Goal: Task Accomplishment & Management: Manage account settings

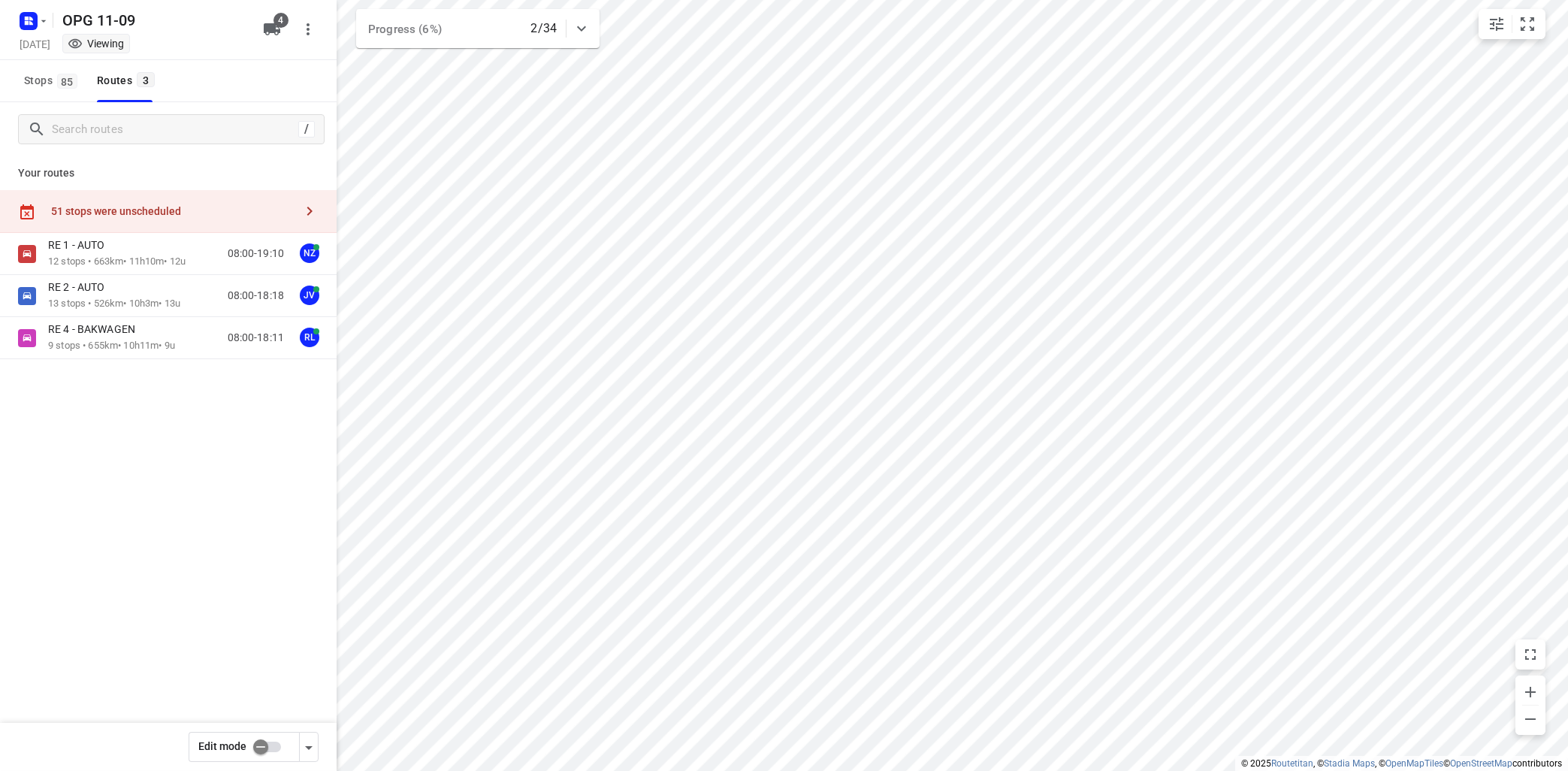
click at [185, 433] on div "RE 1 - AUTO 12 stops • 663km • 11h10m • 12u 08:00-19:10 NZ RE 2 - AUTO 13 stops…" at bounding box center [168, 348] width 337 height 231
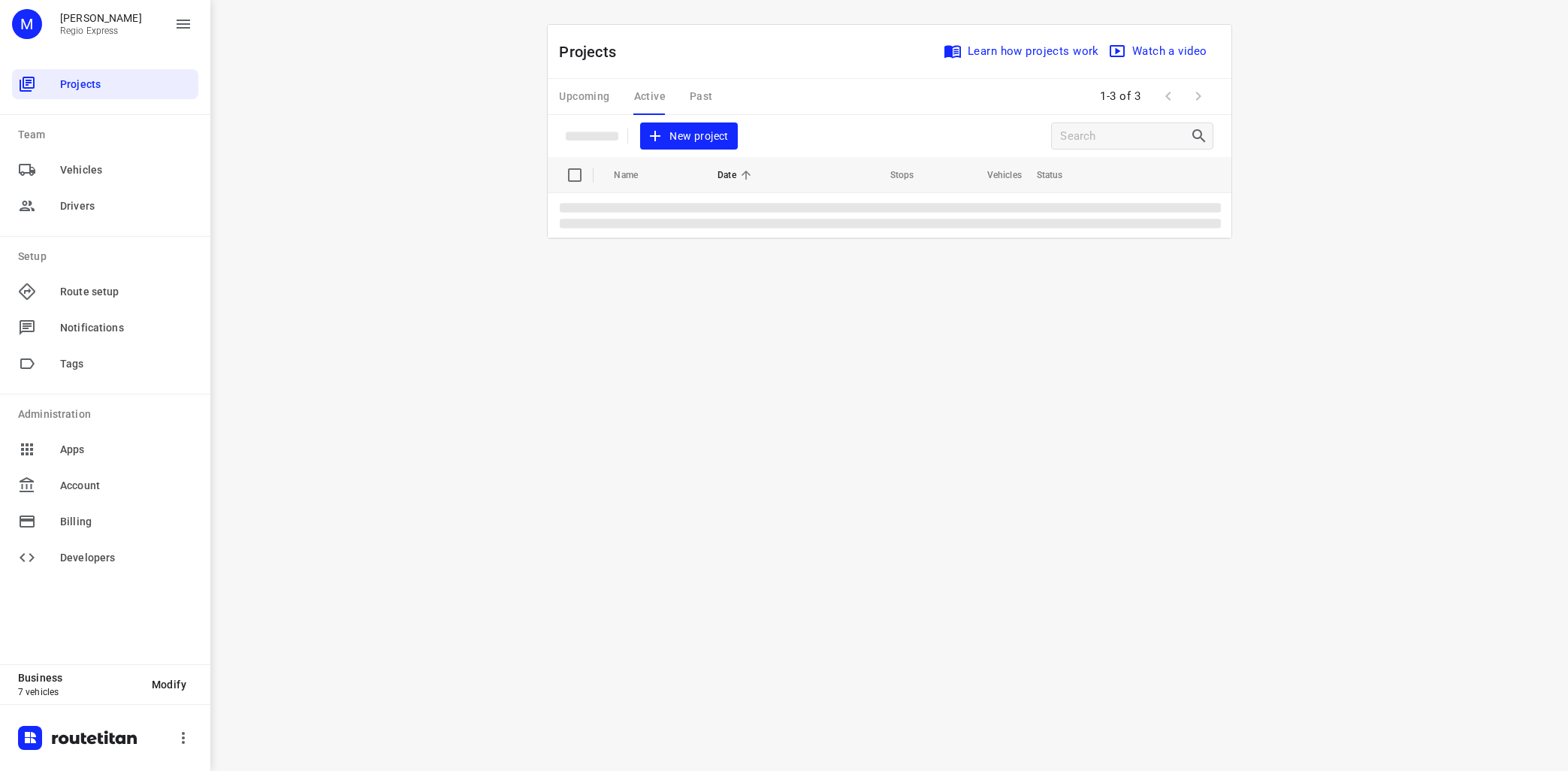
click at [652, 99] on div "Upcoming Active Past" at bounding box center [648, 97] width 177 height 36
click at [684, 211] on p "OPG 11-09" at bounding box center [675, 211] width 103 height 17
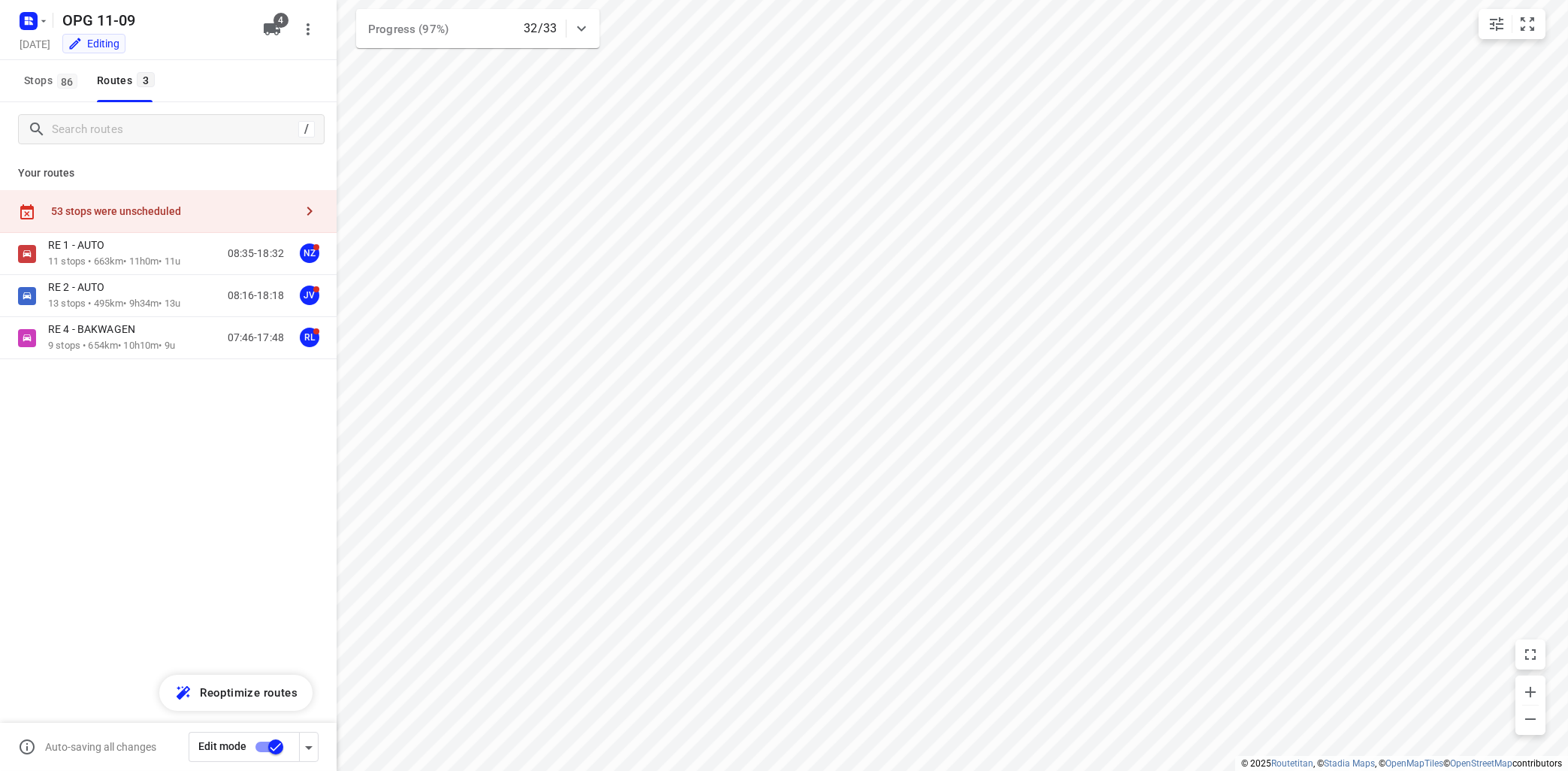
type input "distance"
click at [171, 257] on p "11 stops • 663km • 11h0m • 11u" at bounding box center [114, 262] width 132 height 14
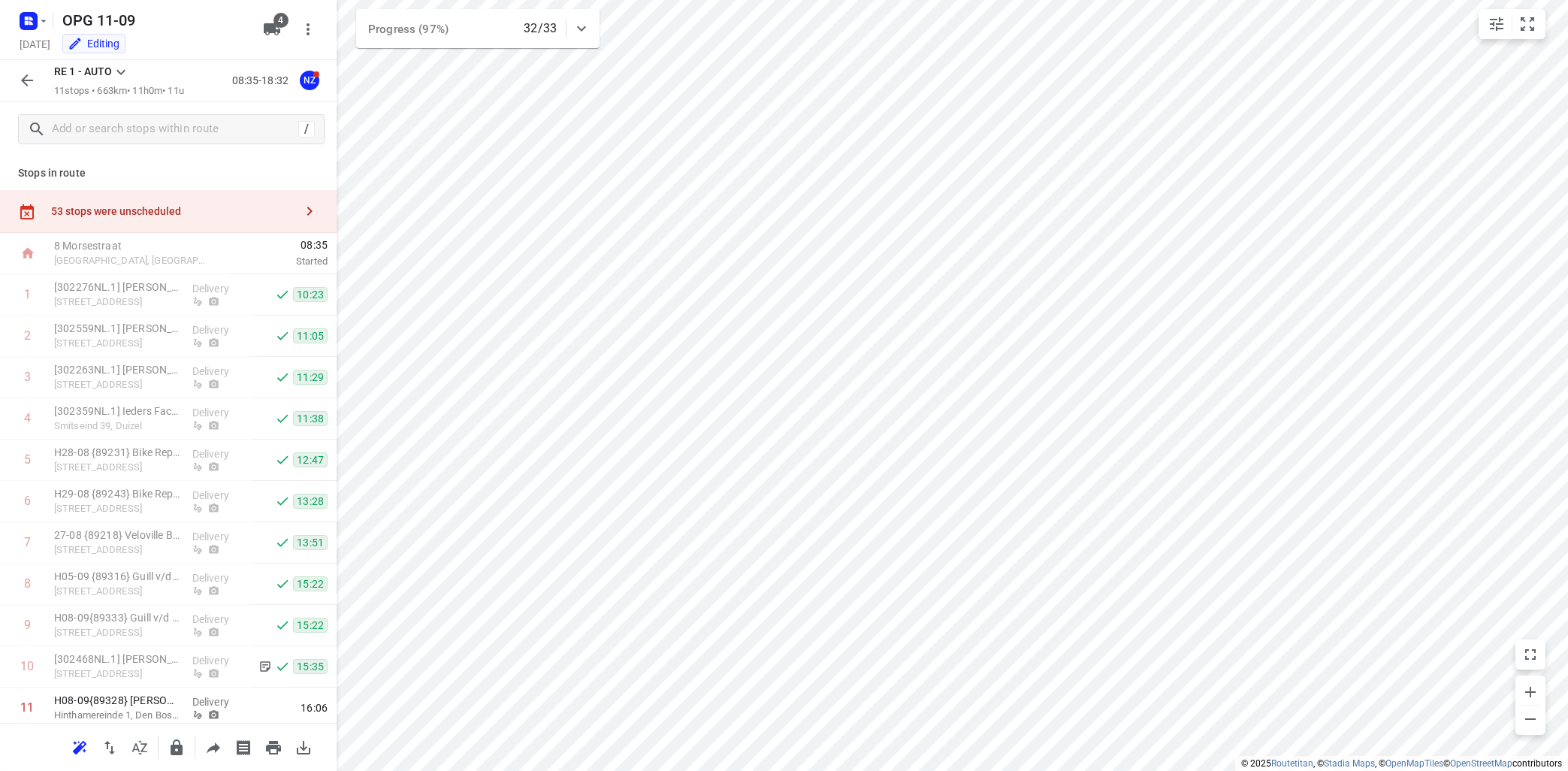
click at [123, 71] on icon at bounding box center [121, 72] width 18 height 18
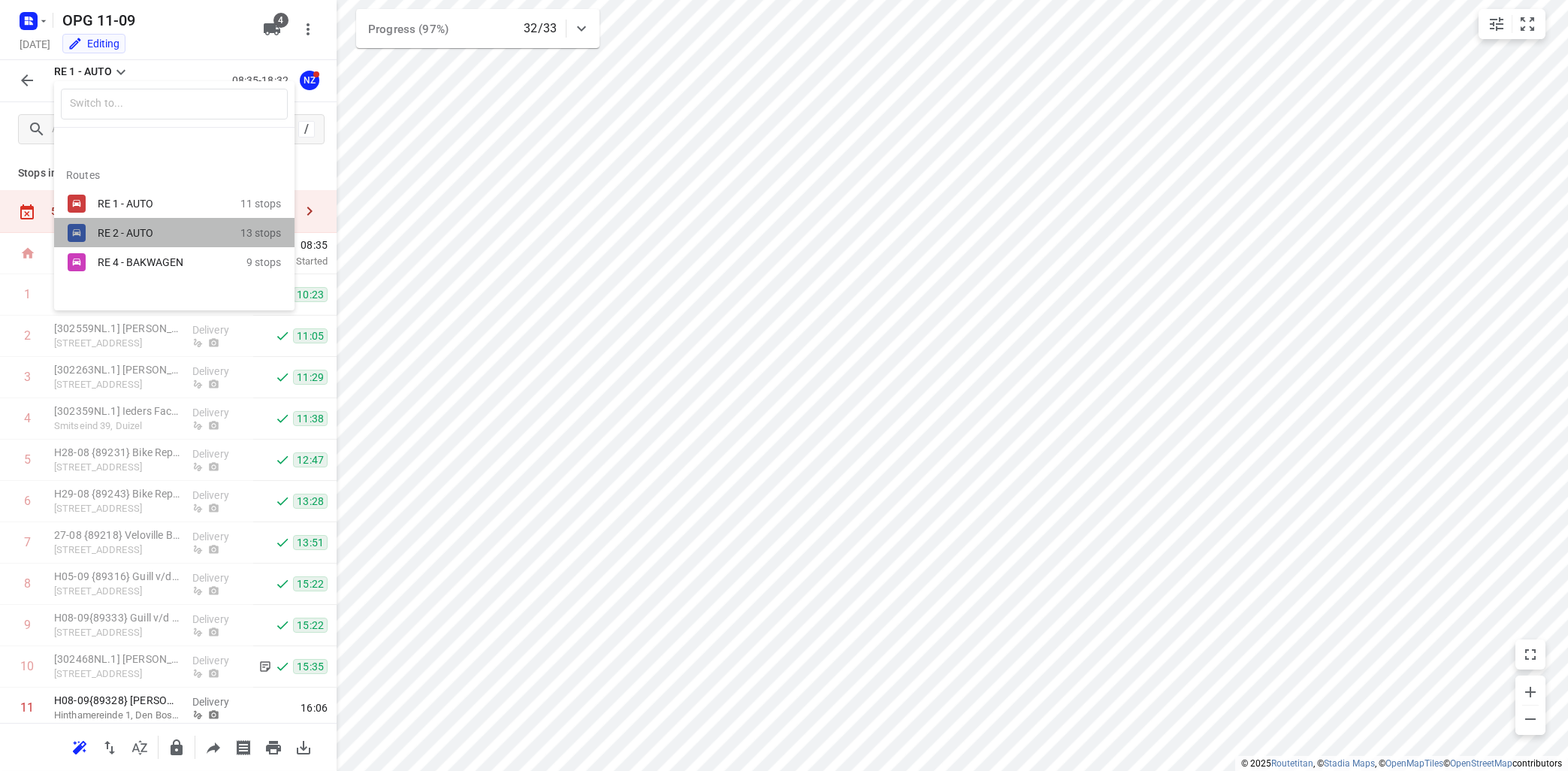
click at [118, 231] on div "RE 2 - AUTO" at bounding box center [162, 233] width 127 height 12
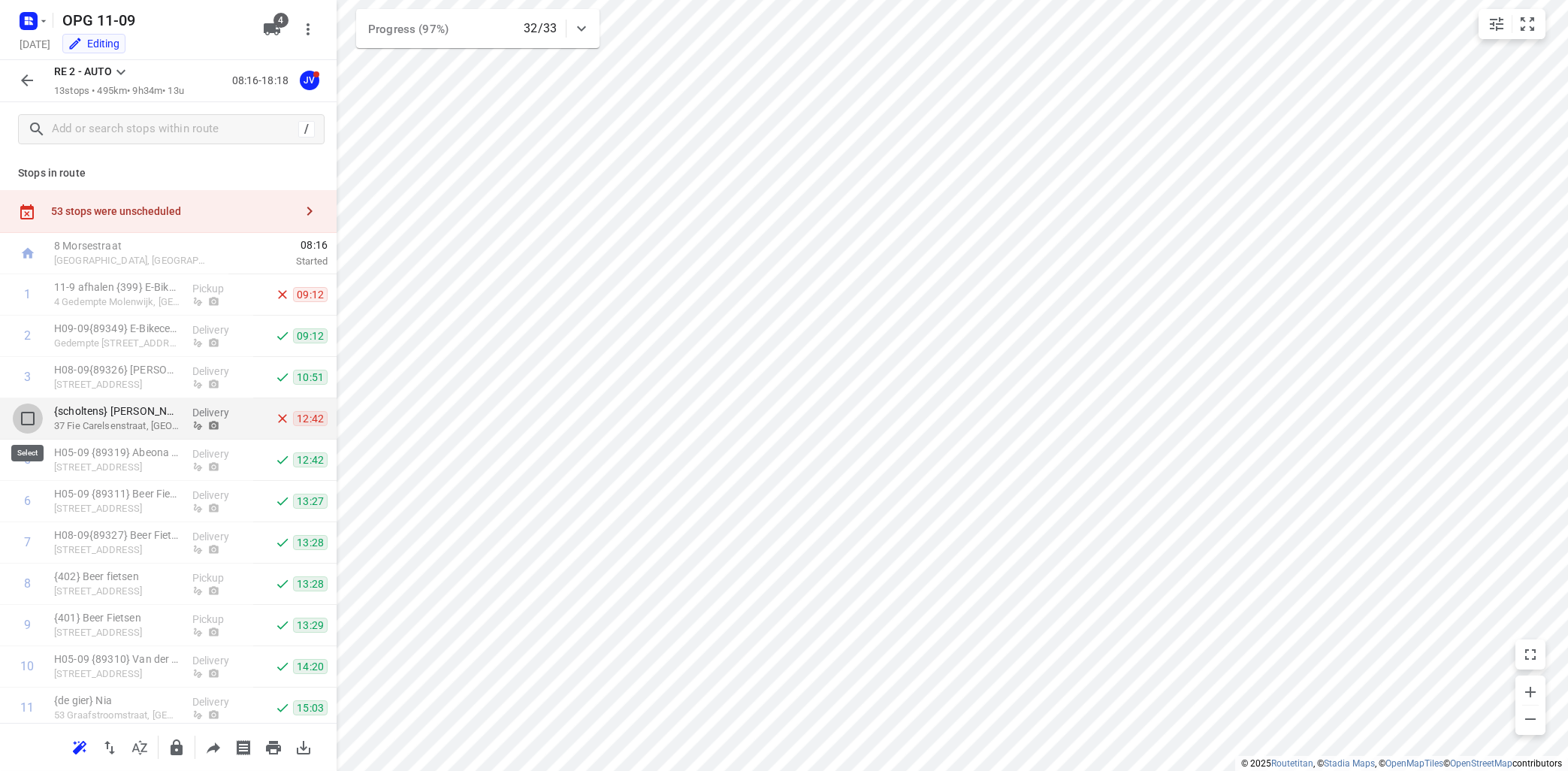
click at [28, 420] on input "checkbox" at bounding box center [28, 419] width 30 height 30
checkbox input "true"
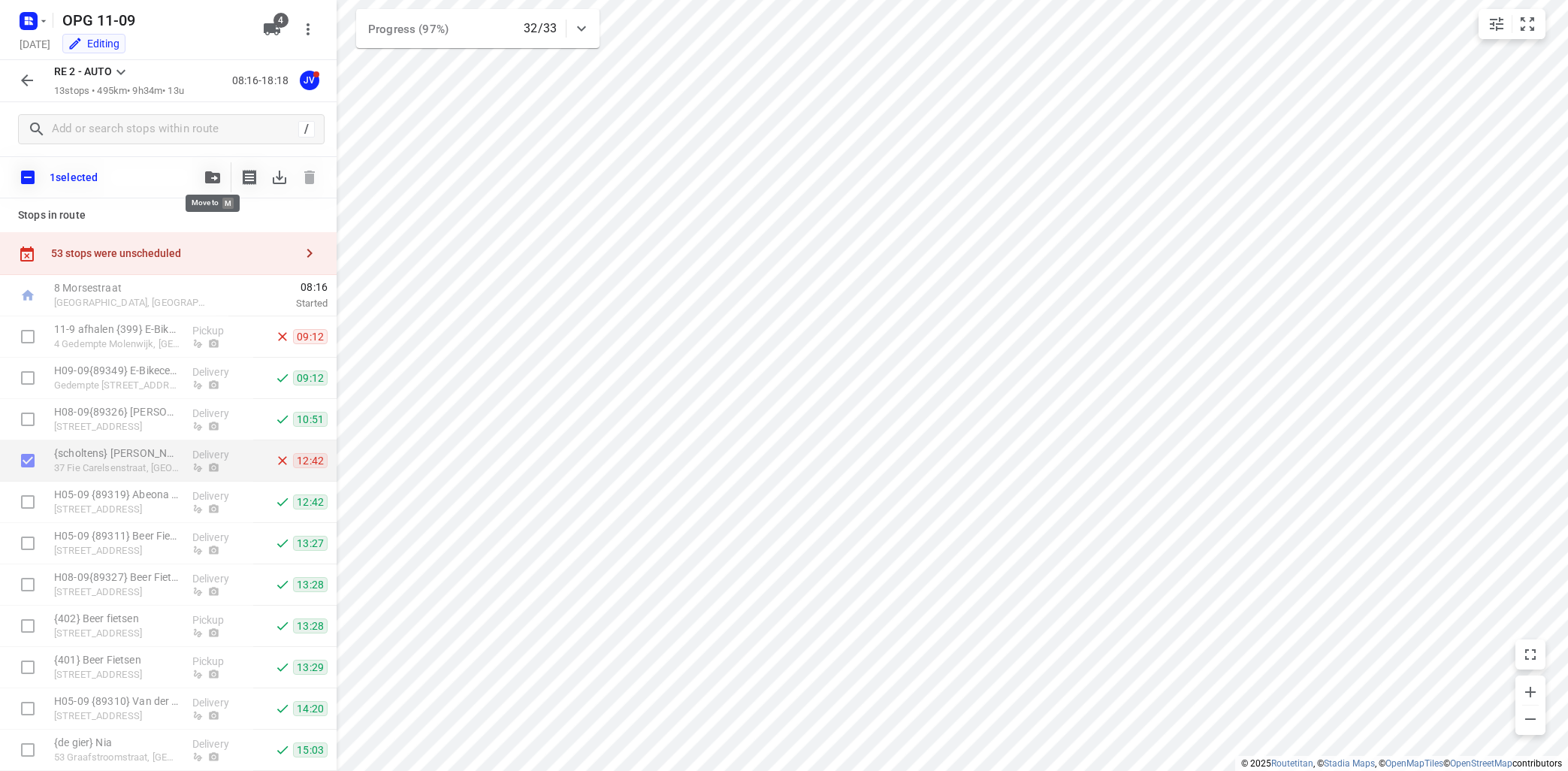
click at [206, 175] on icon "button" at bounding box center [212, 177] width 15 height 12
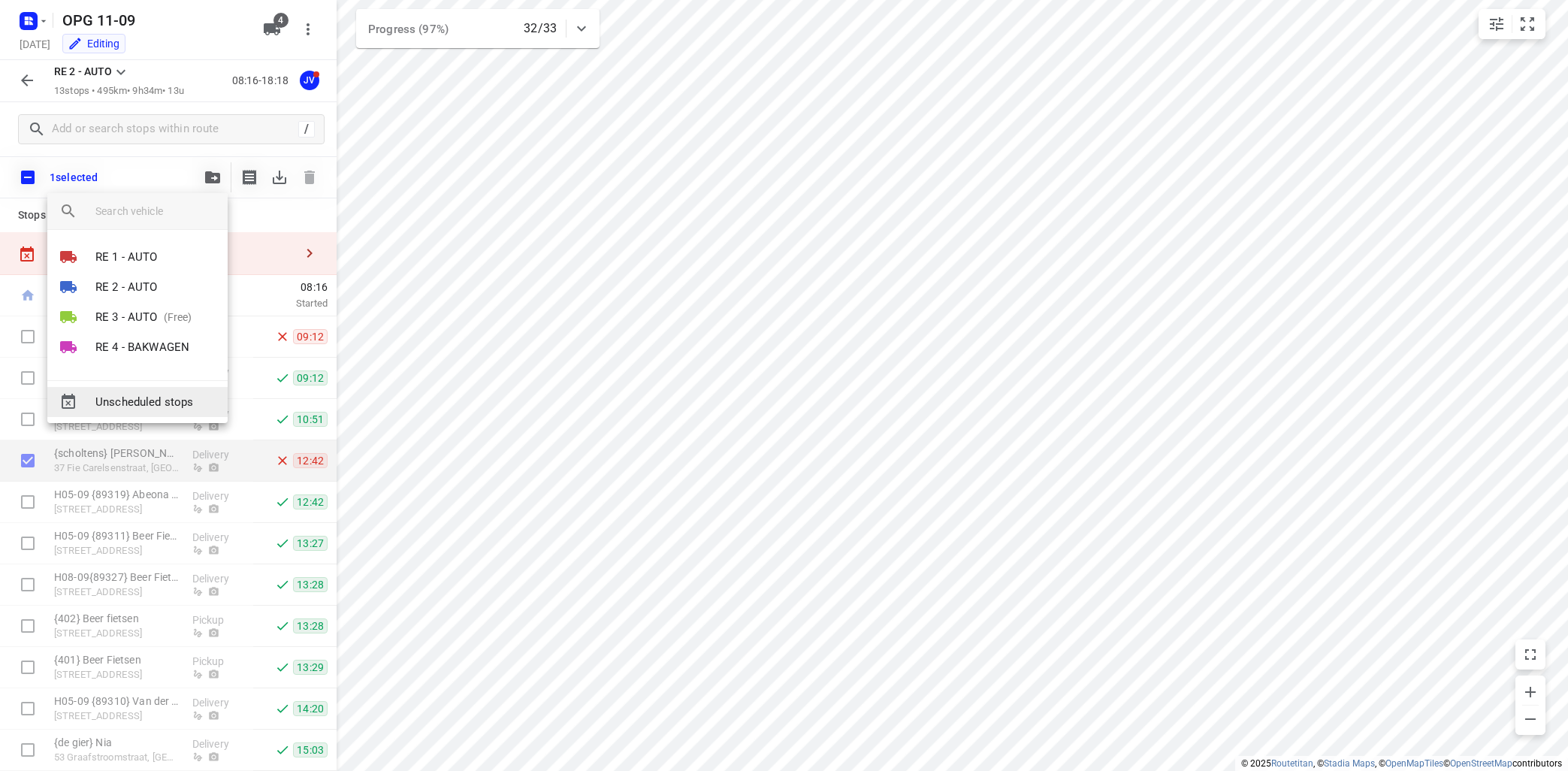
click at [144, 401] on span "Unscheduled stops" at bounding box center [155, 402] width 120 height 17
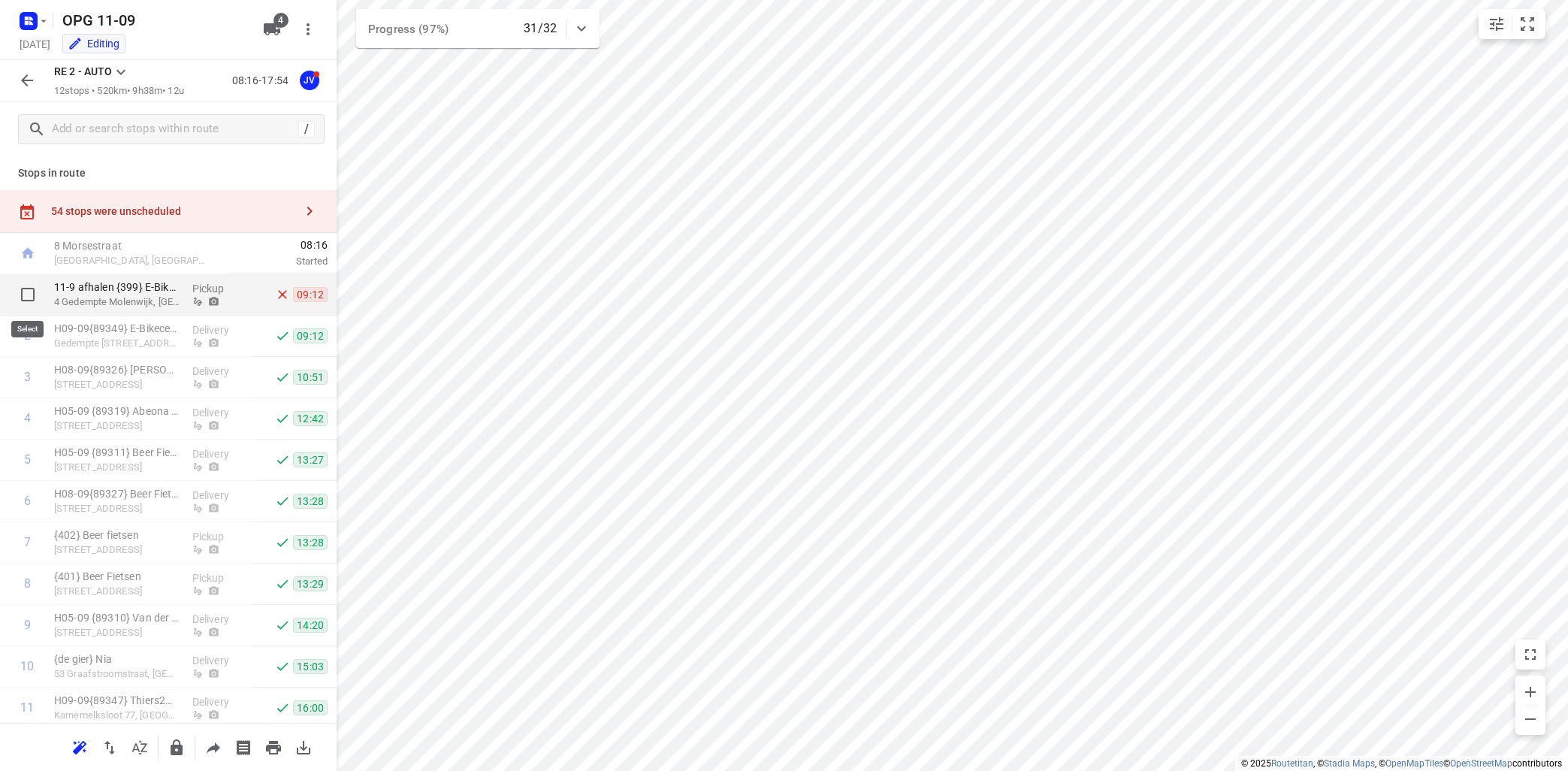
click at [27, 294] on input "checkbox" at bounding box center [28, 294] width 30 height 30
checkbox input "true"
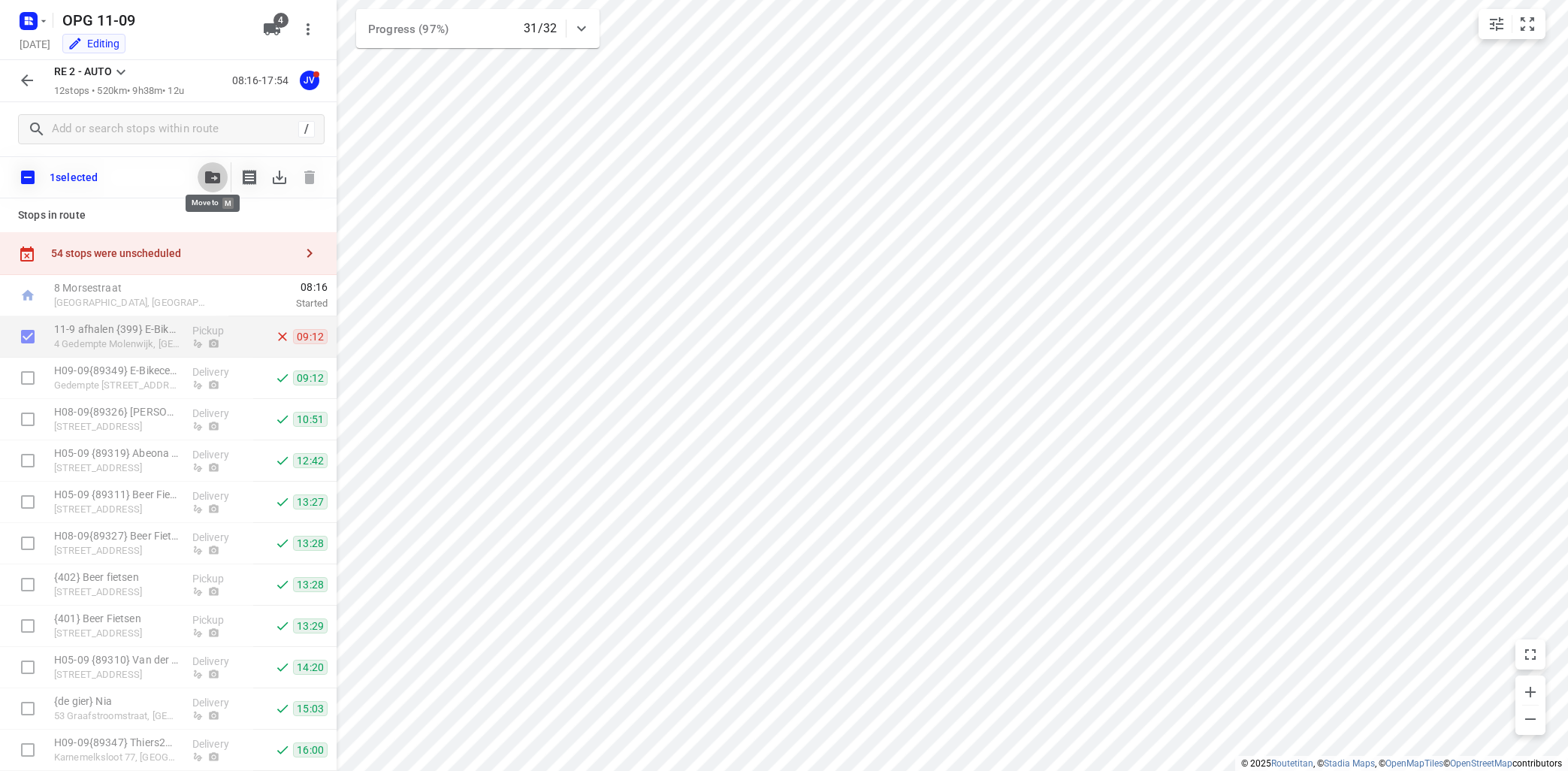
click at [212, 173] on icon "button" at bounding box center [212, 177] width 15 height 12
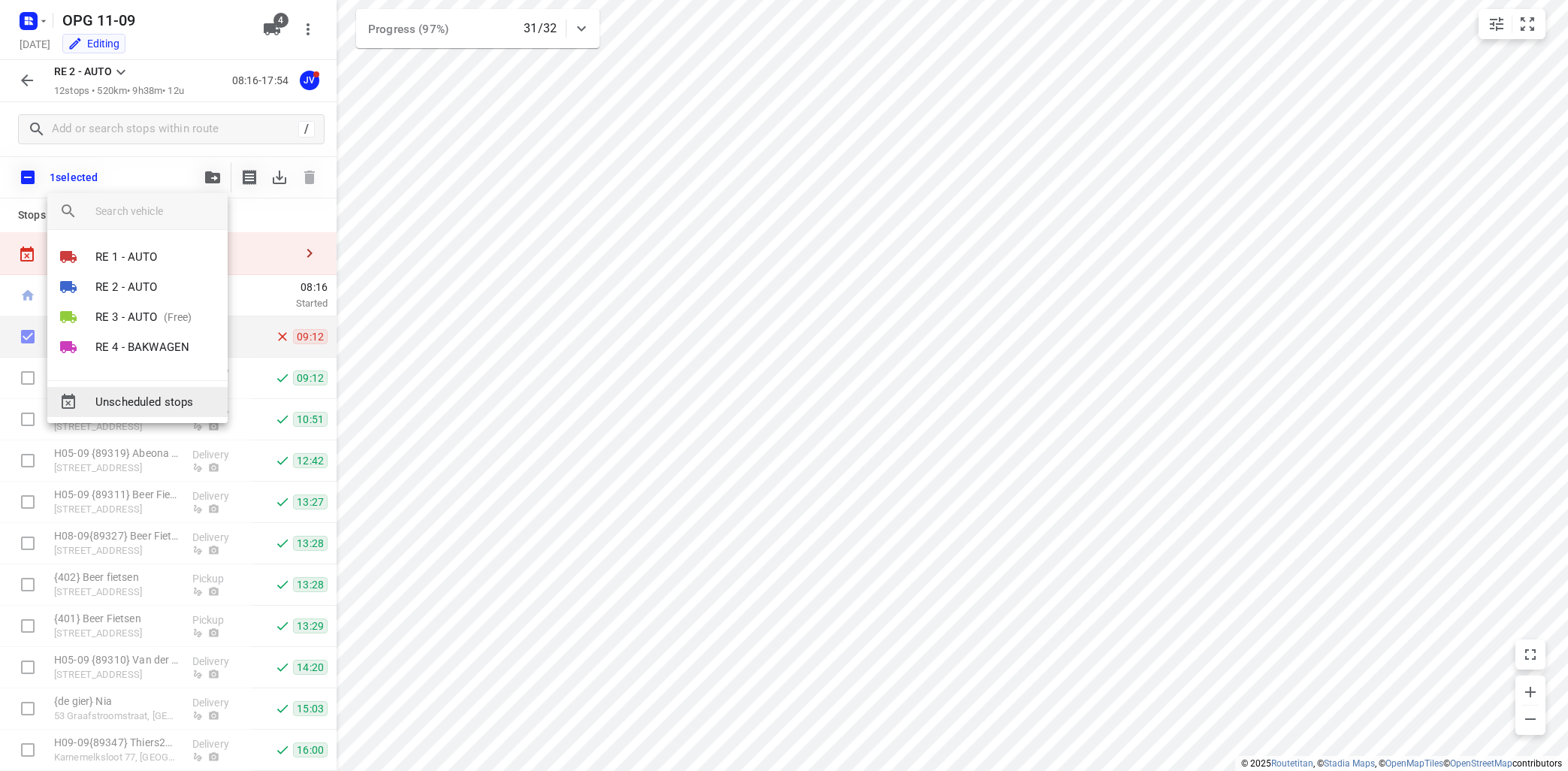
click at [176, 401] on span "Unscheduled stops" at bounding box center [155, 402] width 120 height 17
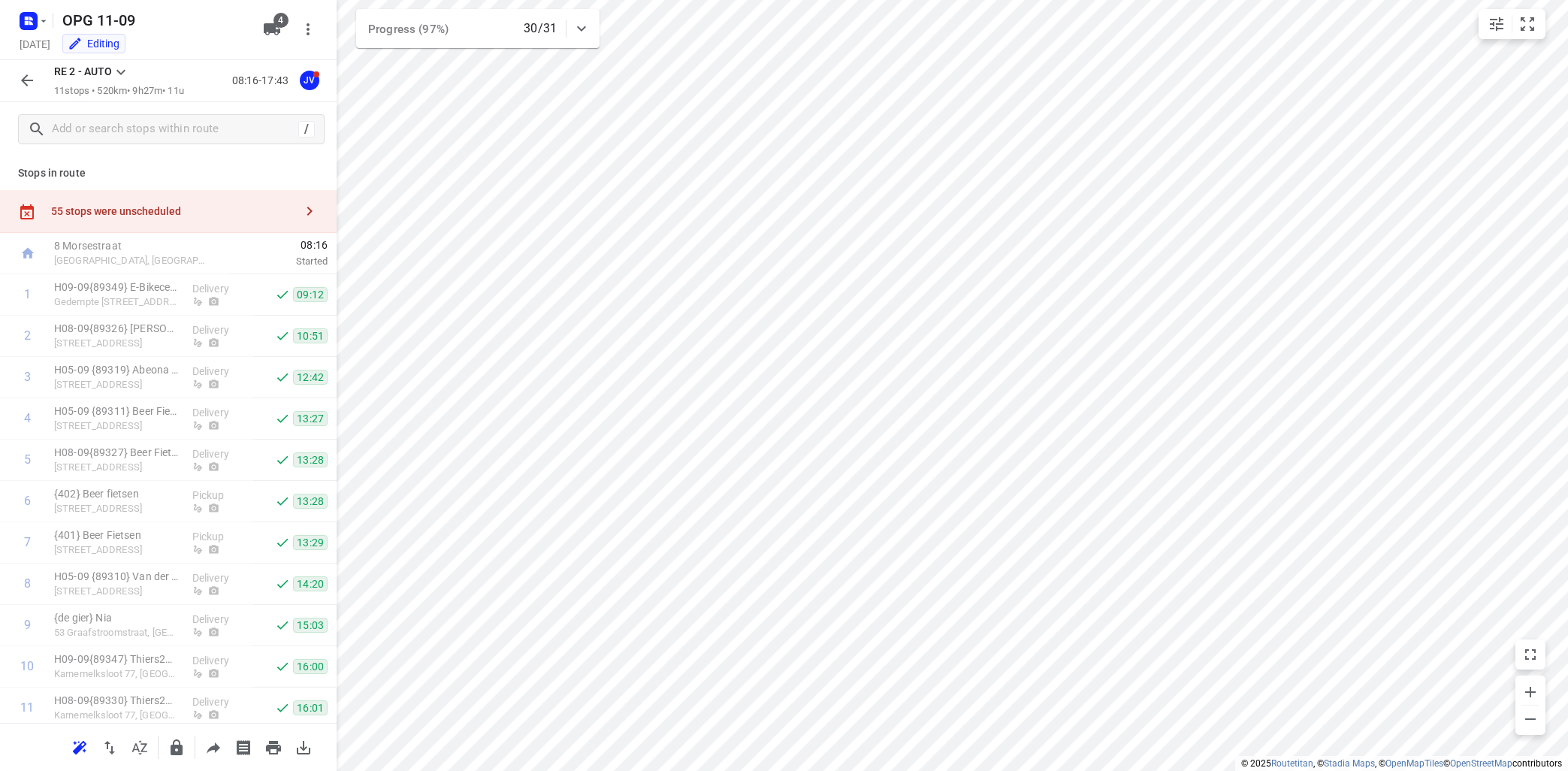
click at [124, 68] on icon at bounding box center [121, 72] width 18 height 18
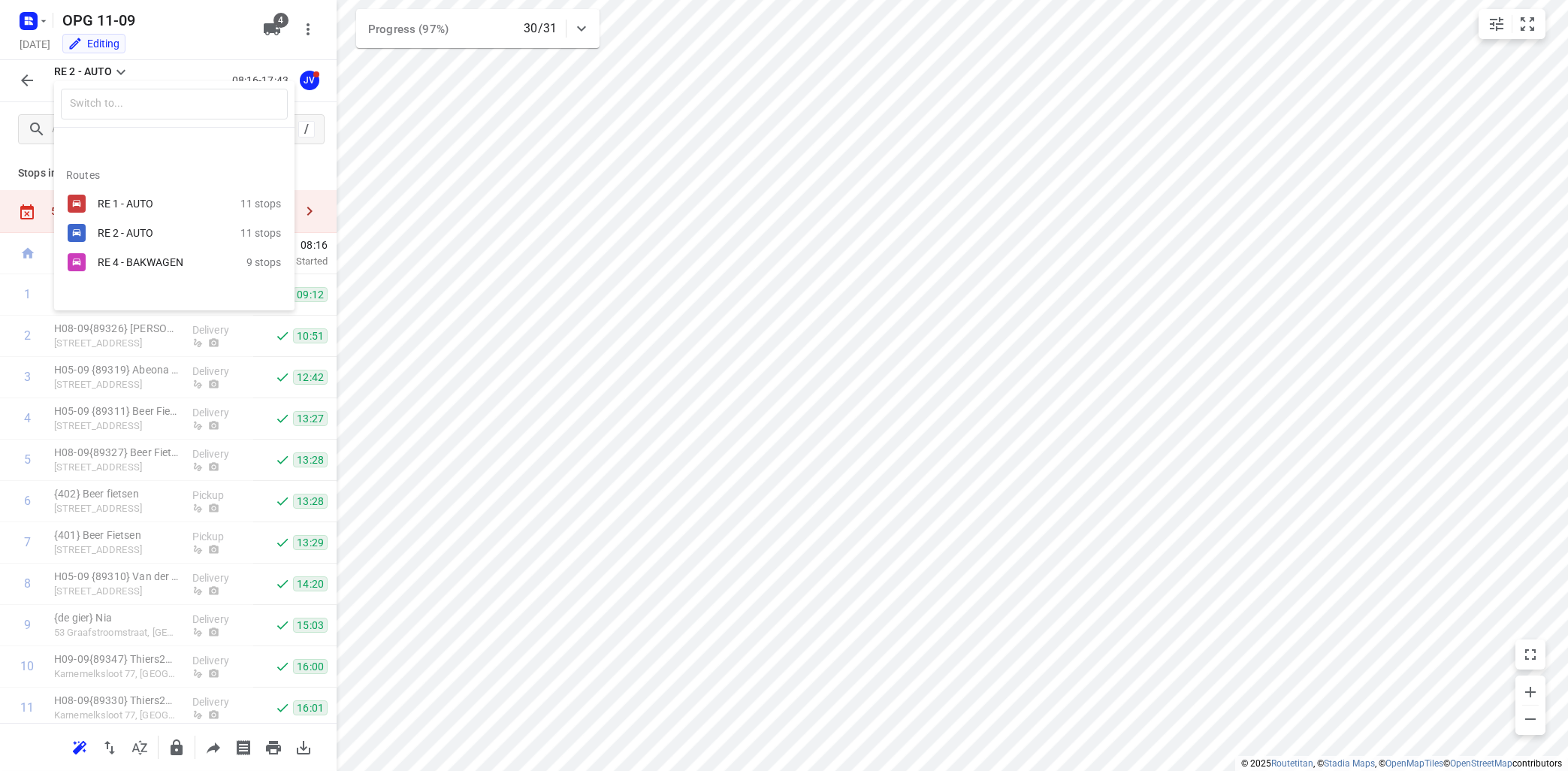
click at [132, 260] on div "RE 4 - BAKWAGEN" at bounding box center [162, 262] width 127 height 12
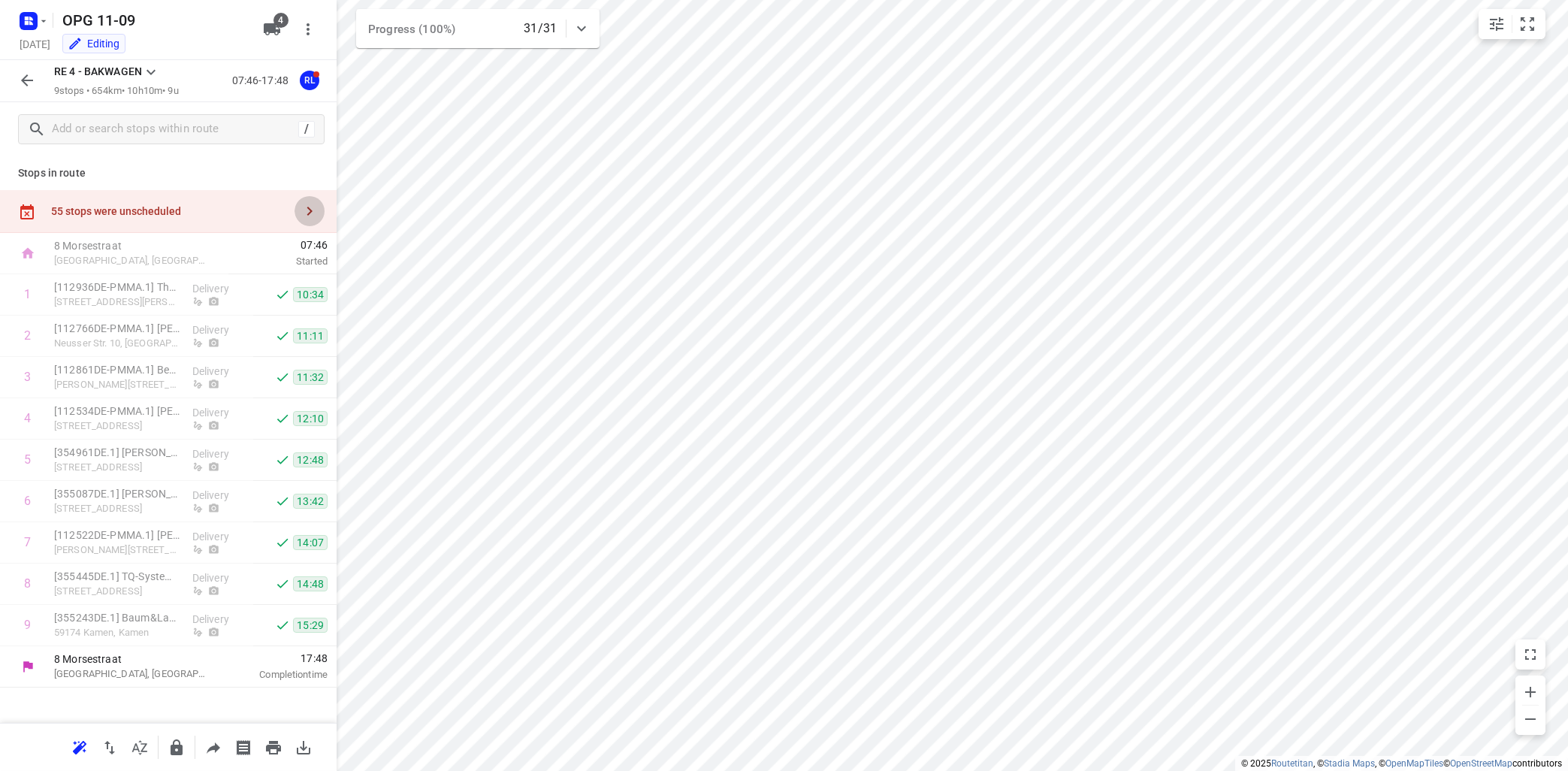
click at [311, 214] on icon "button" at bounding box center [310, 211] width 18 height 18
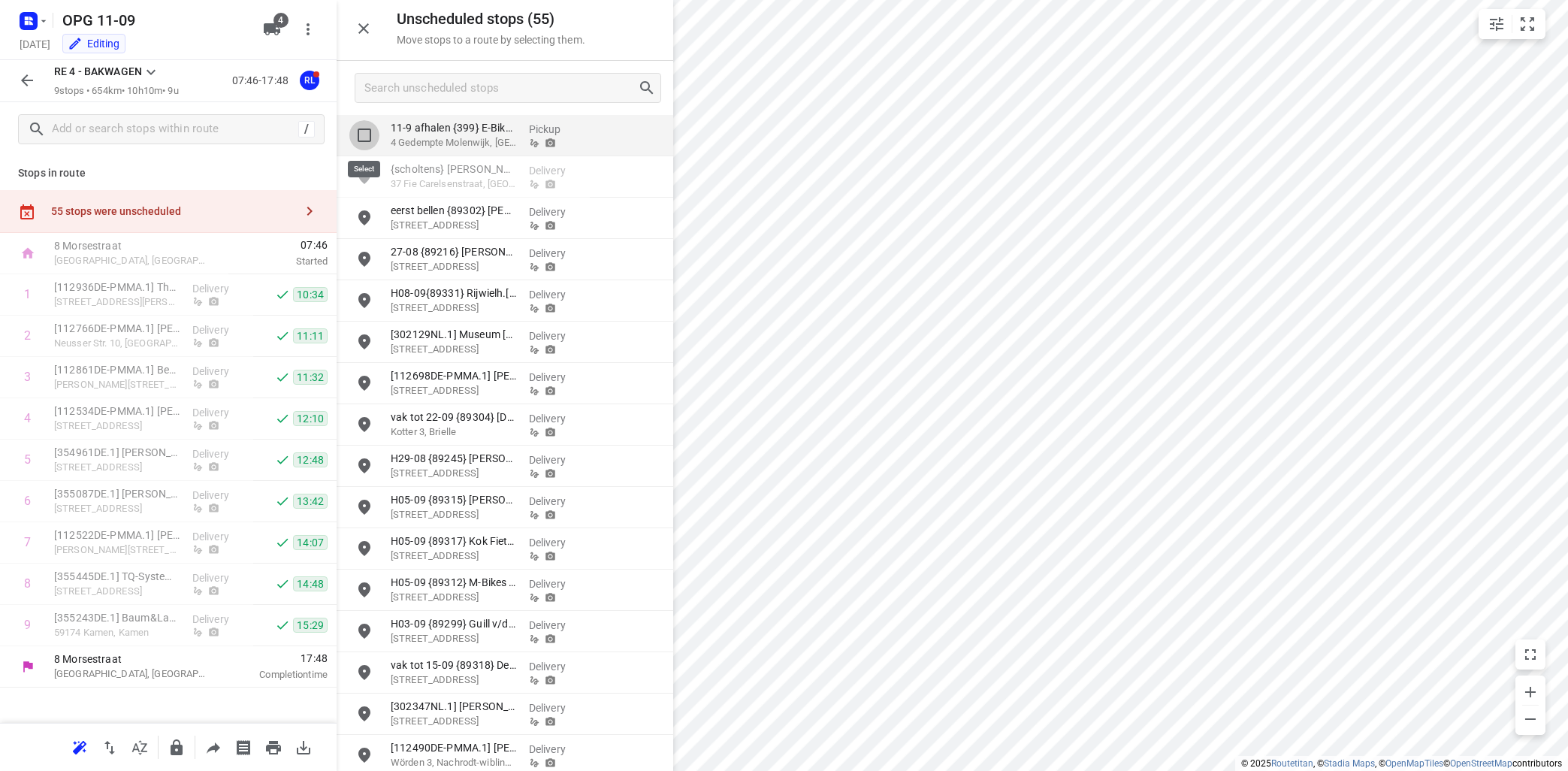
click at [366, 130] on input "grid" at bounding box center [364, 135] width 30 height 30
checkbox input "true"
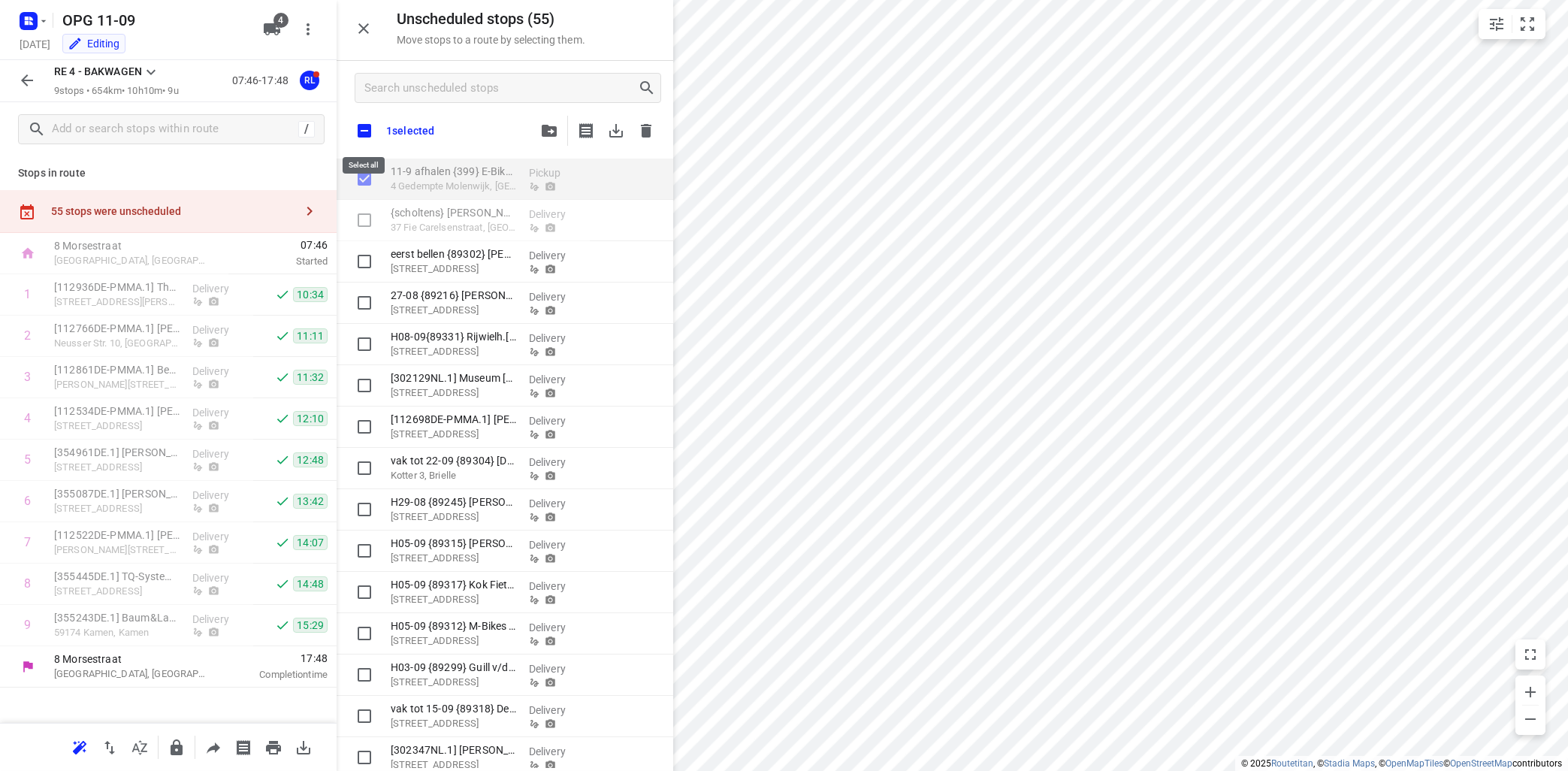
click at [369, 128] on input "checkbox" at bounding box center [364, 131] width 32 height 32
checkbox input "true"
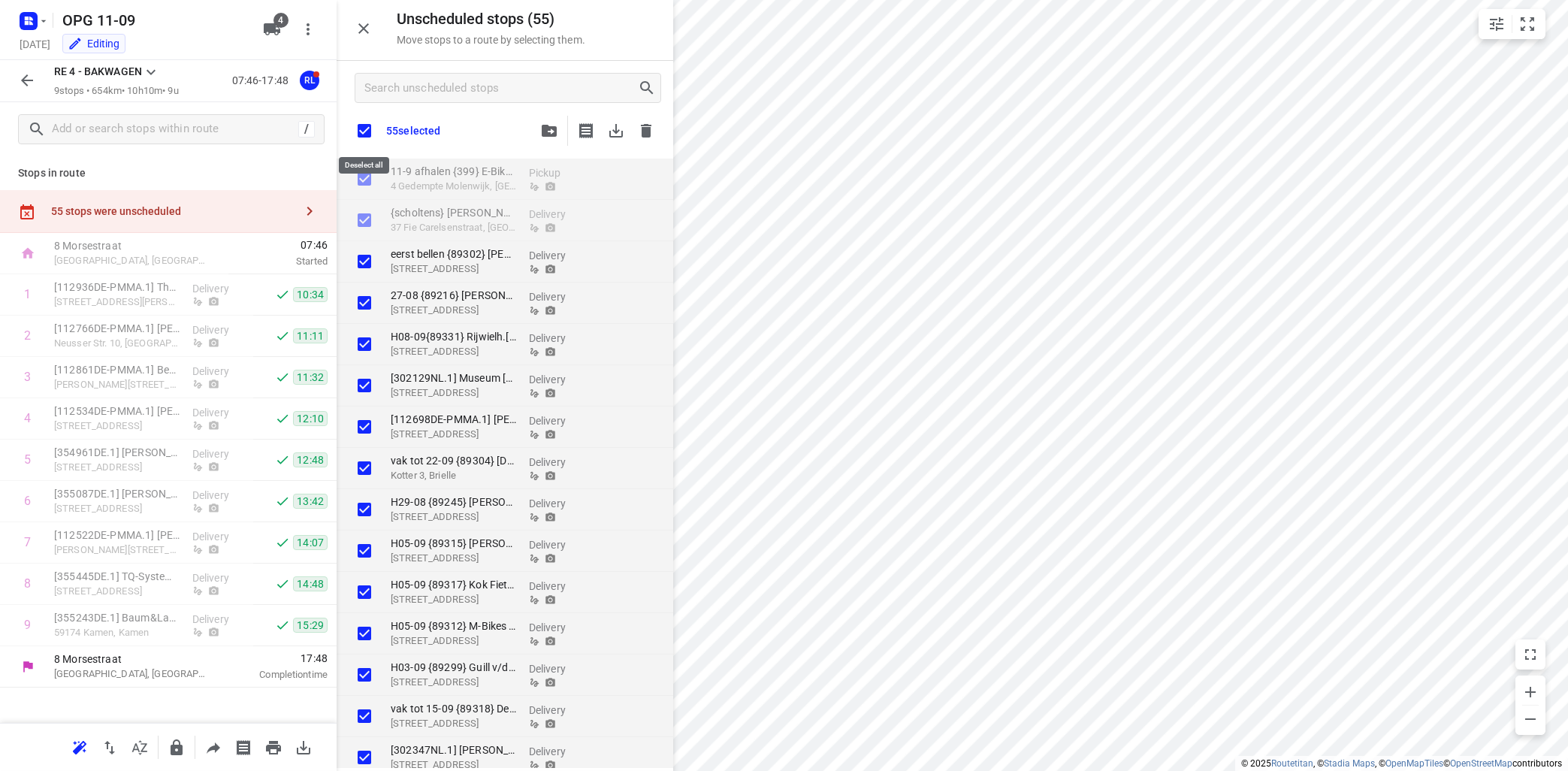
checkbox input "true"
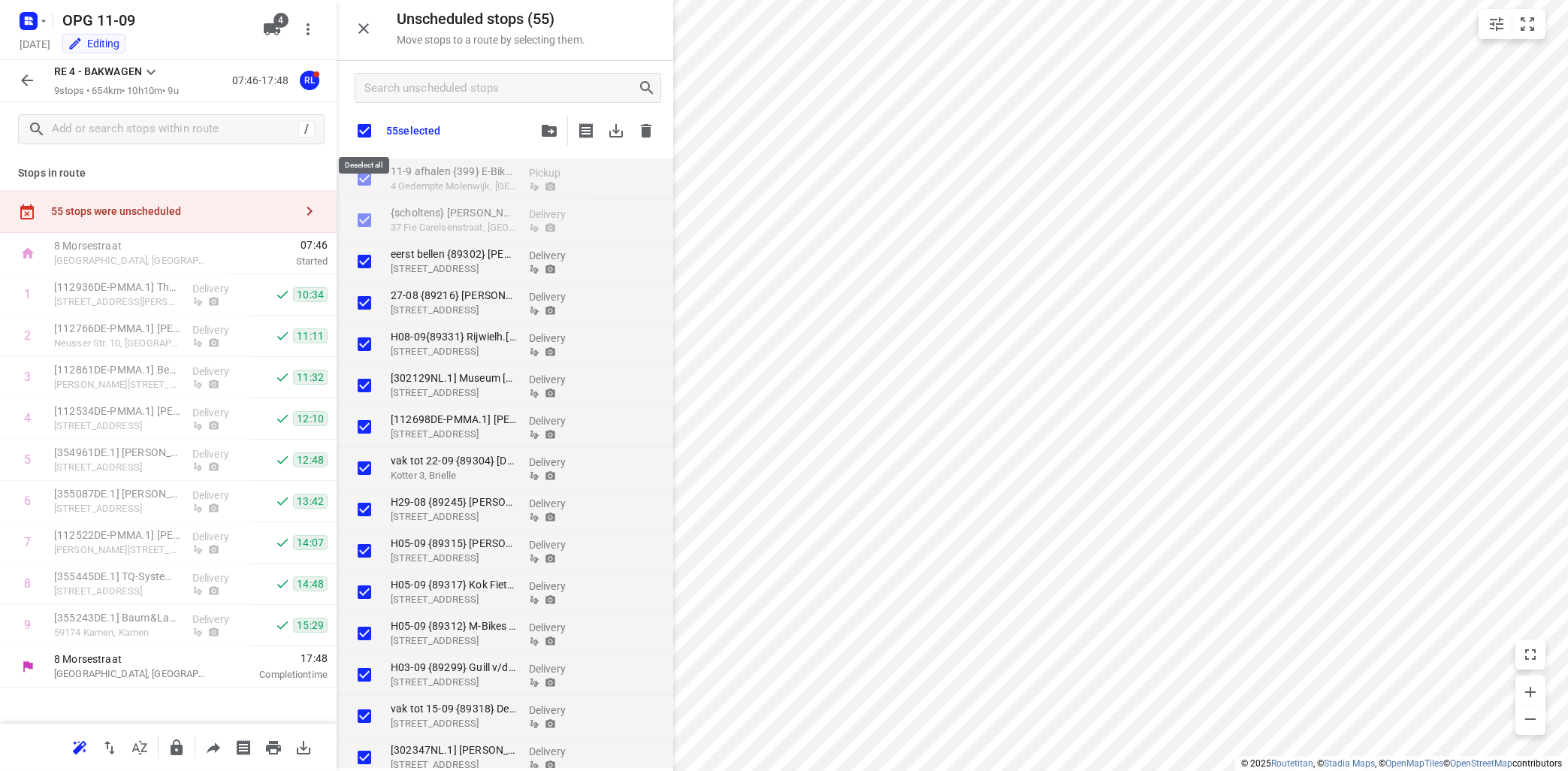
checkbox input "true"
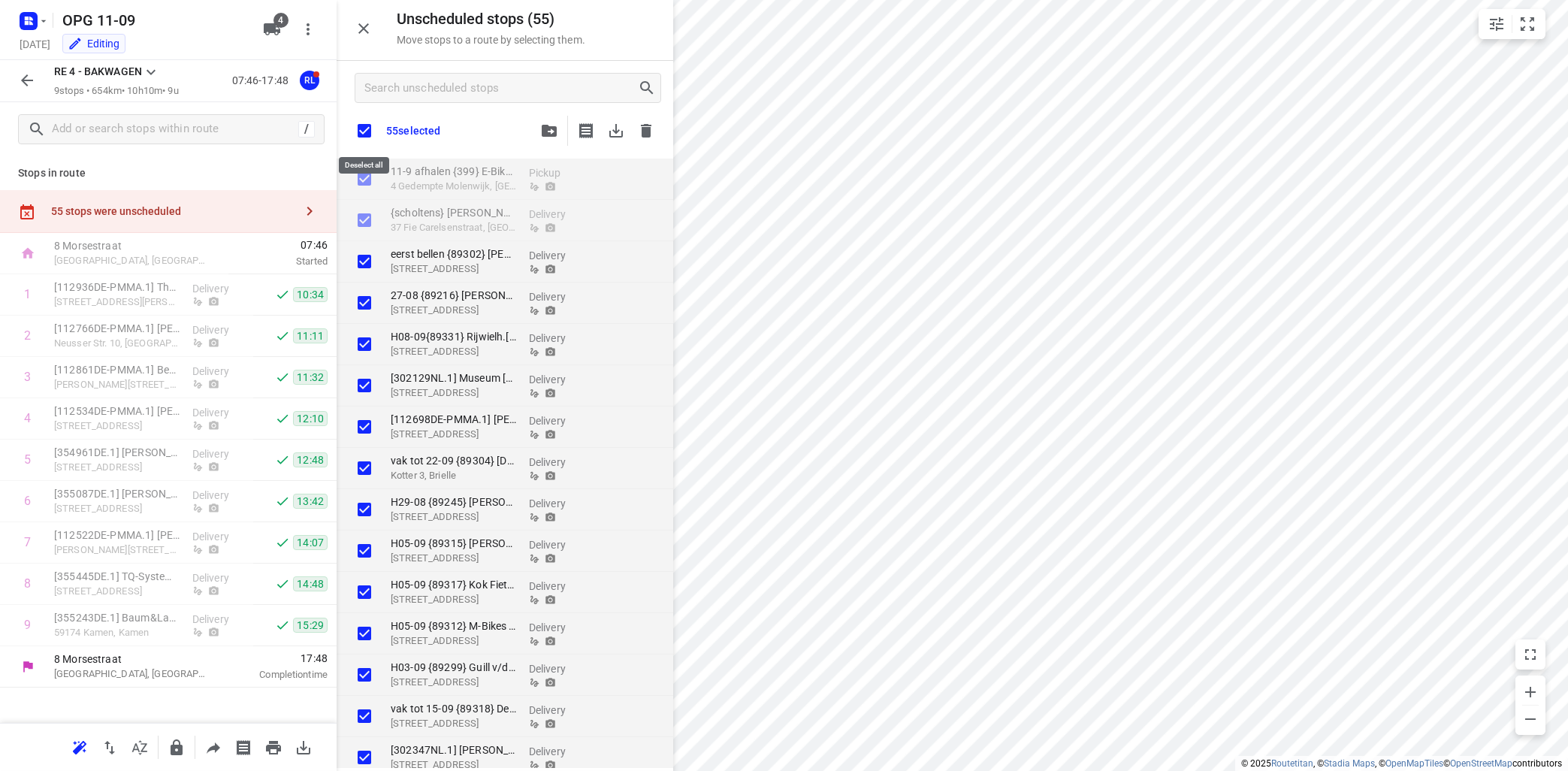
checkbox input "true"
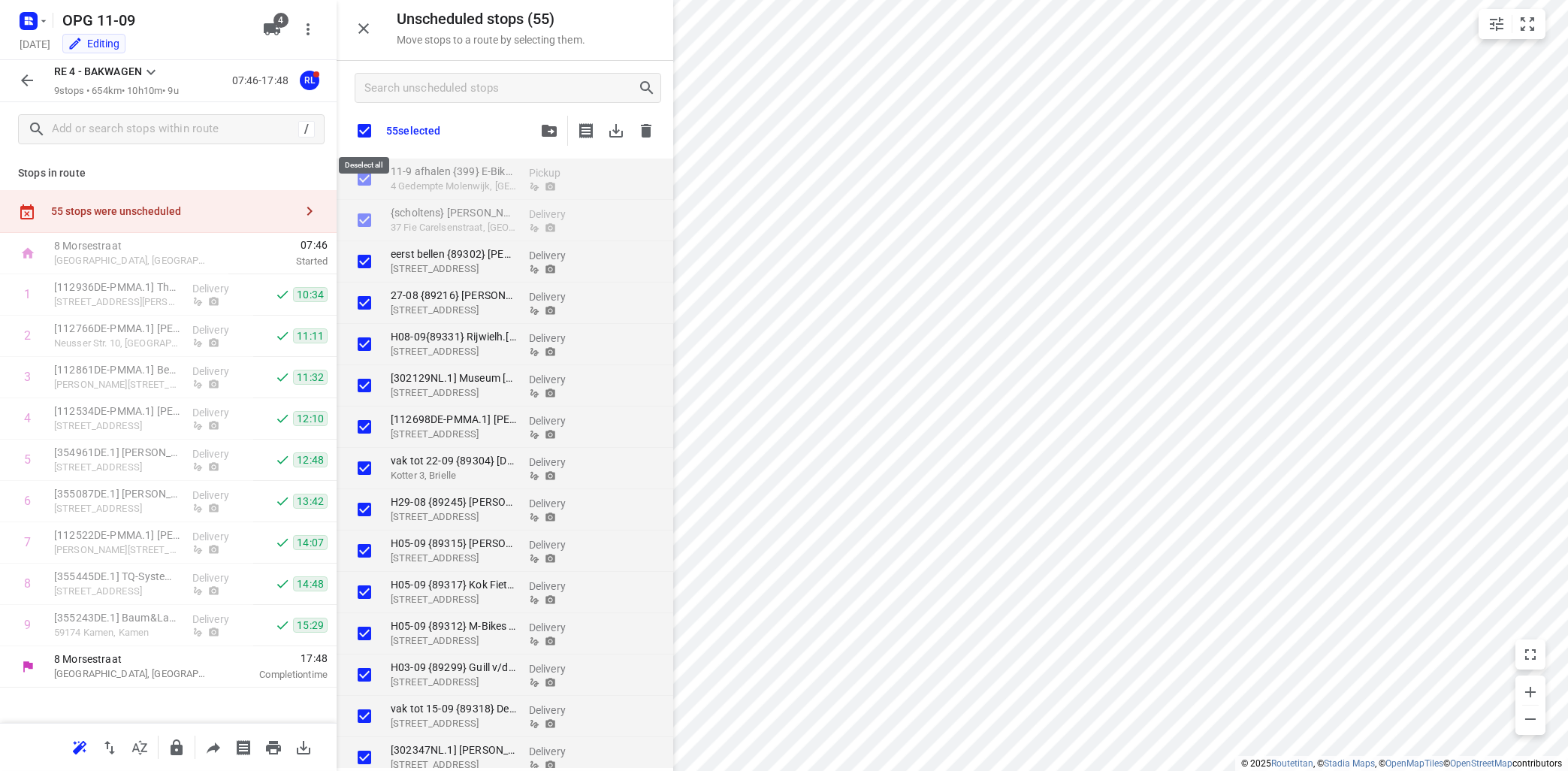
checkbox input "true"
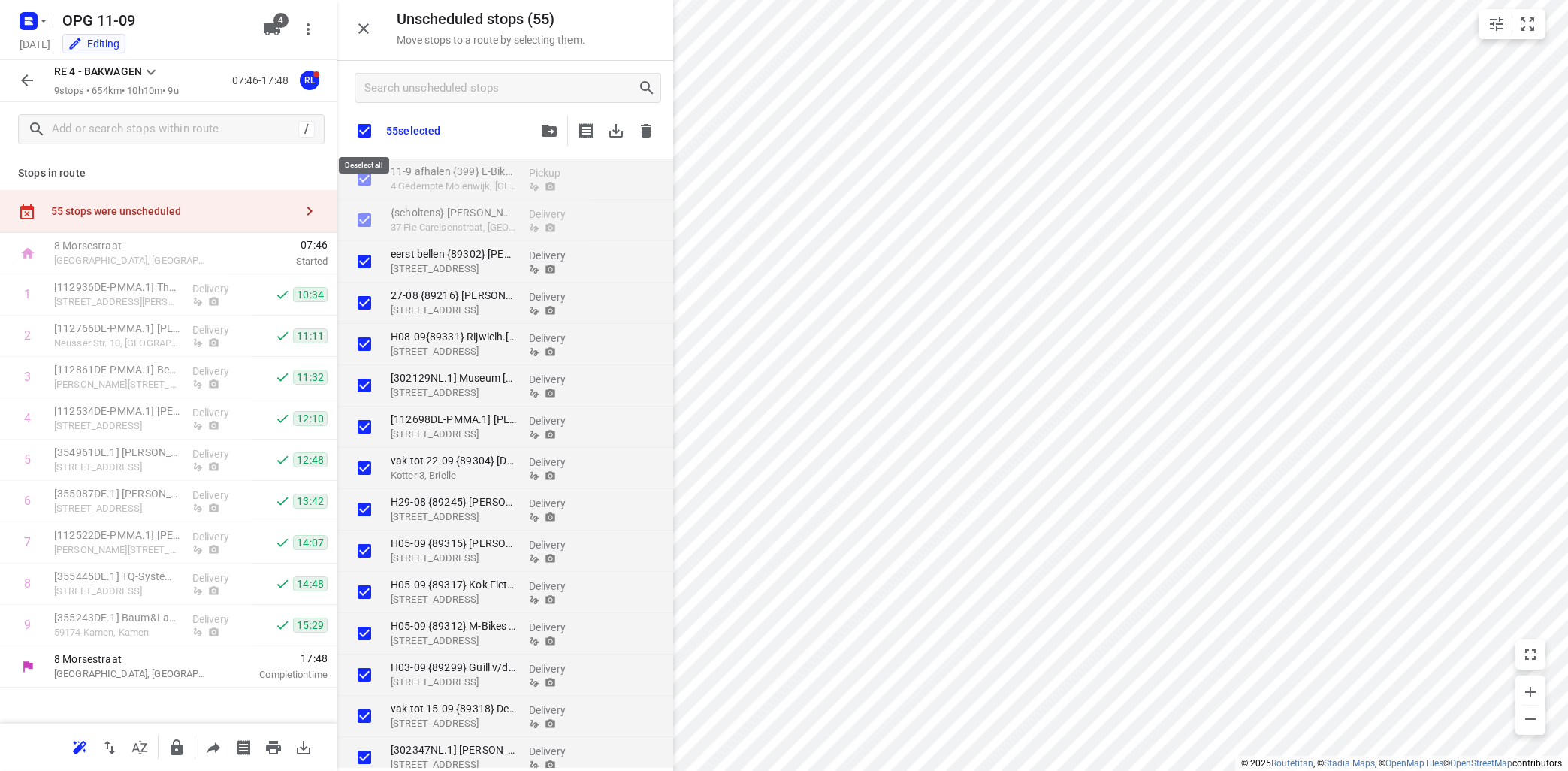
checkbox input "true"
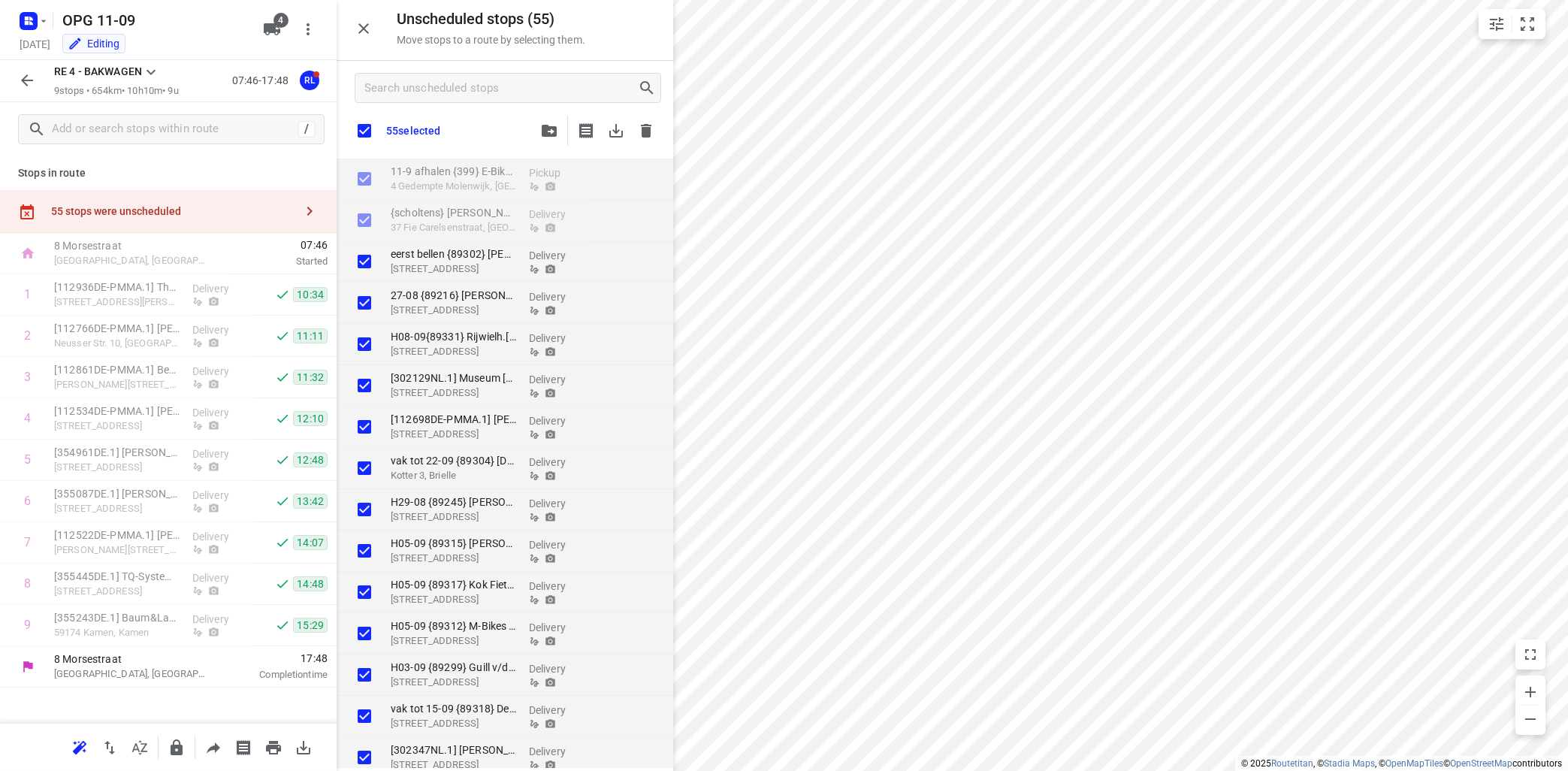
checkbox input "true"
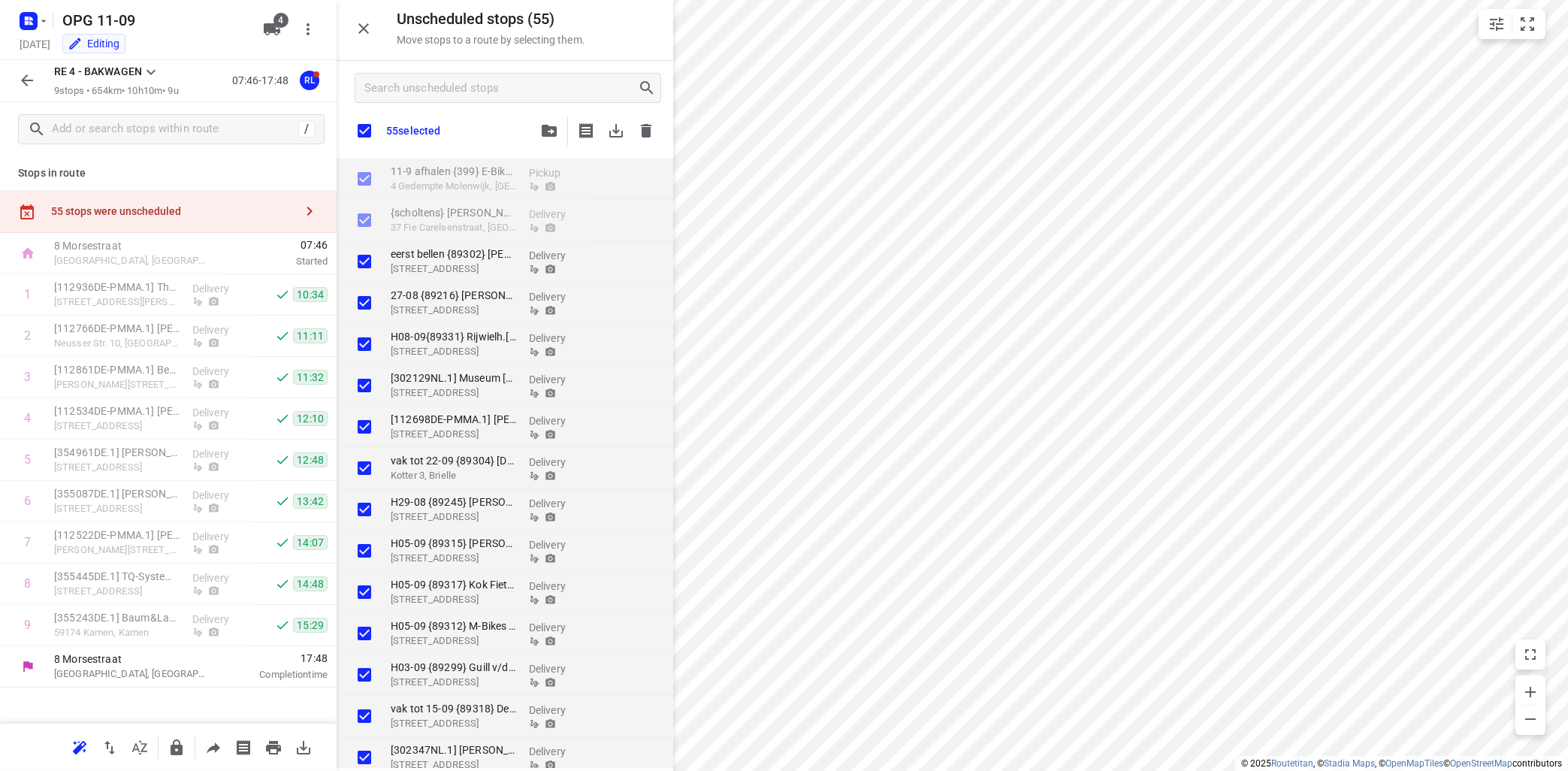
checkbox input "true"
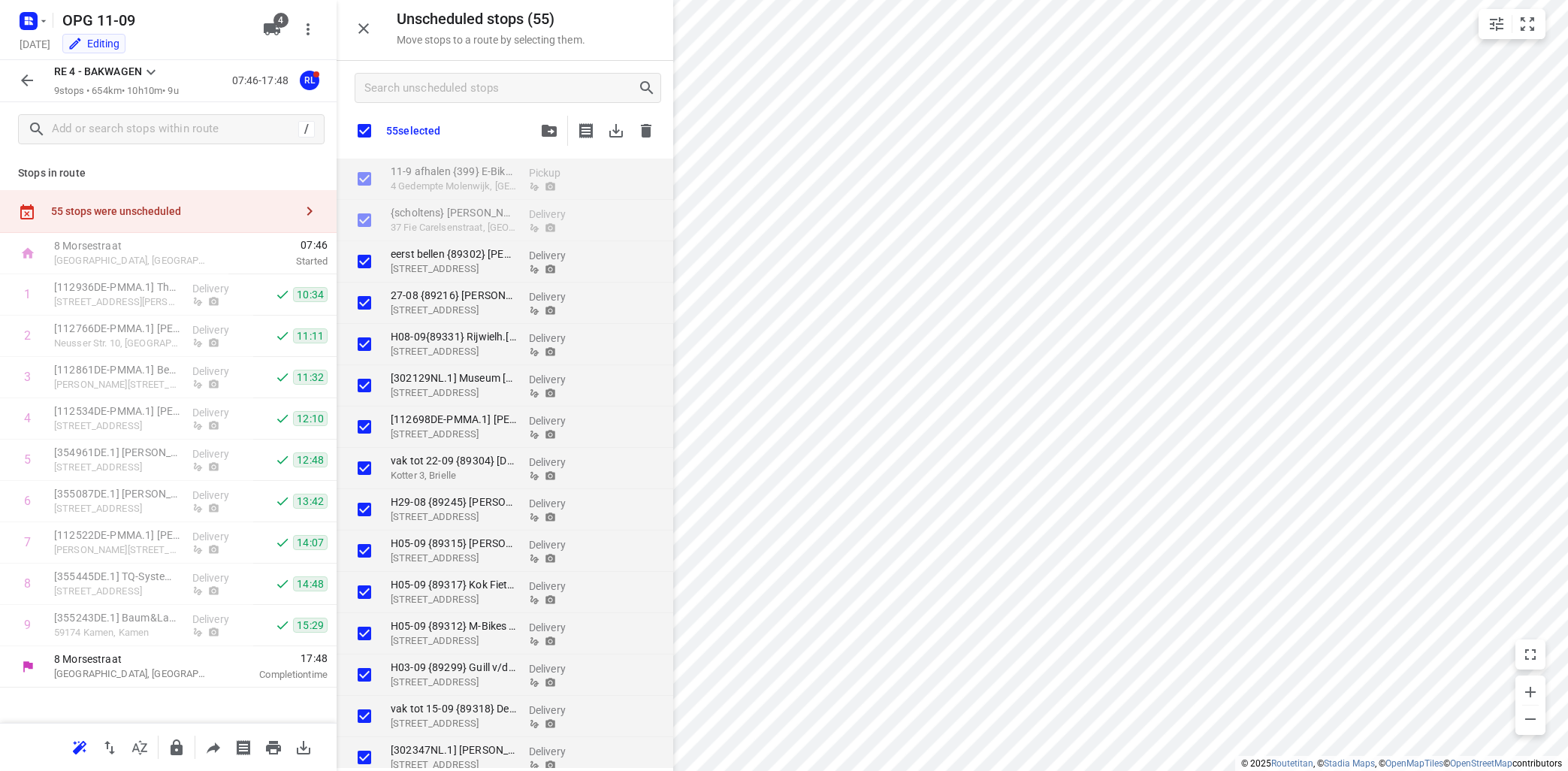
checkbox input "true"
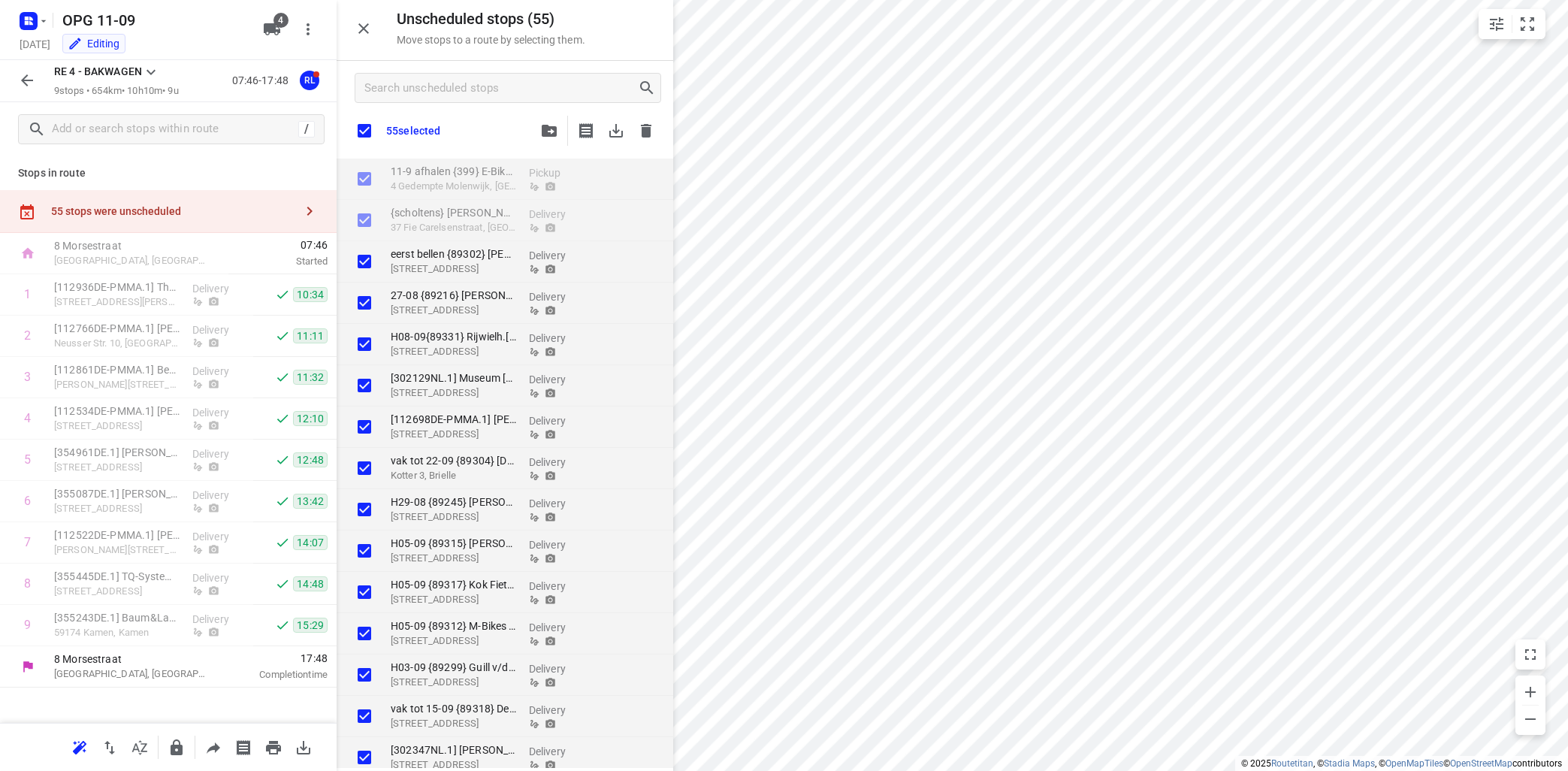
checkbox input "true"
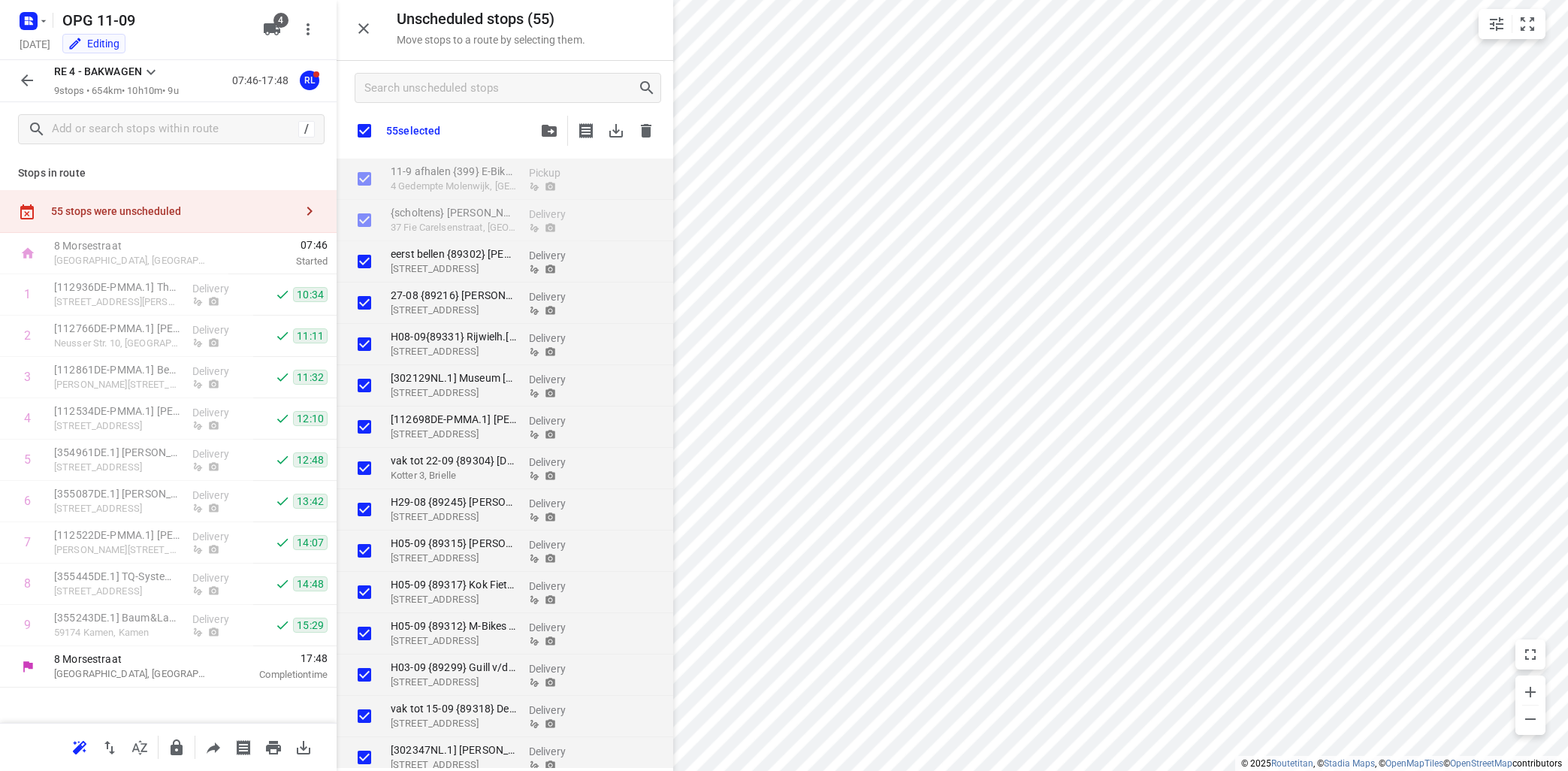
checkbox input "true"
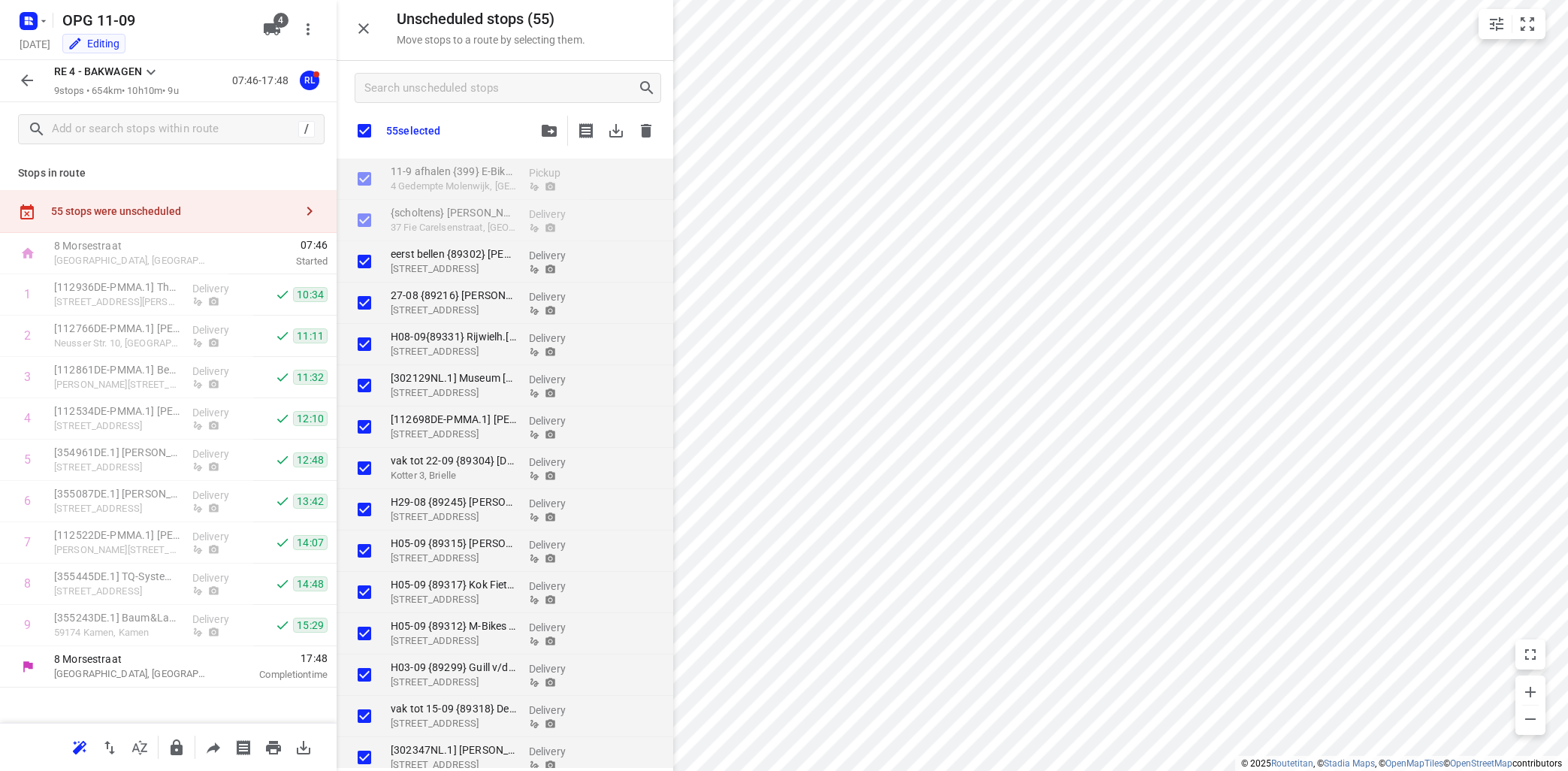
checkbox input "true"
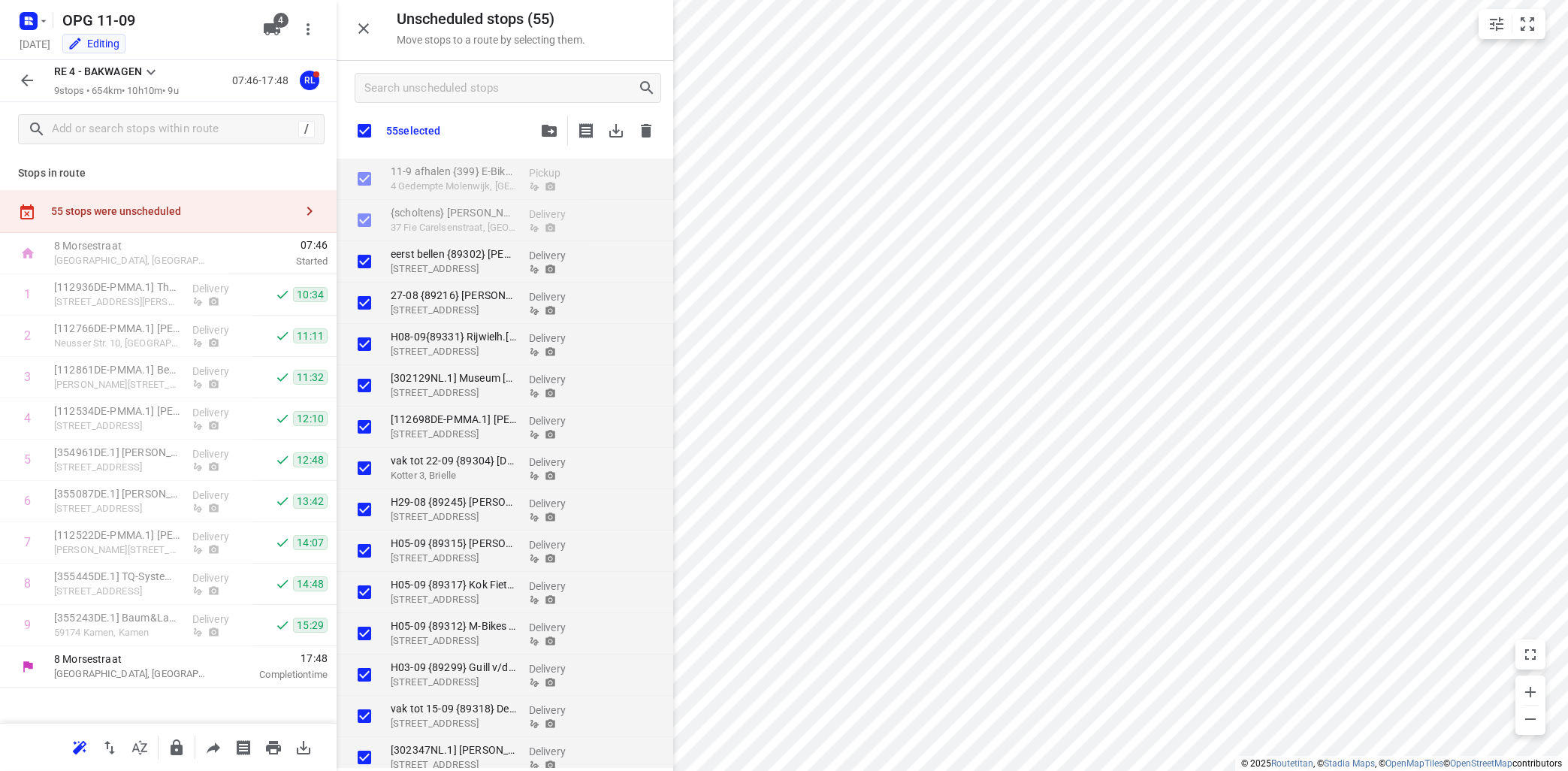
checkbox input "true"
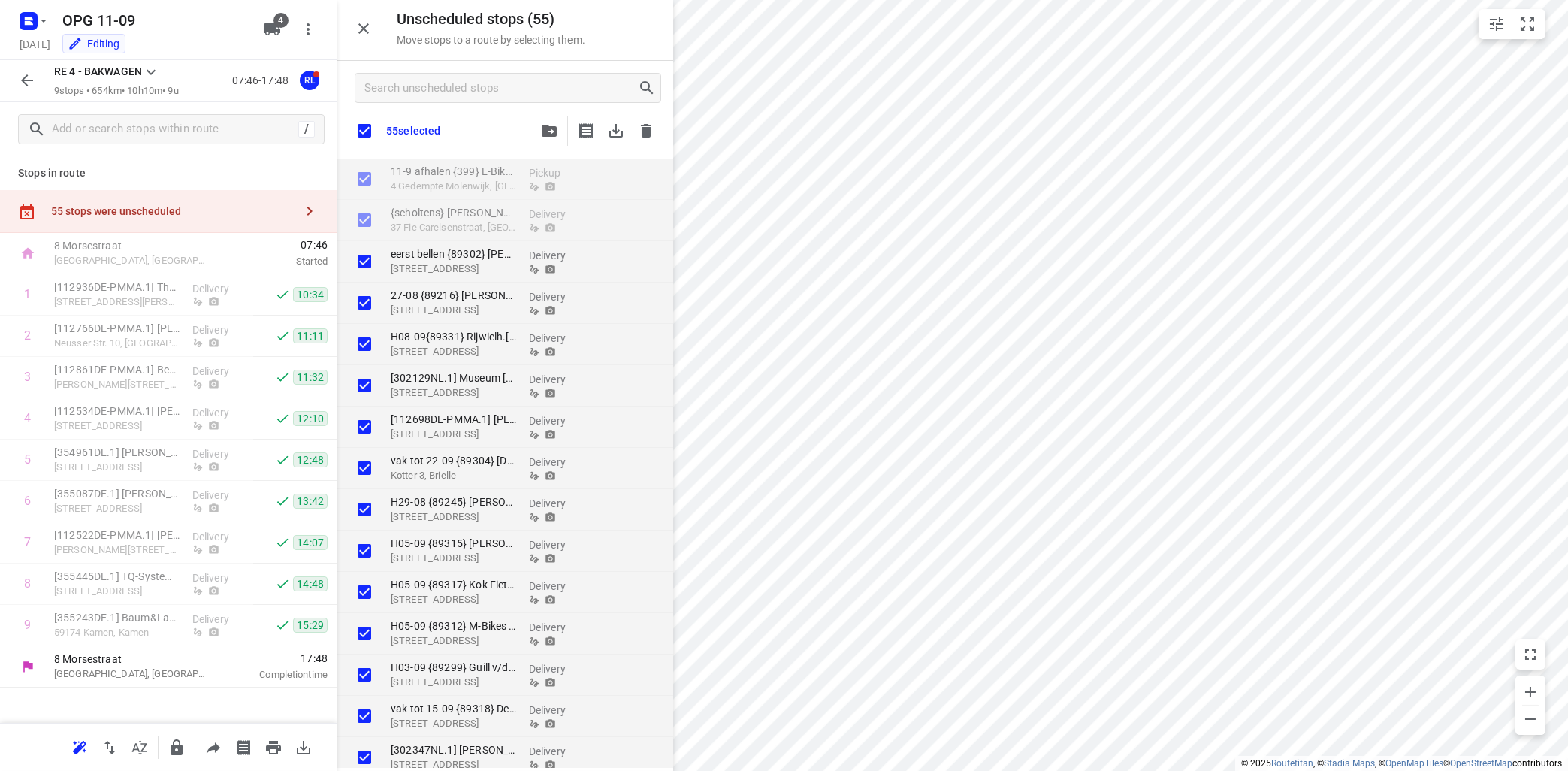
checkbox input "true"
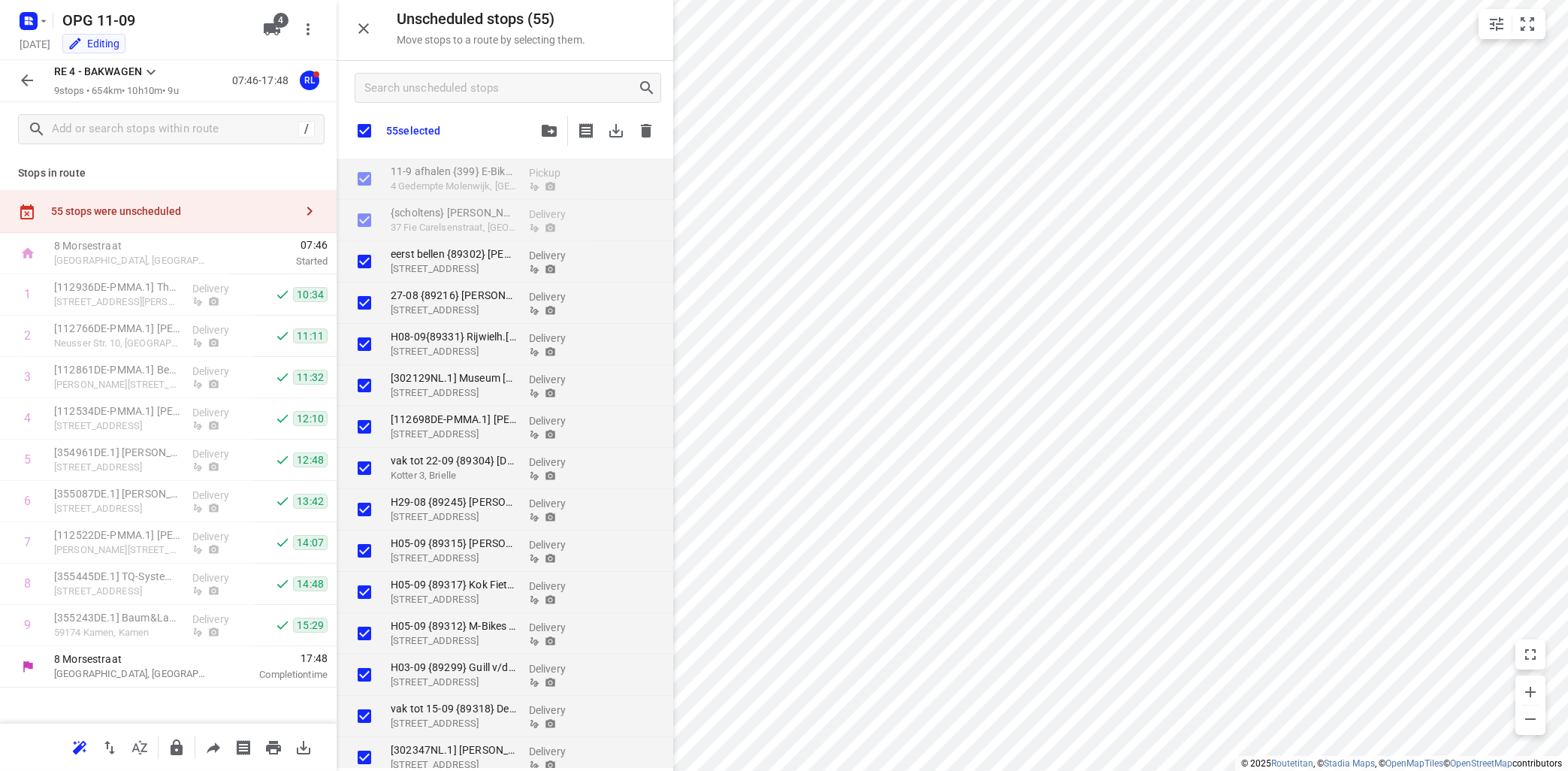
checkbox input "true"
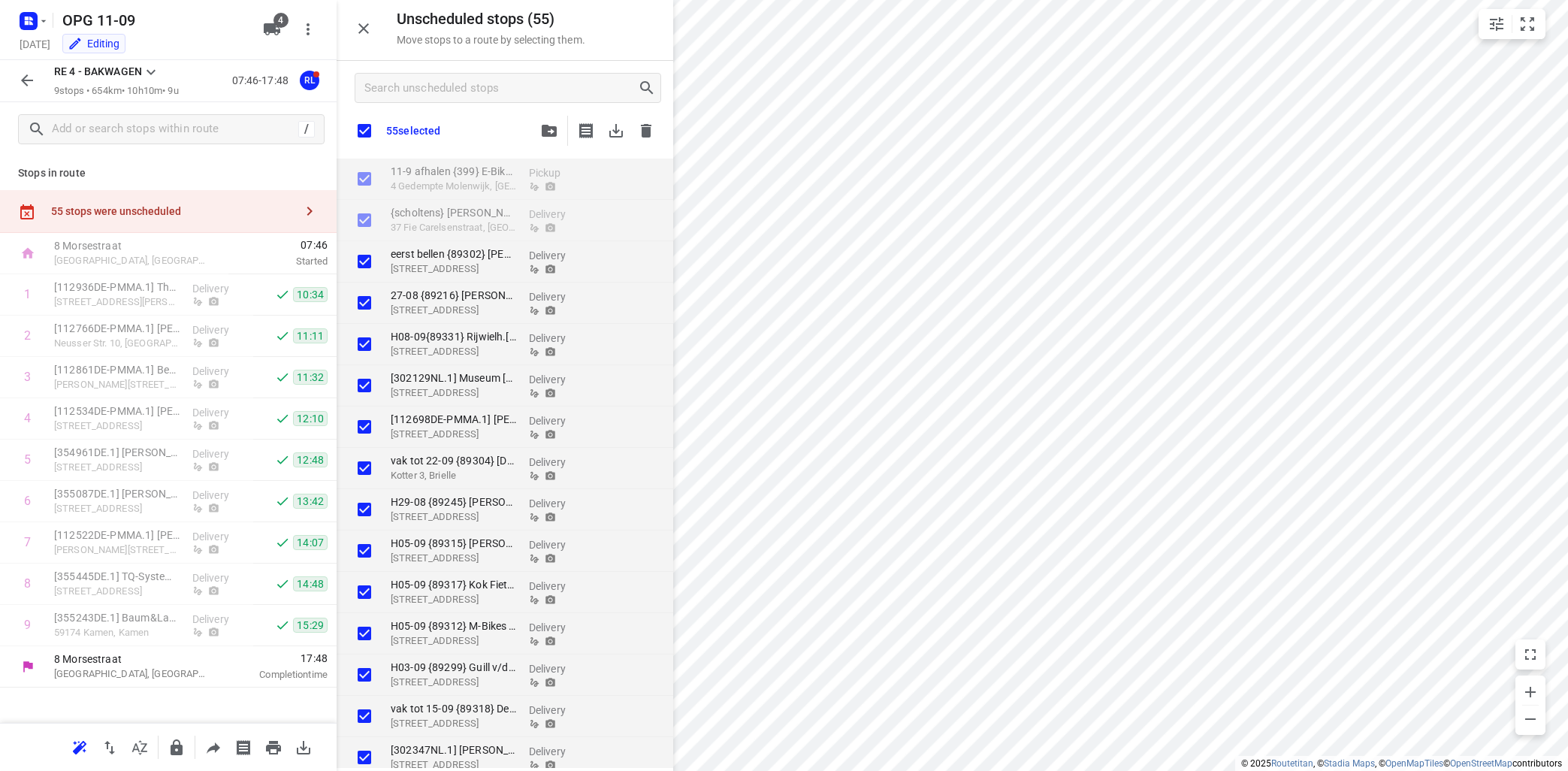
checkbox input "true"
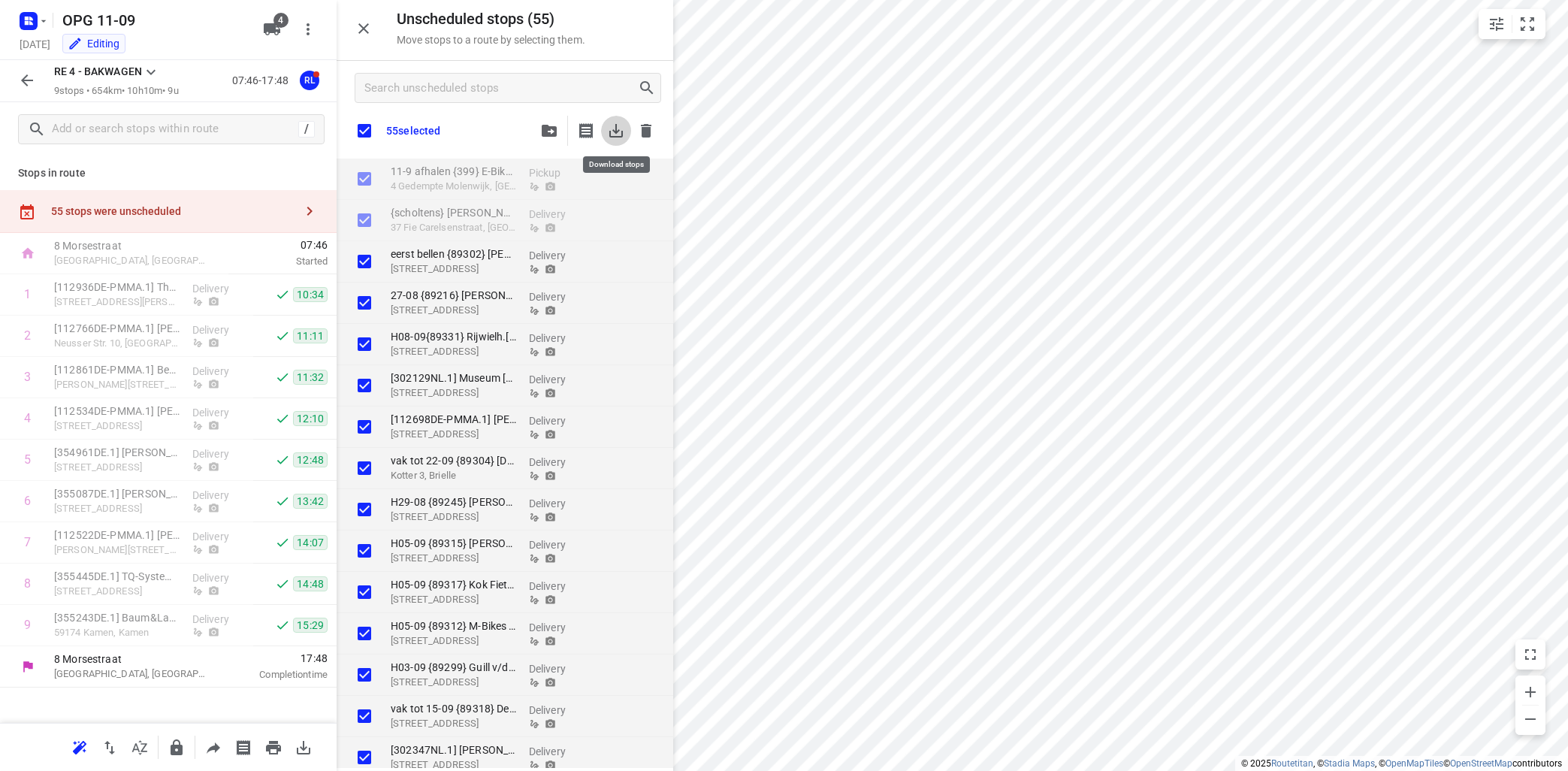
click at [612, 132] on icon "button" at bounding box center [616, 131] width 18 height 18
checkbox input "true"
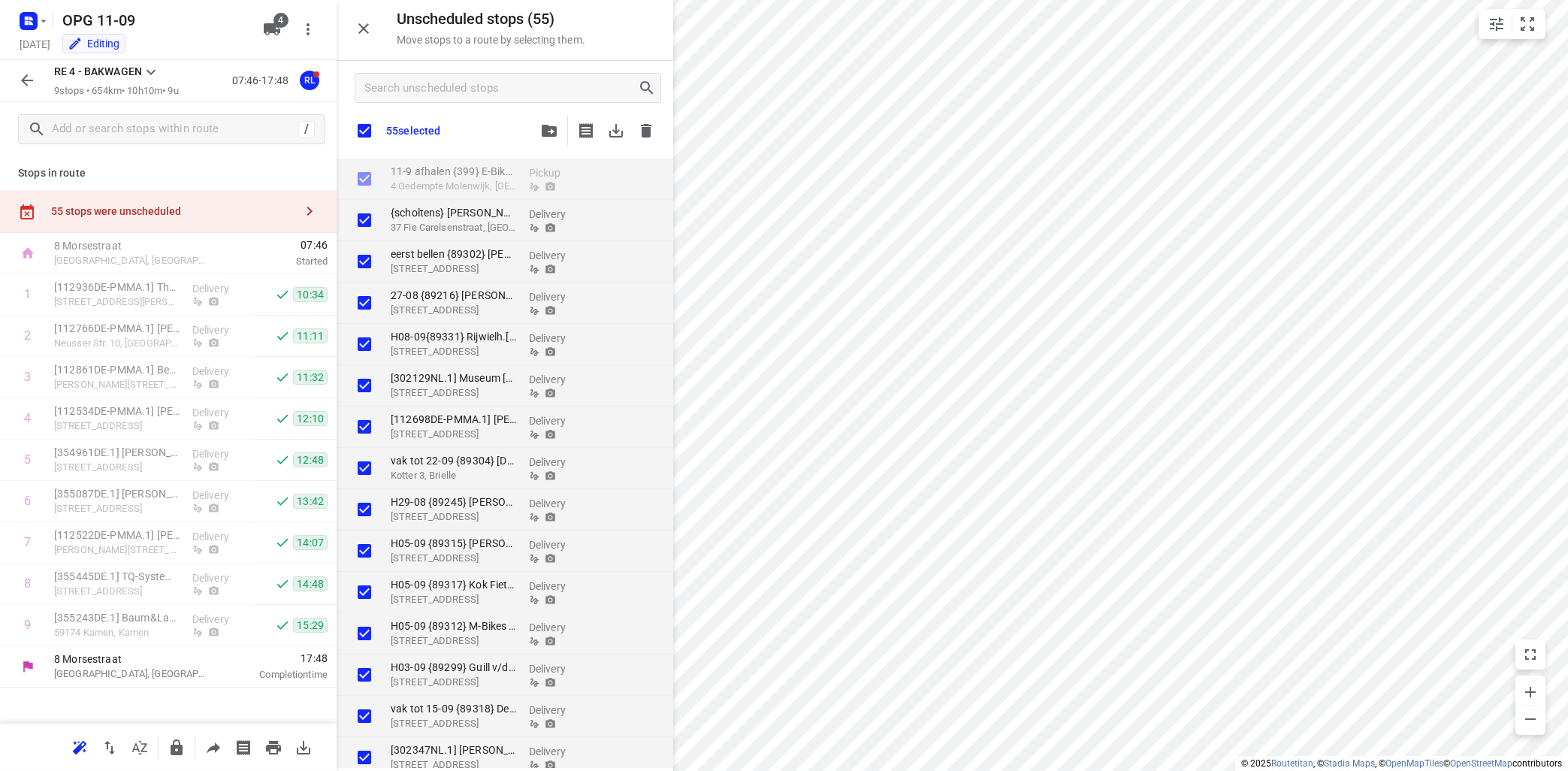
checkbox input "true"
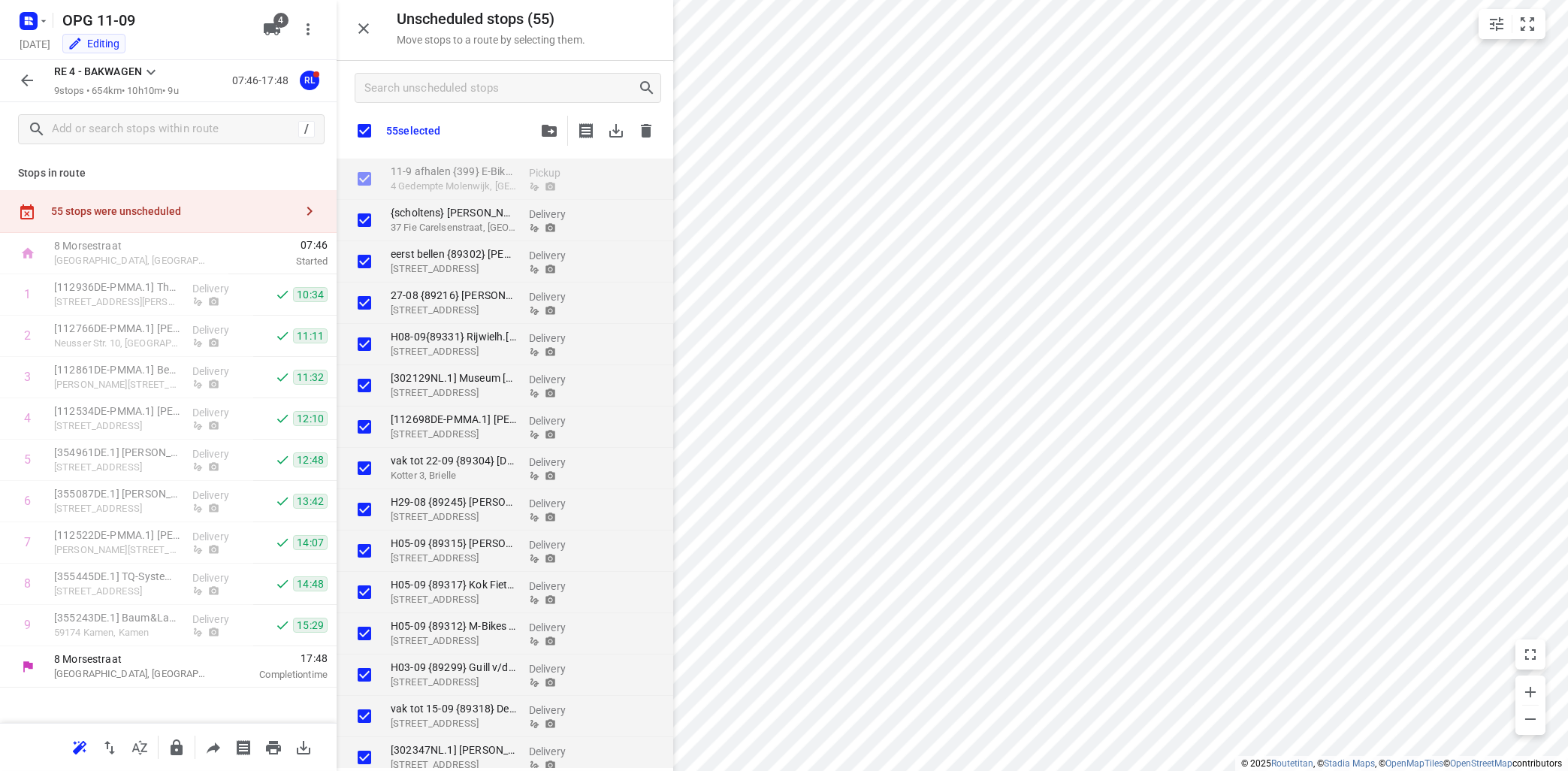
checkbox input "true"
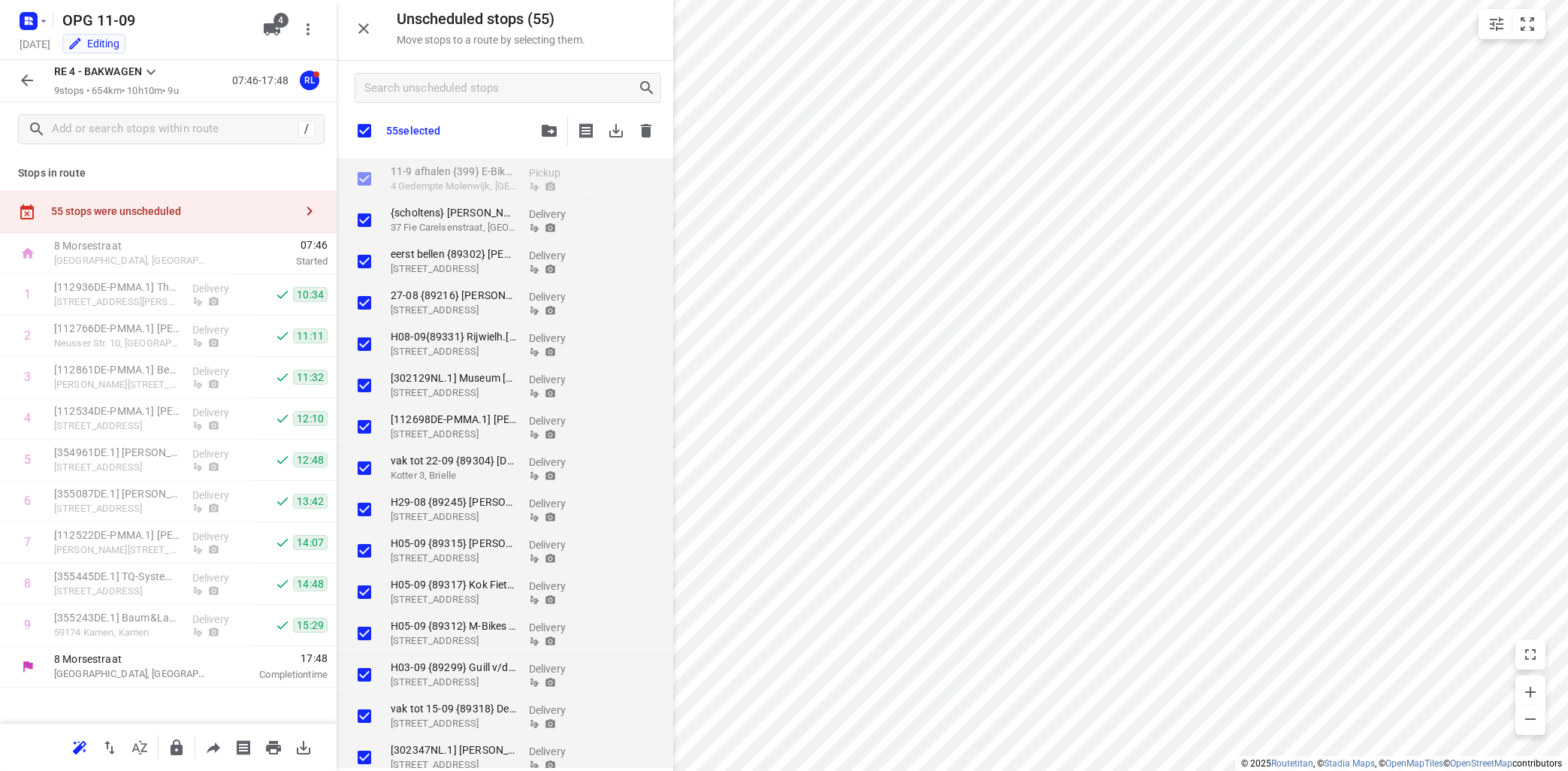
checkbox input "true"
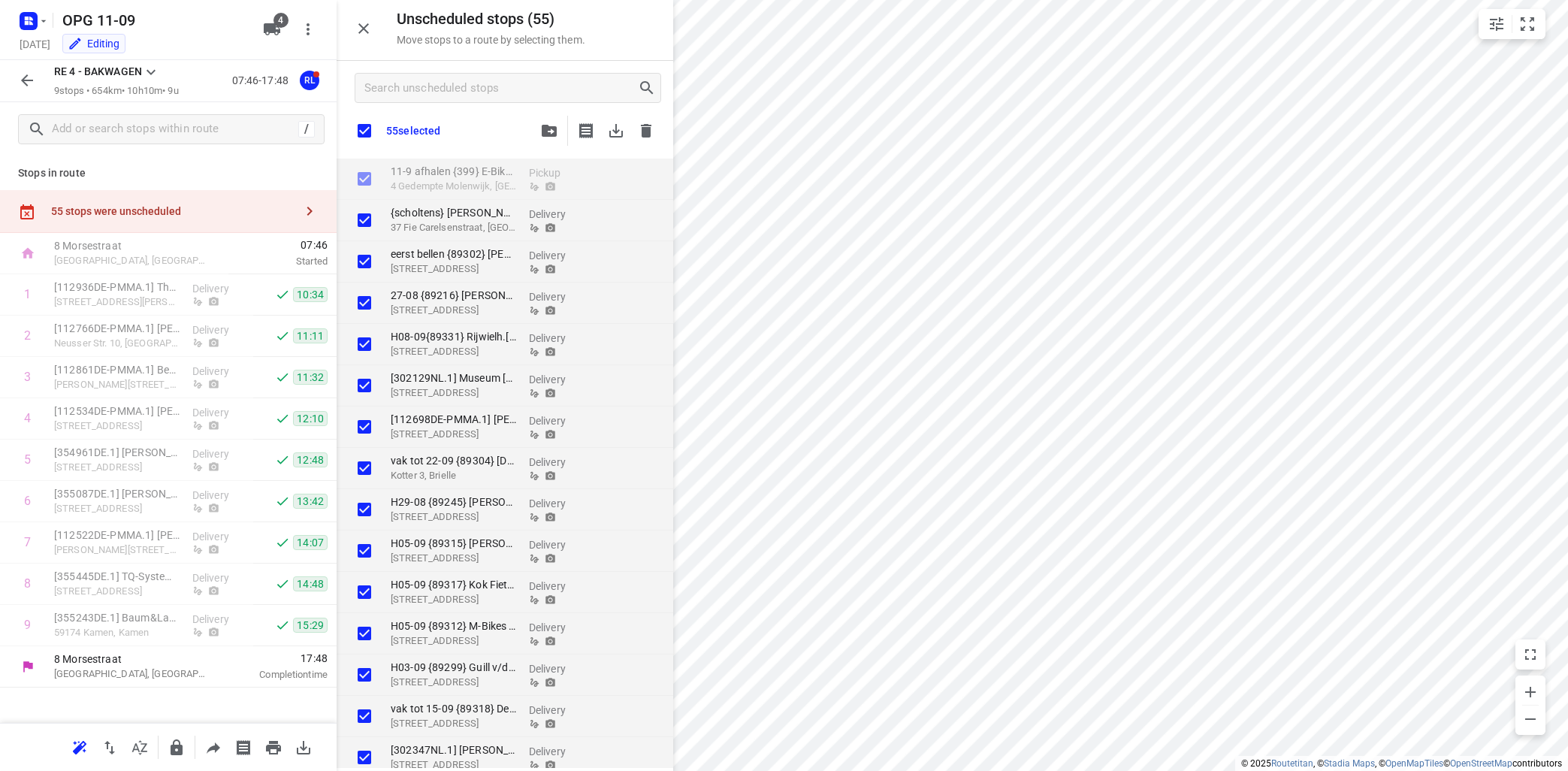
checkbox input "true"
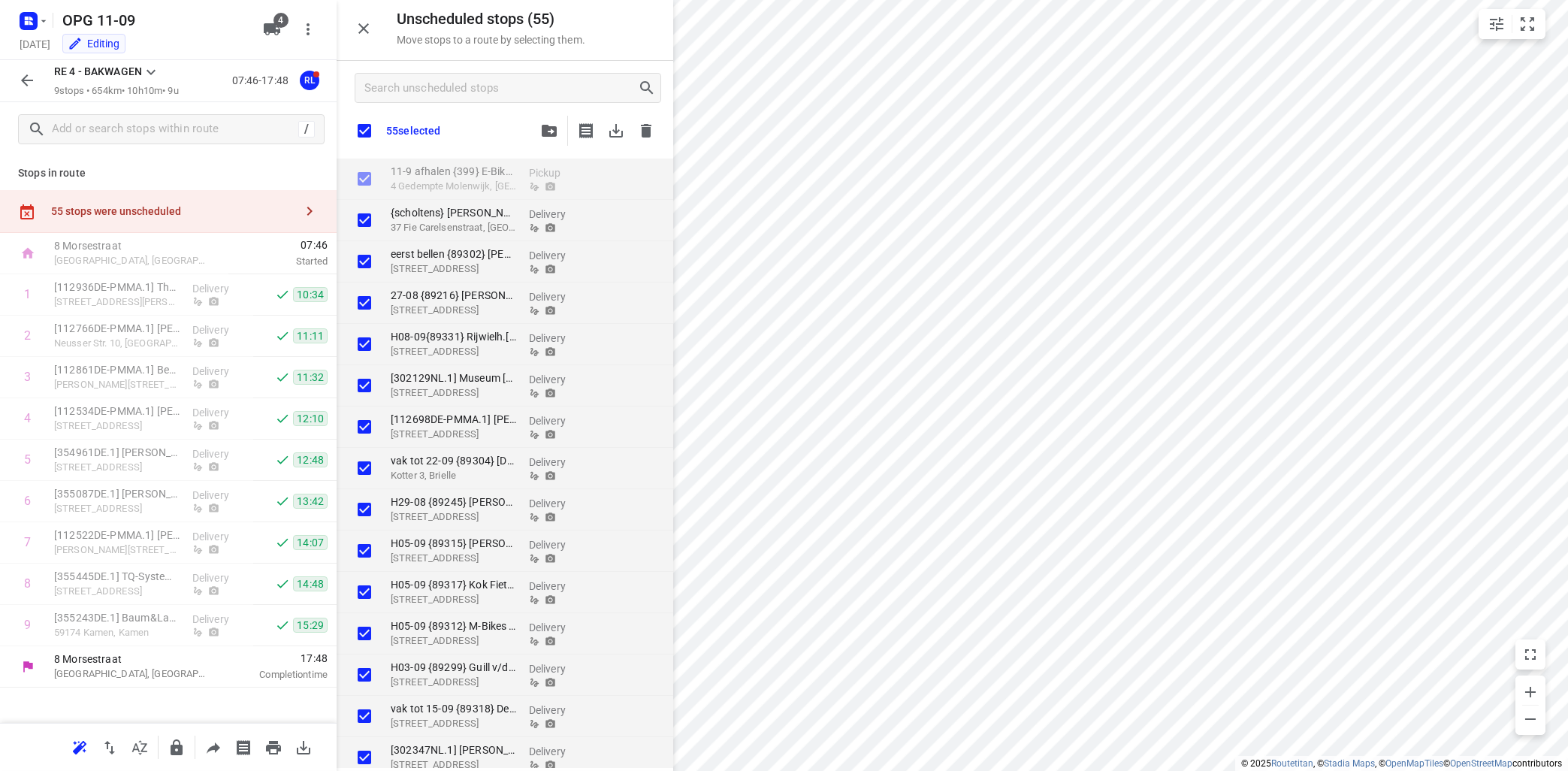
checkbox input "true"
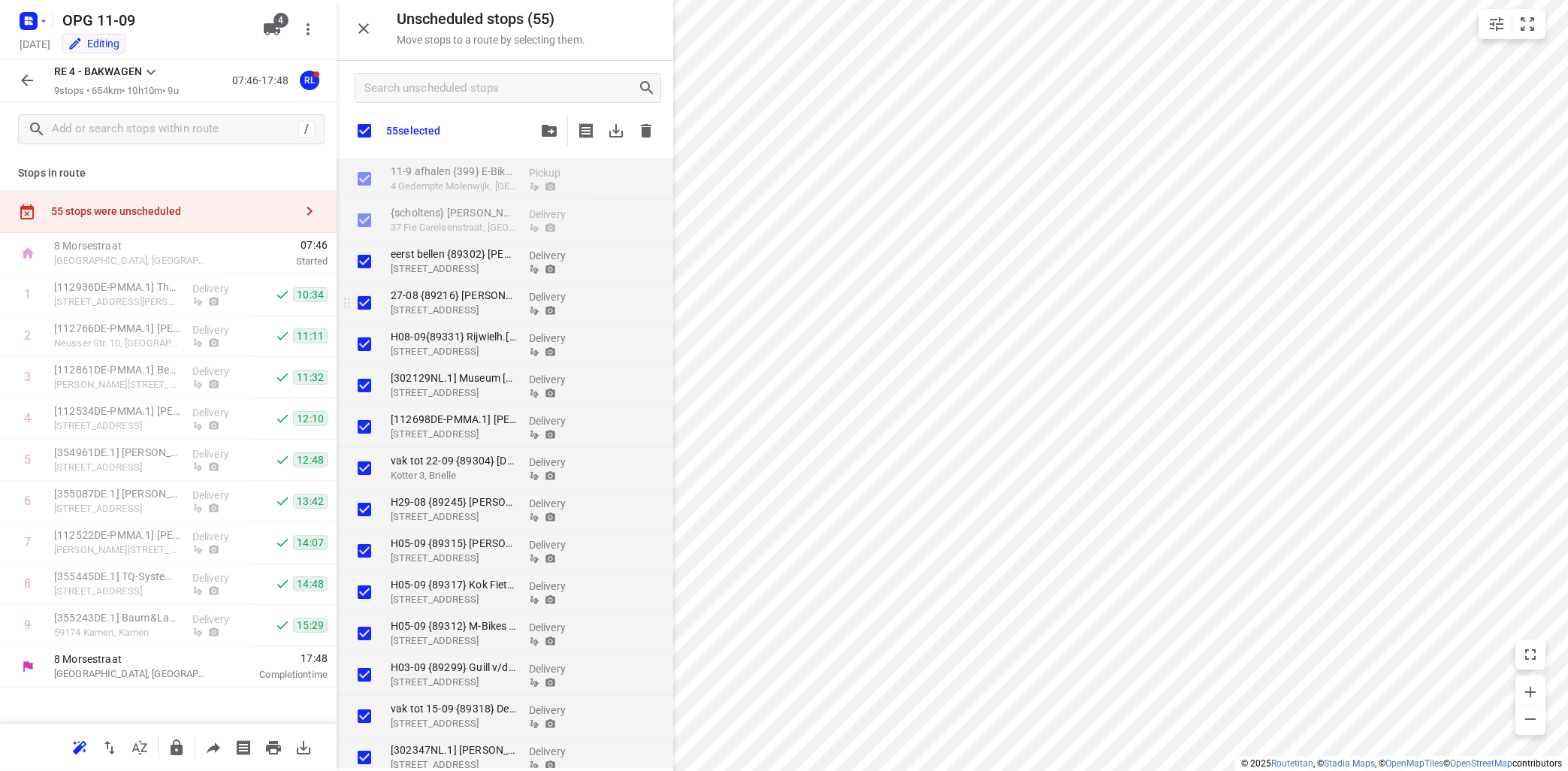
checkbox input "true"
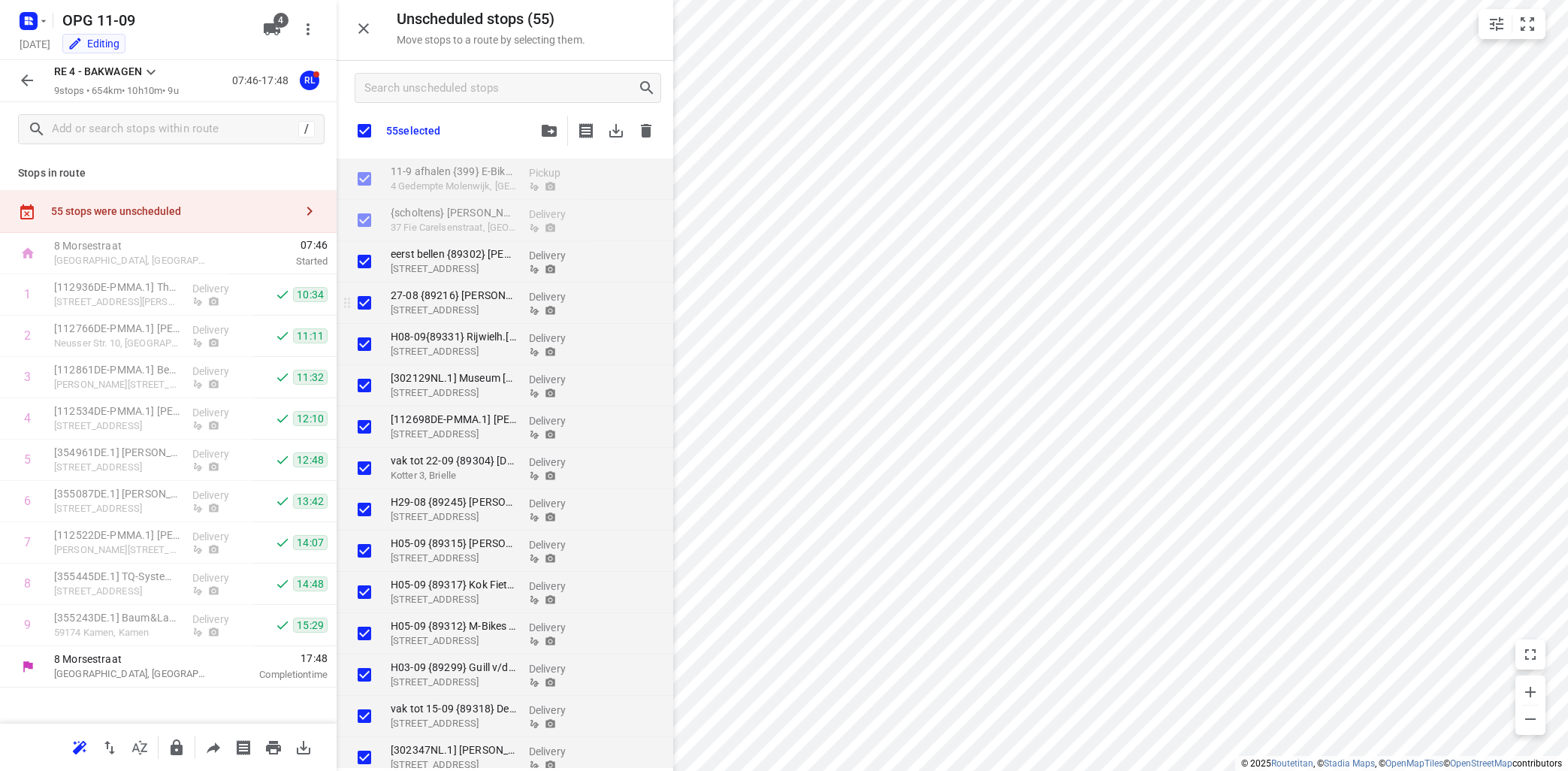
checkbox input "true"
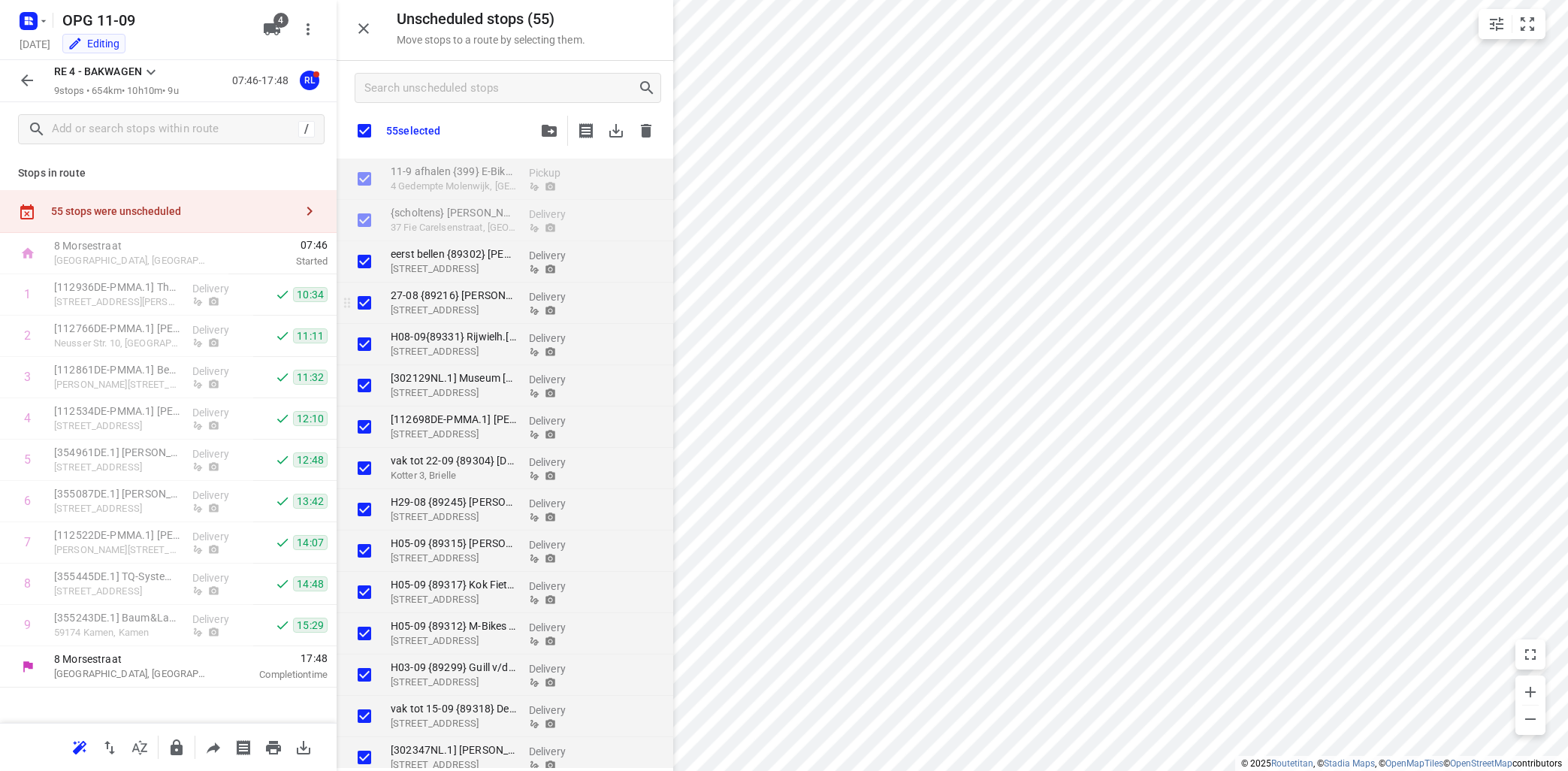
checkbox input "true"
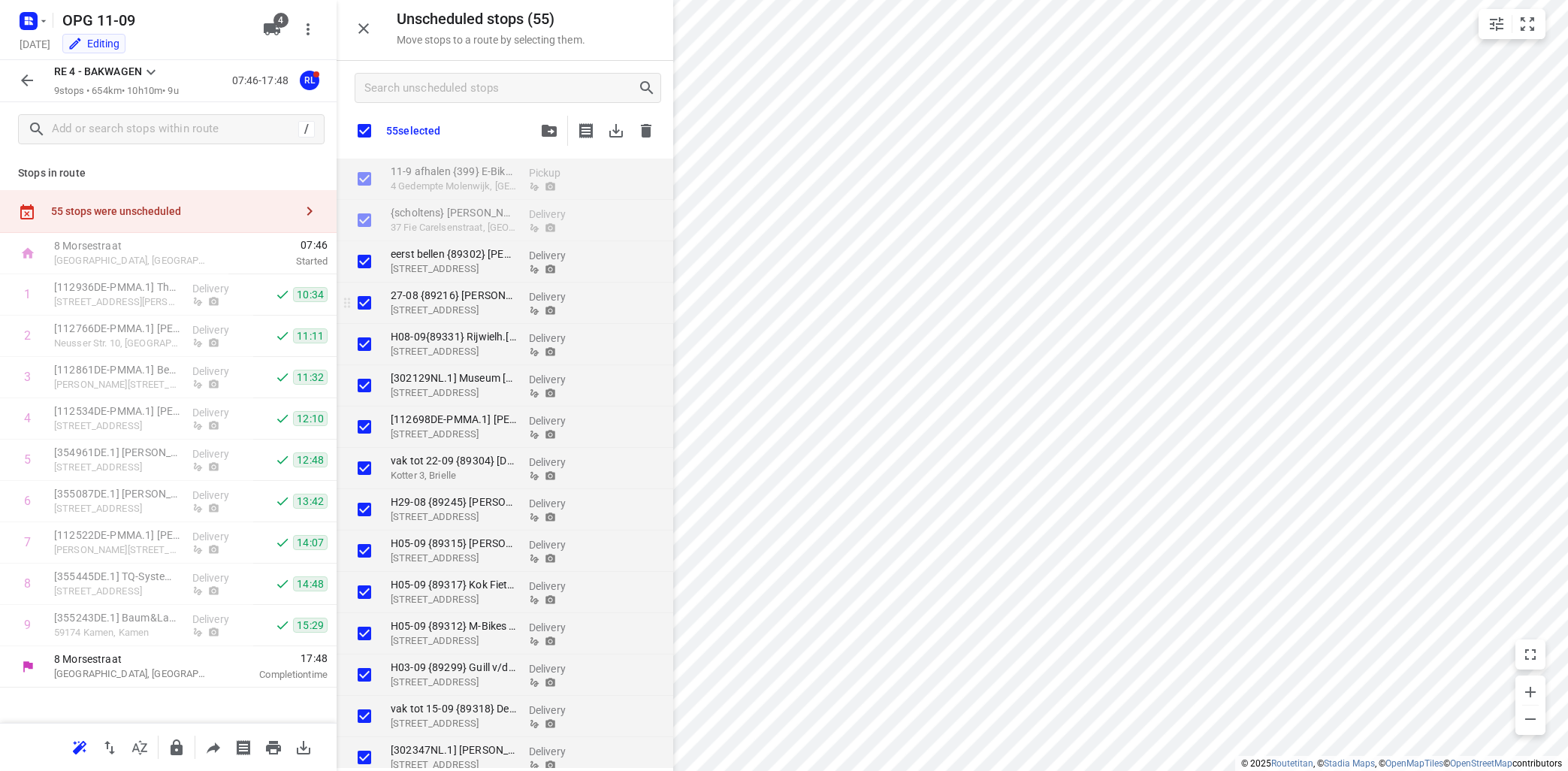
checkbox input "true"
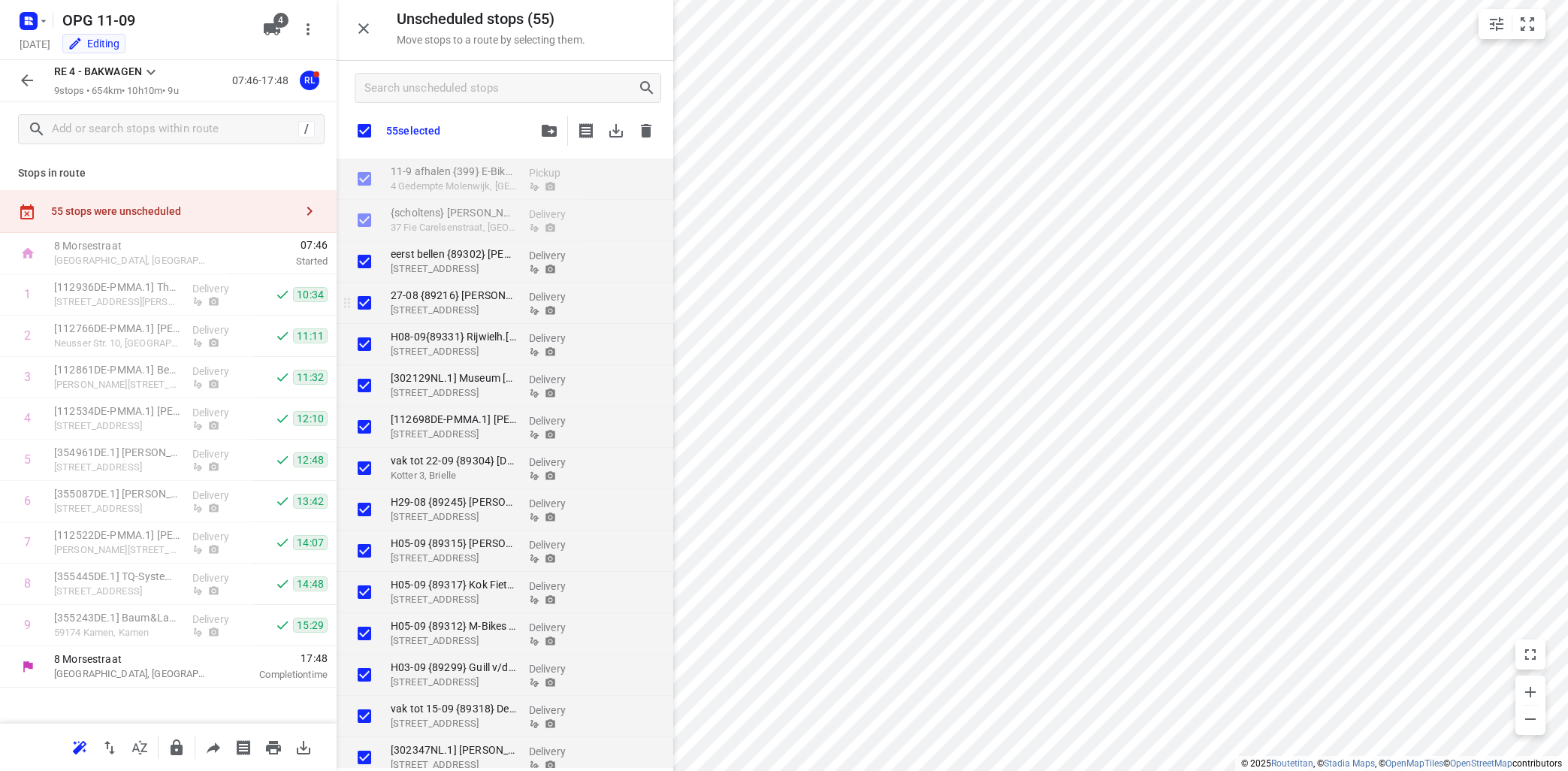
checkbox input "true"
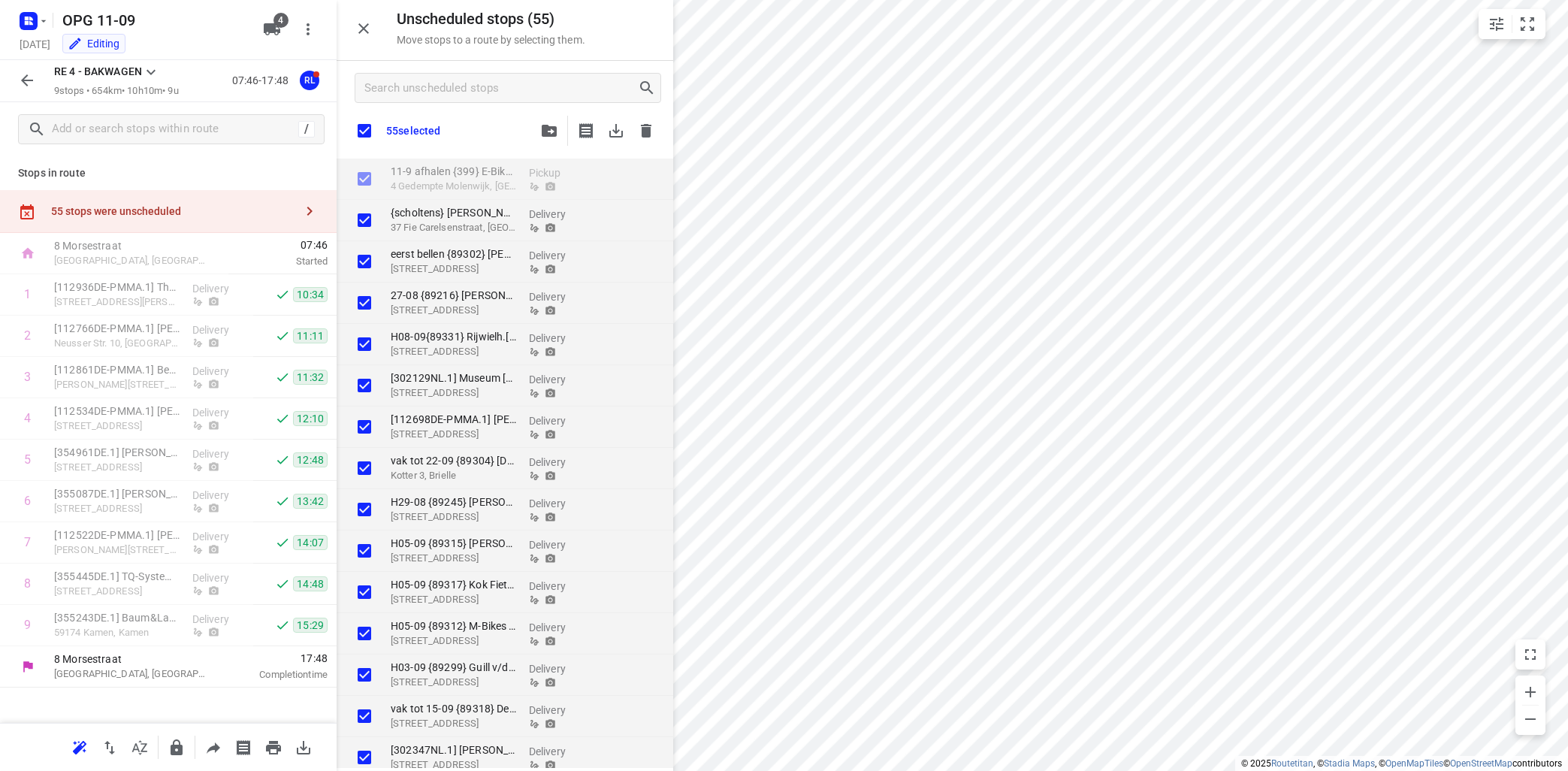
checkbox input "true"
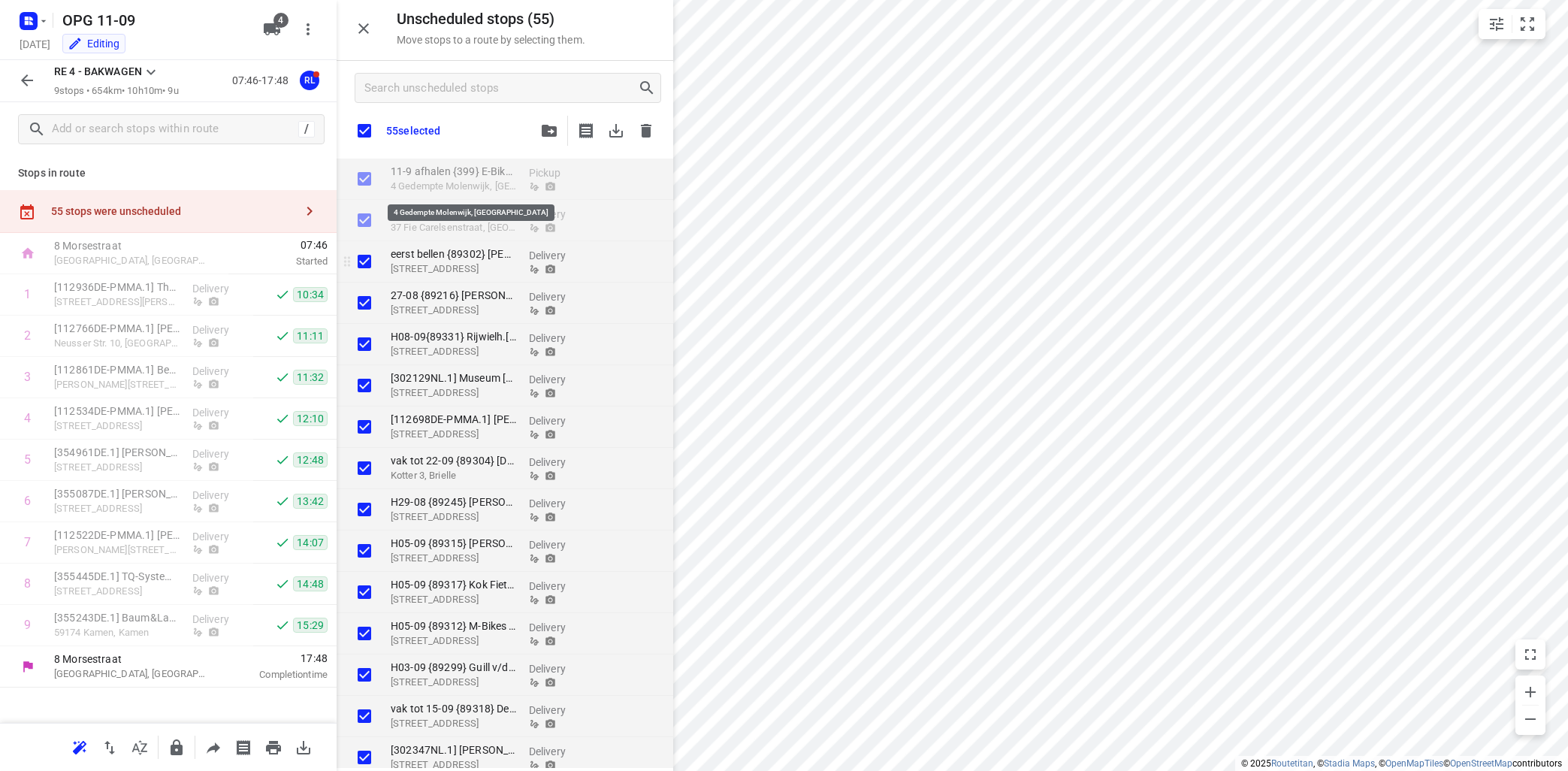
checkbox input "true"
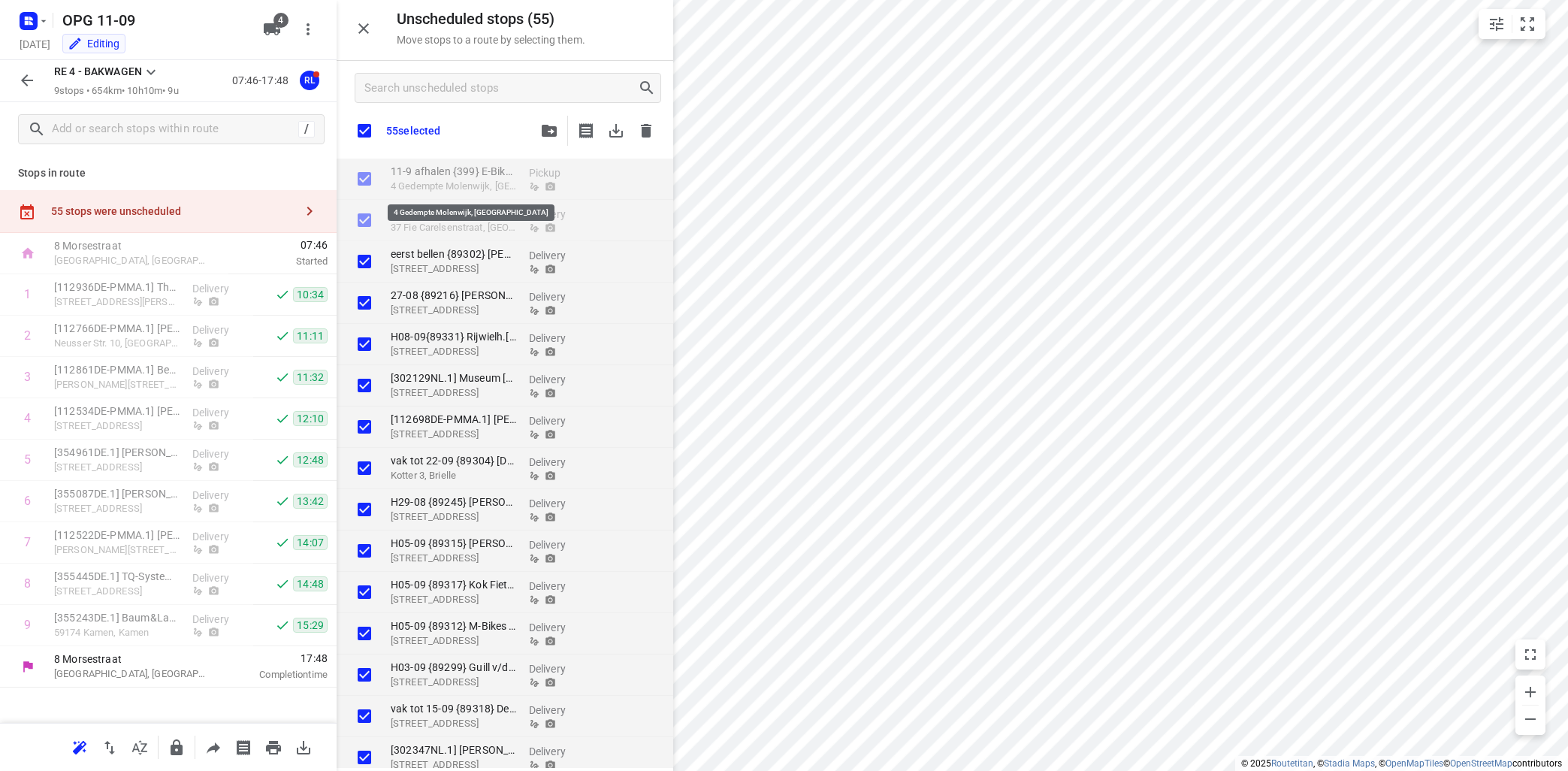
checkbox input "true"
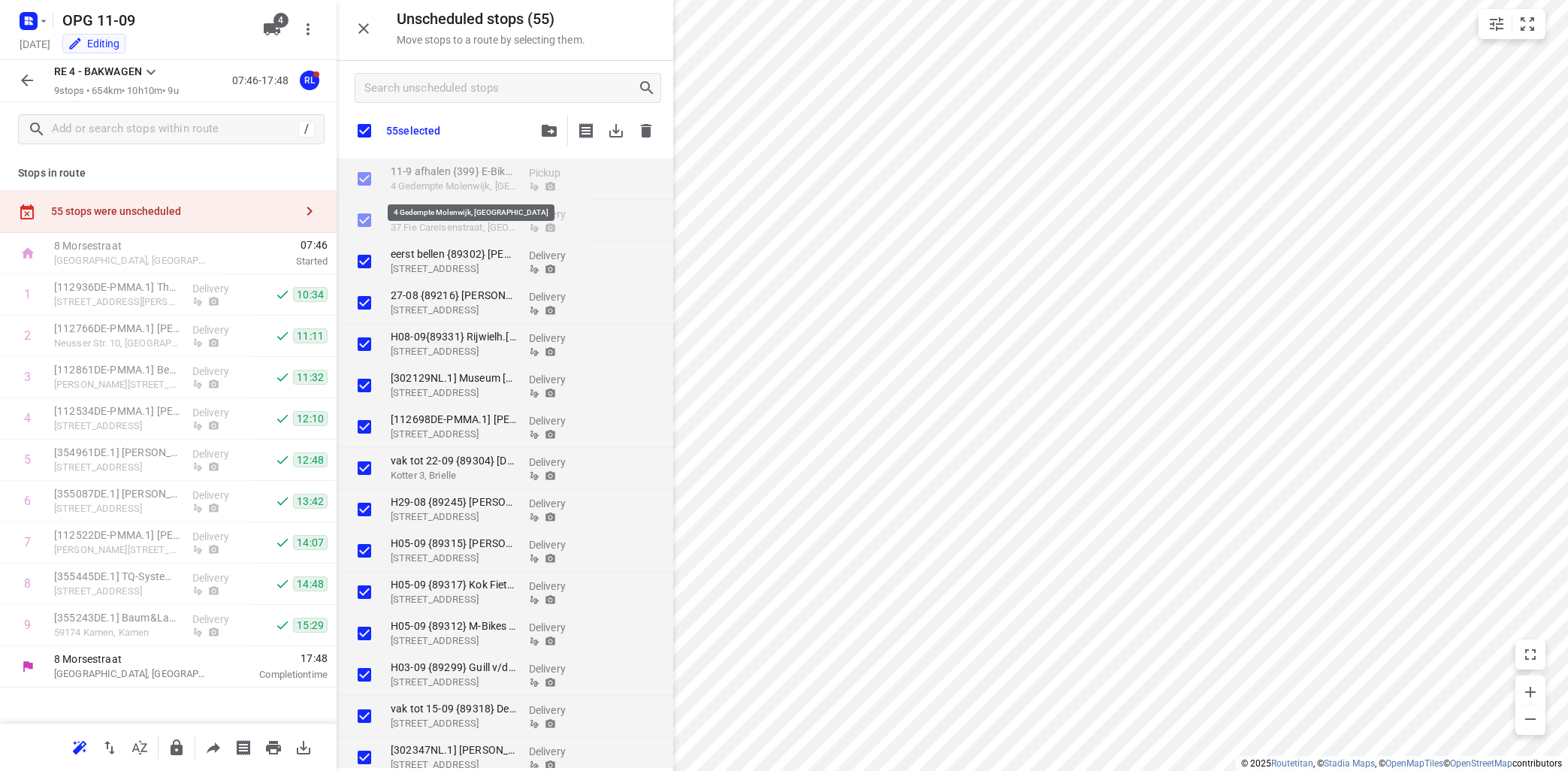
checkbox input "true"
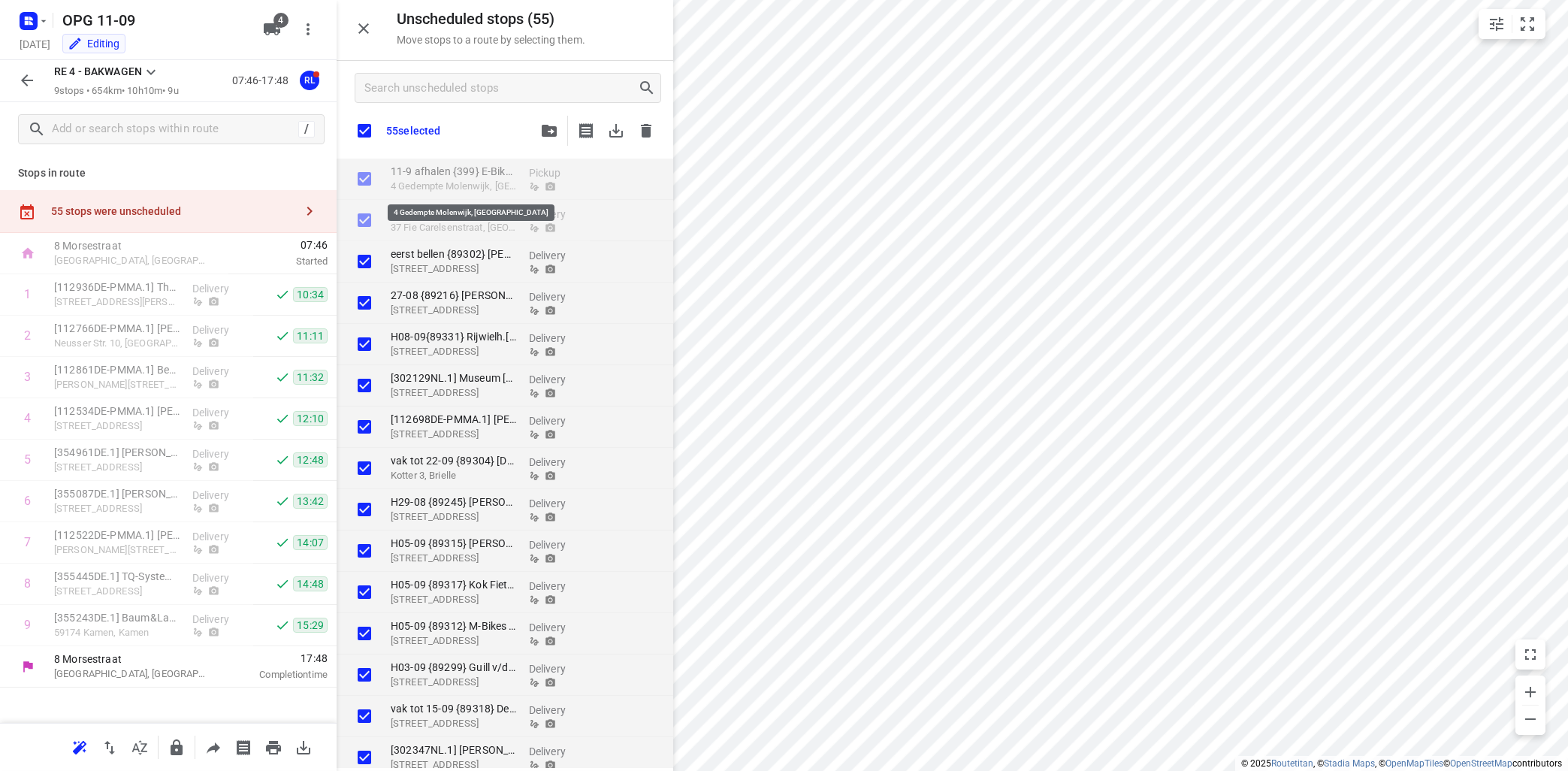
checkbox input "true"
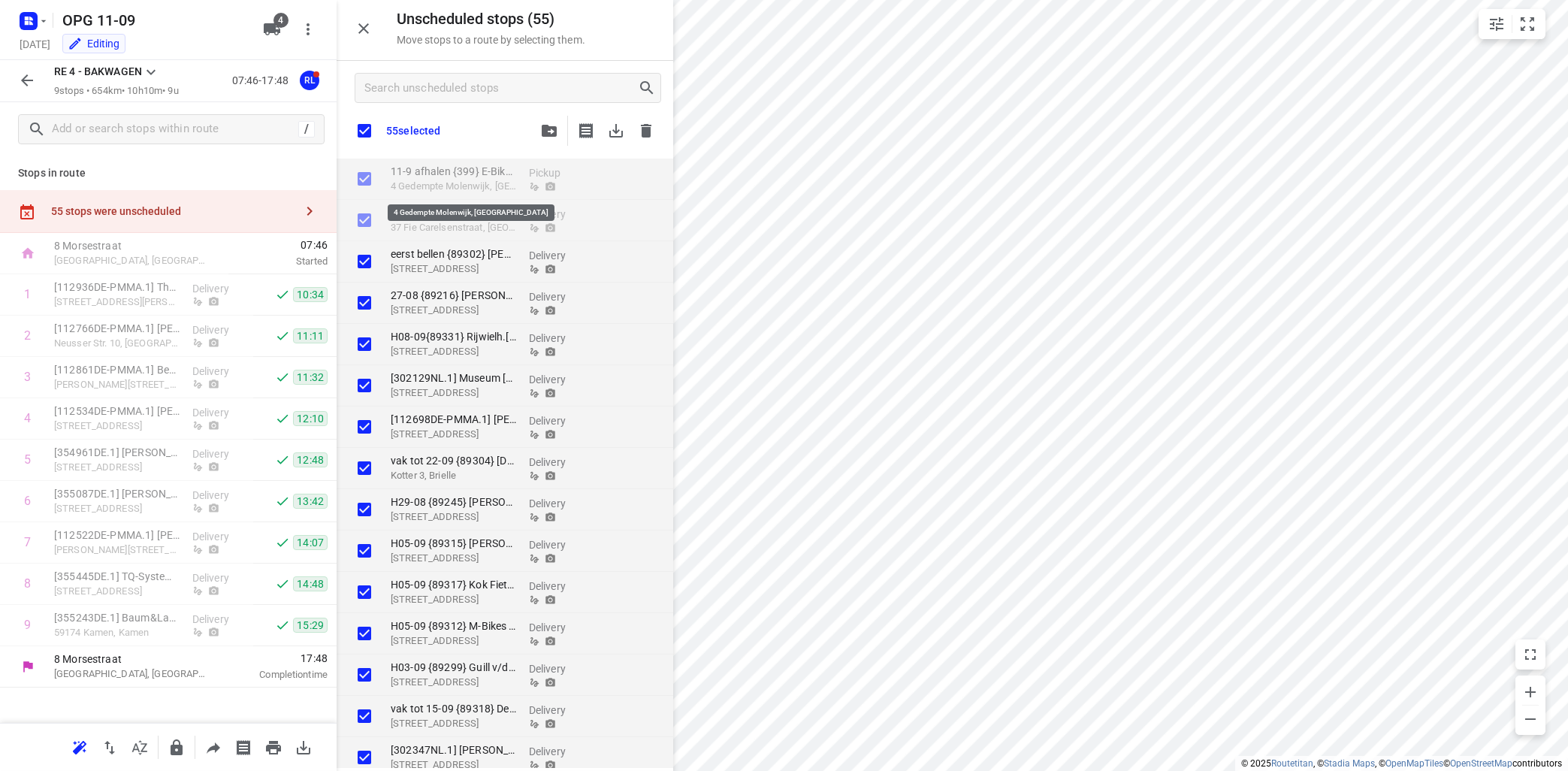
checkbox input "true"
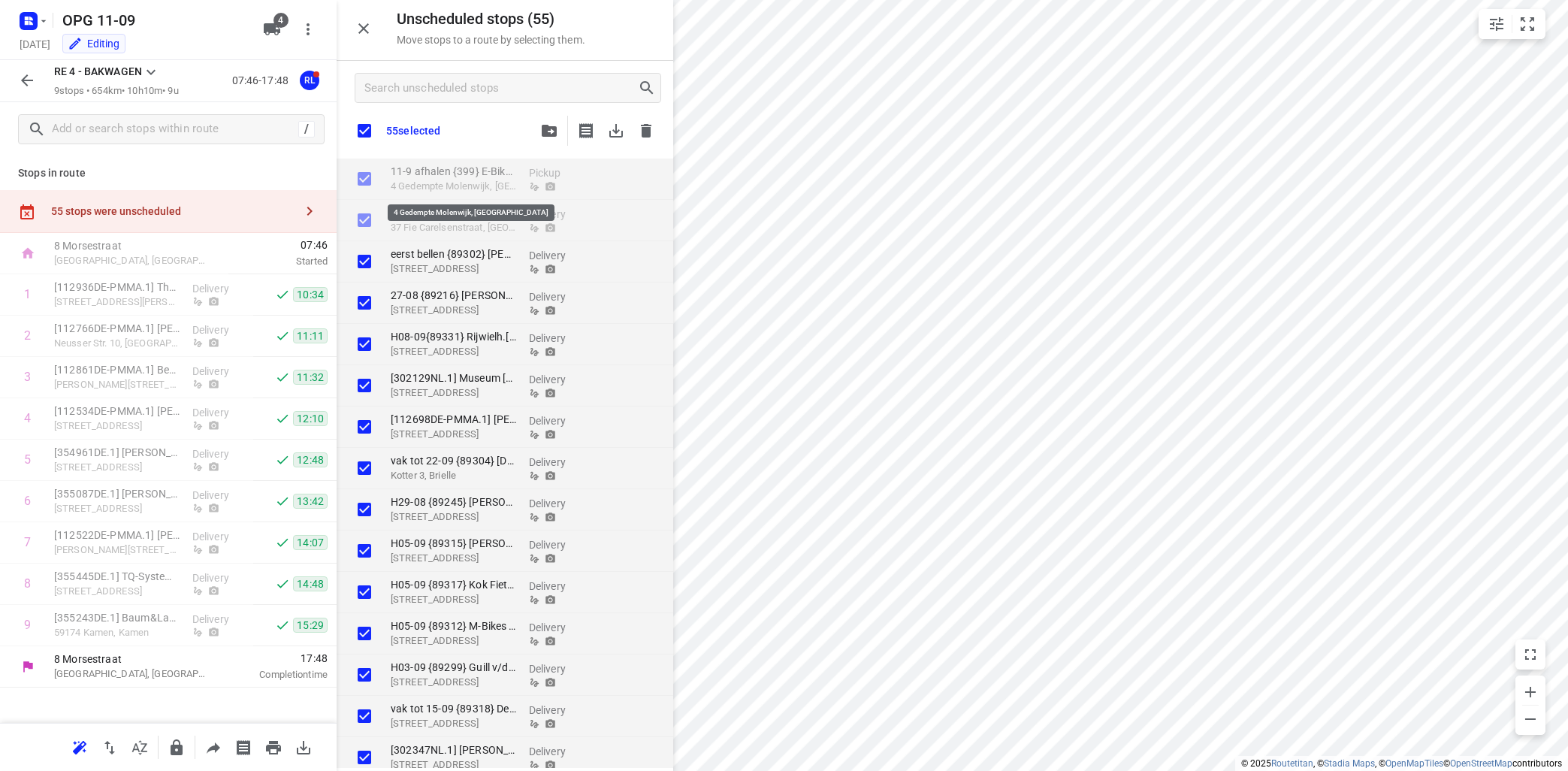
checkbox input "true"
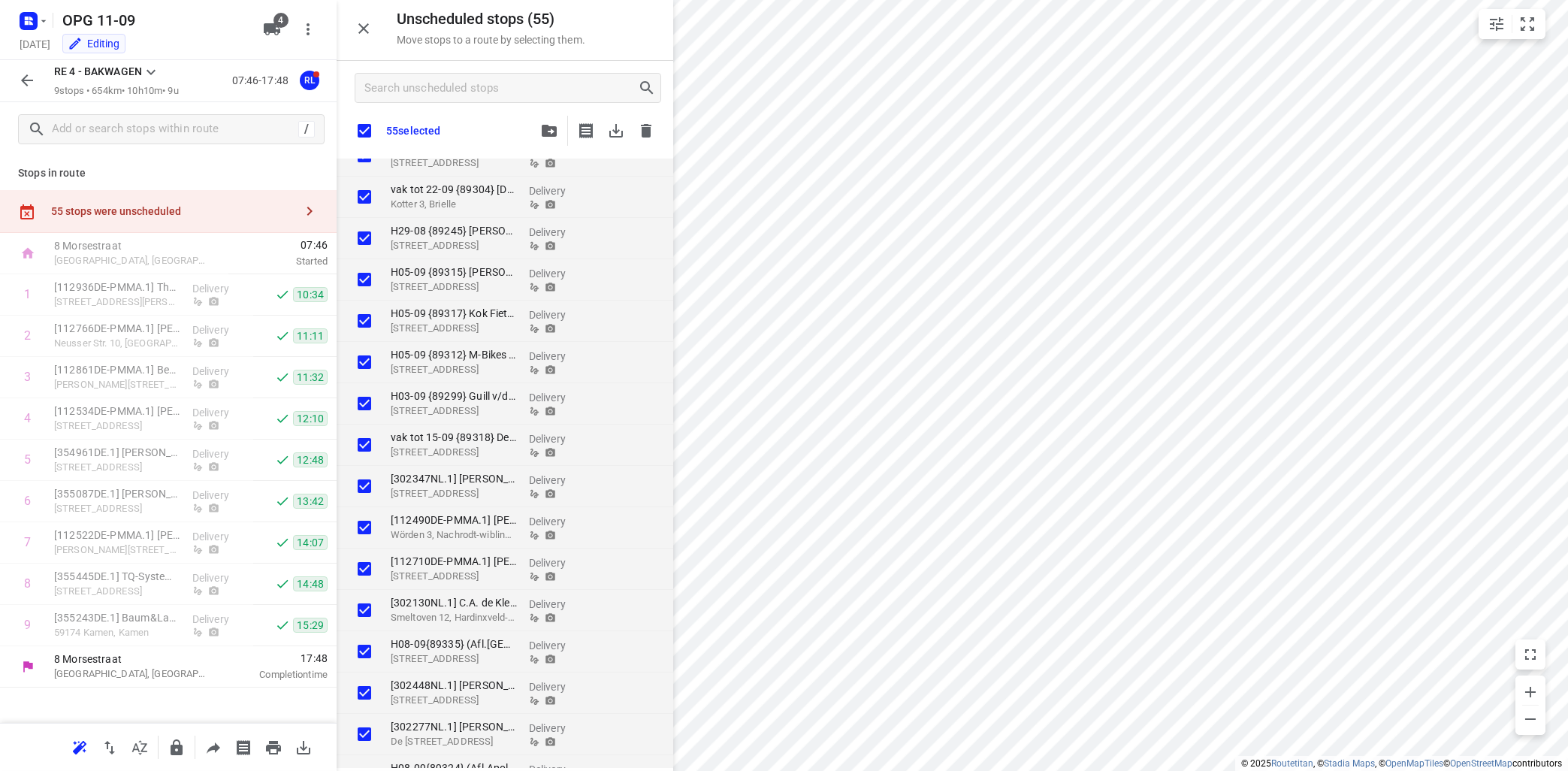
checkbox input "true"
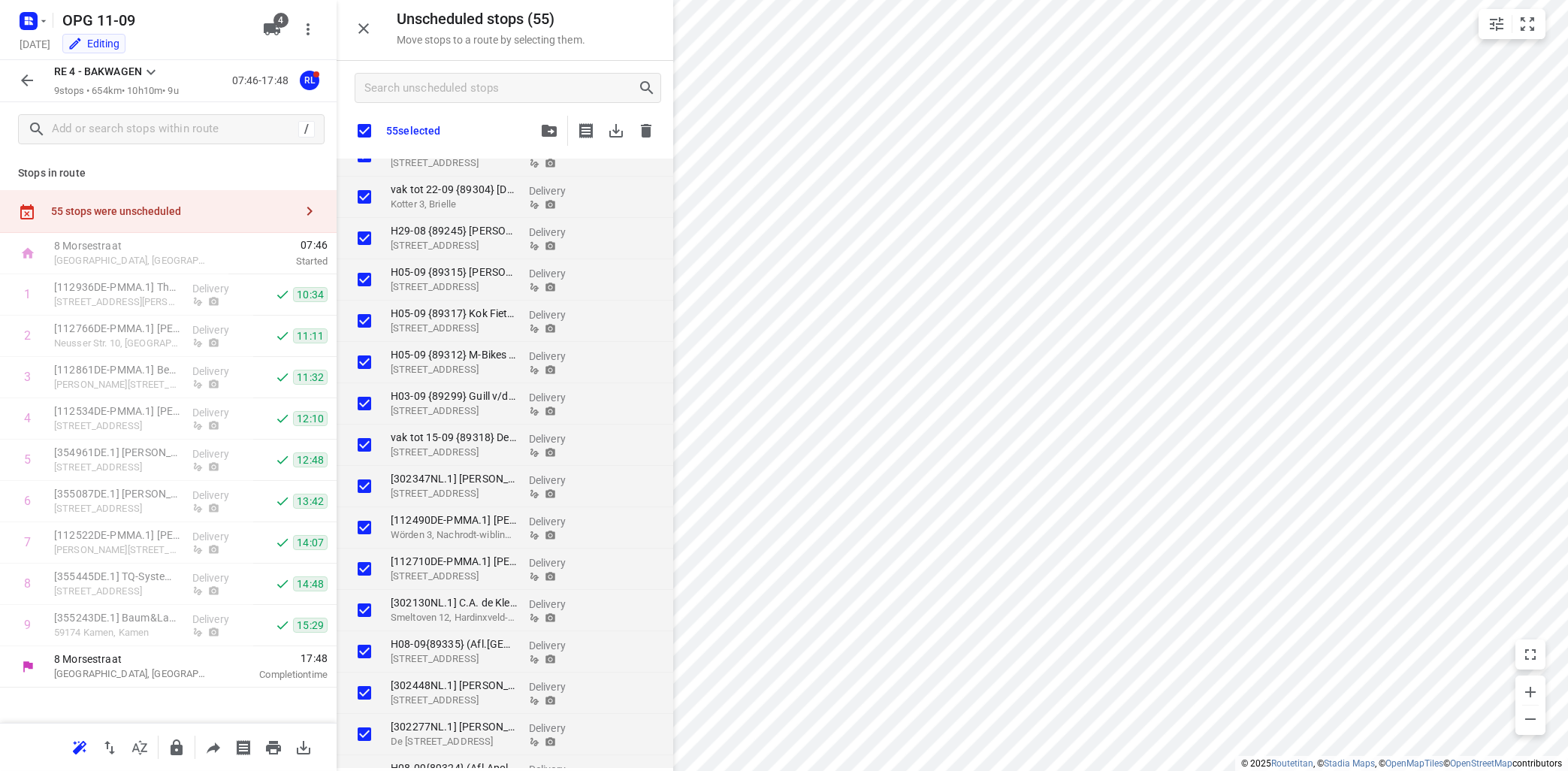
checkbox input "true"
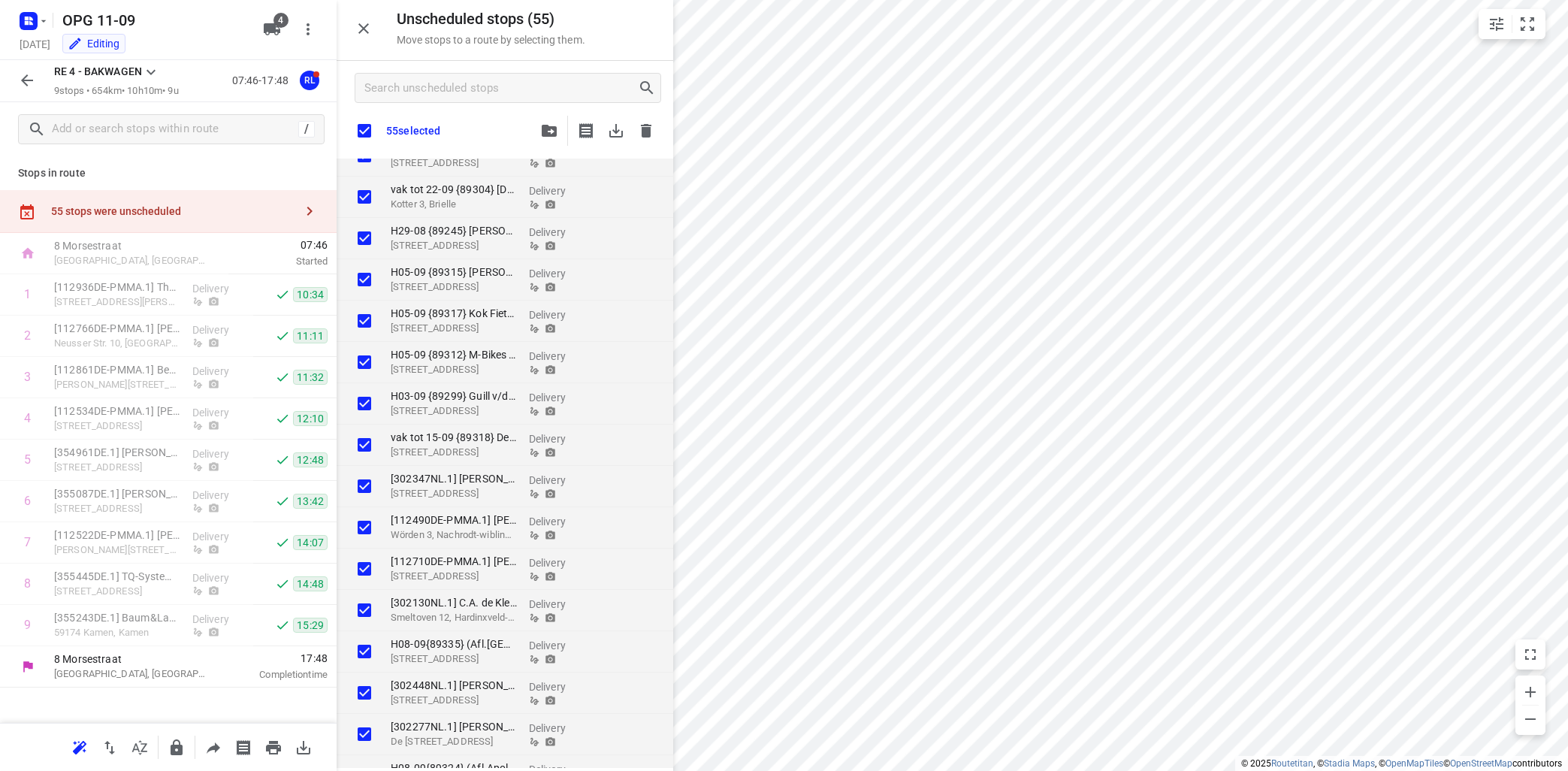
checkbox input "true"
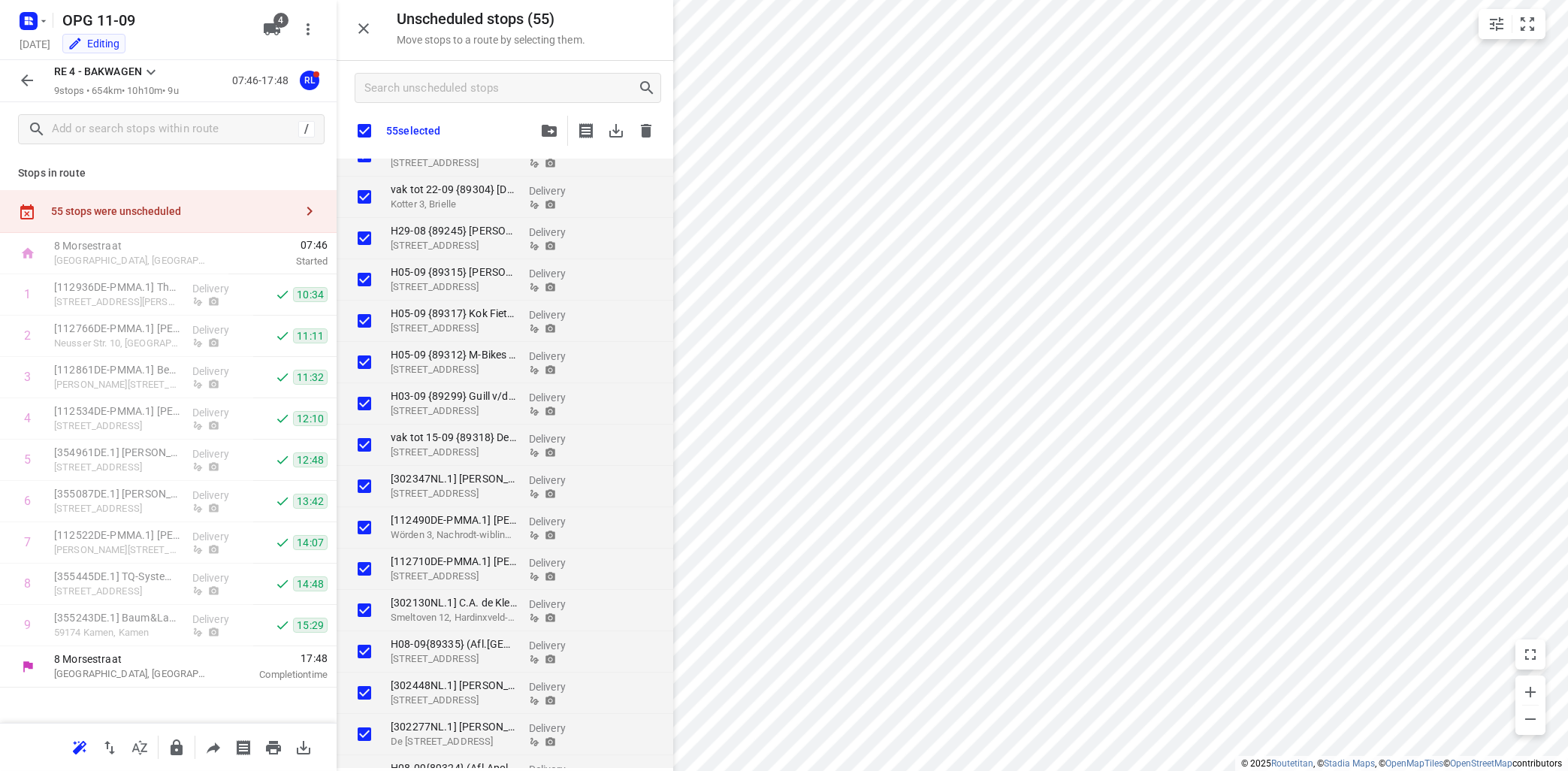
checkbox input "true"
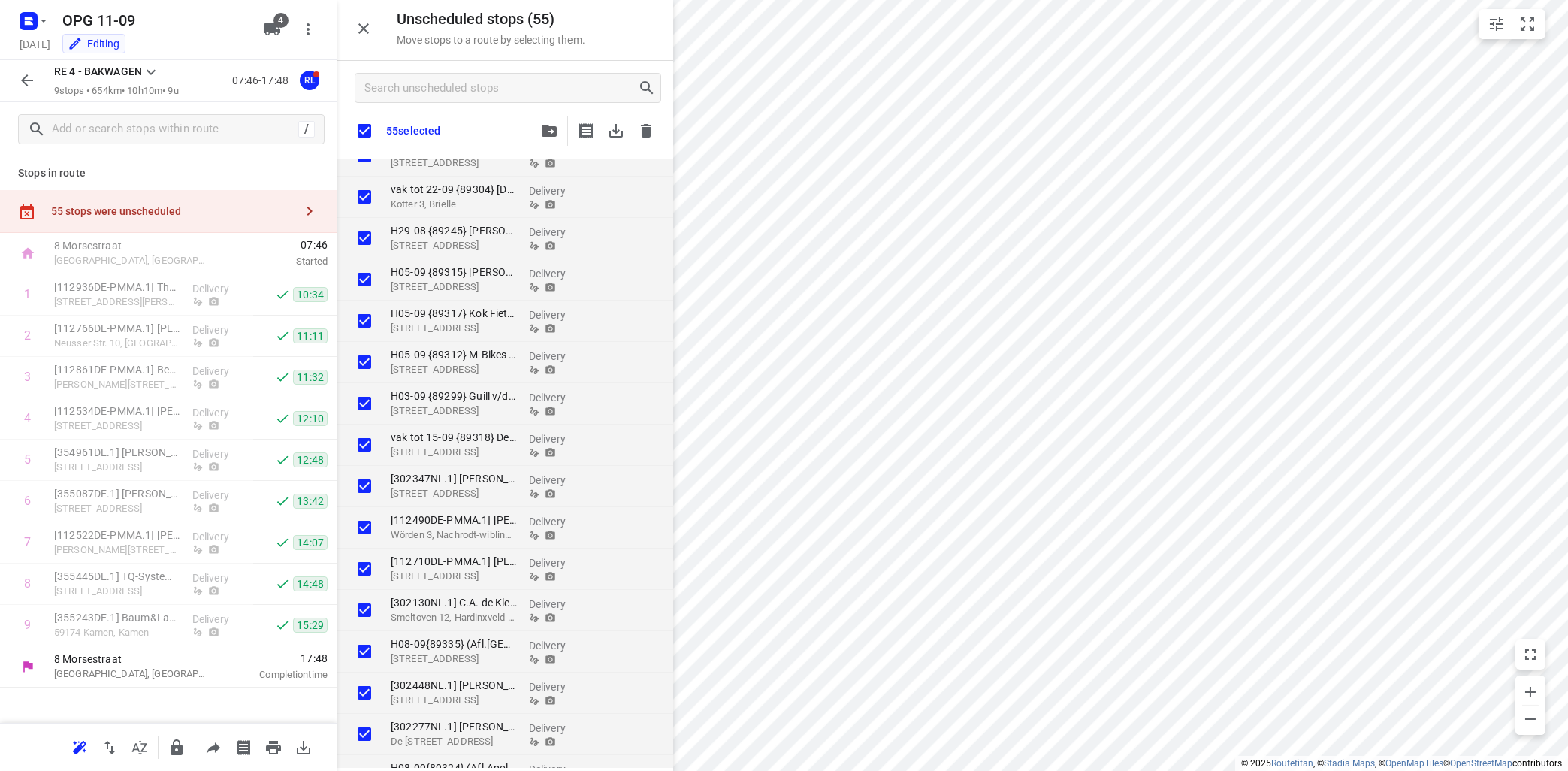
checkbox input "true"
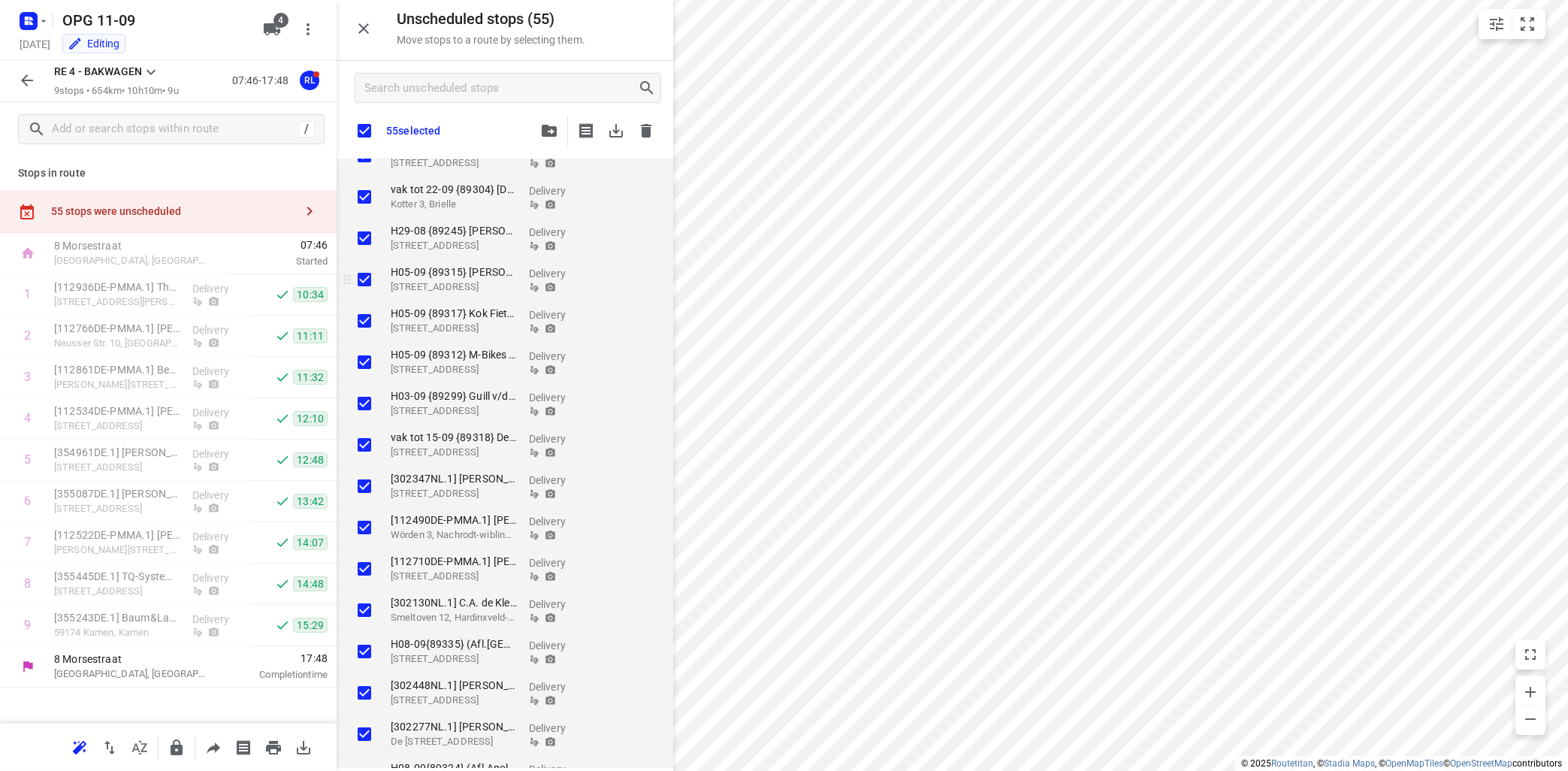
checkbox input "true"
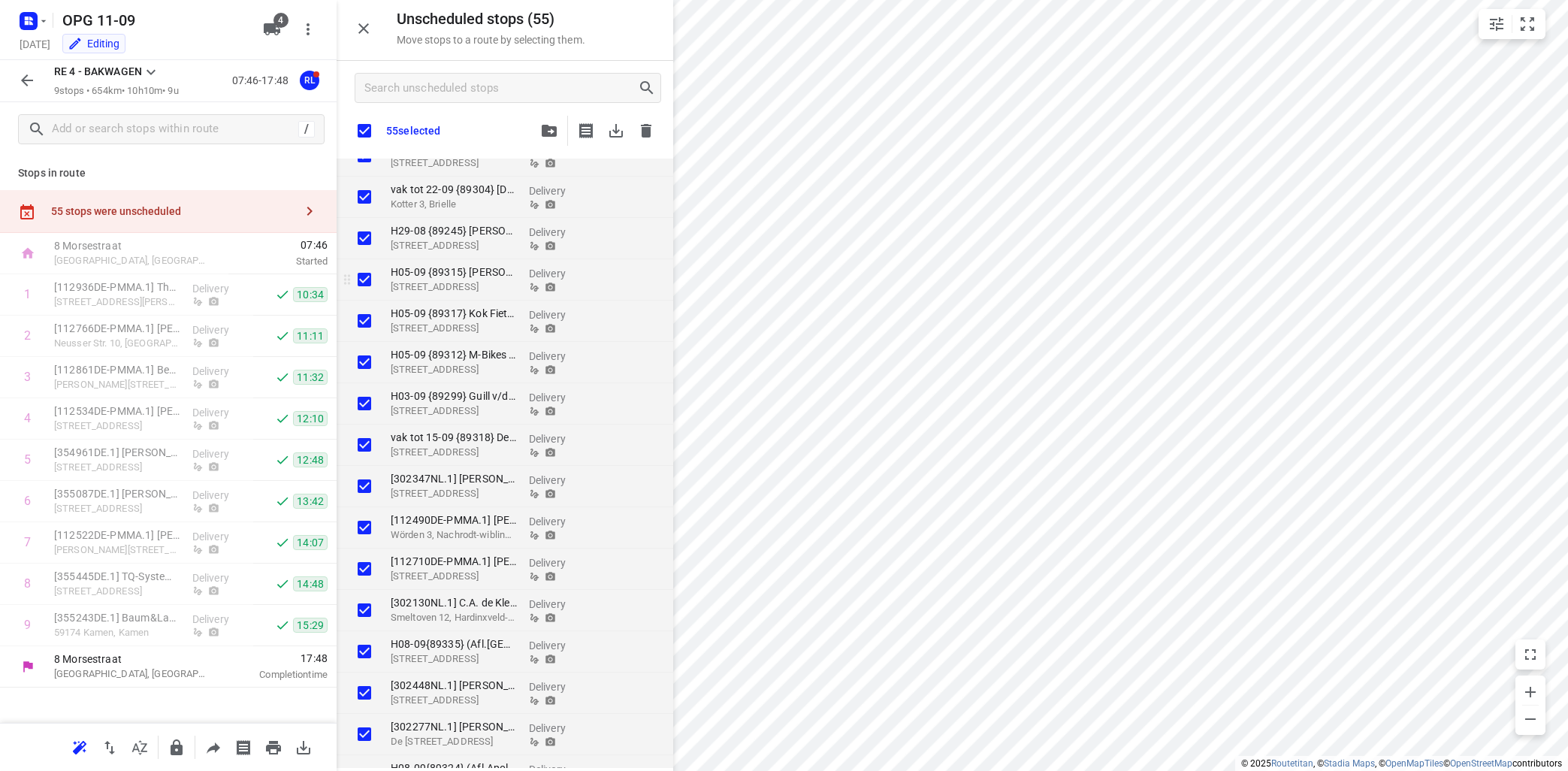
checkbox input "true"
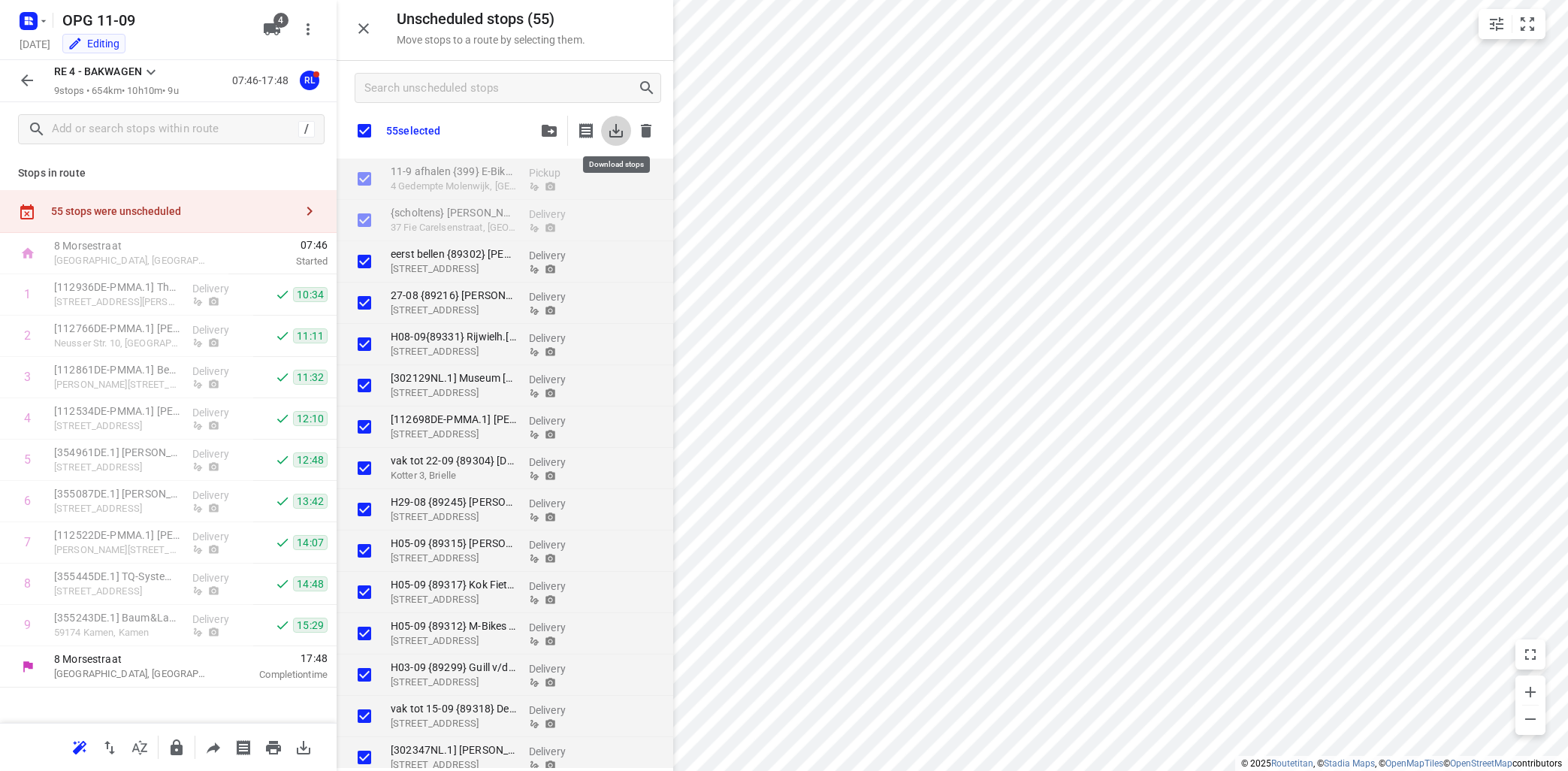
click at [614, 126] on icon "button" at bounding box center [616, 131] width 18 height 18
click at [39, 16] on icon "button" at bounding box center [43, 20] width 12 height 12
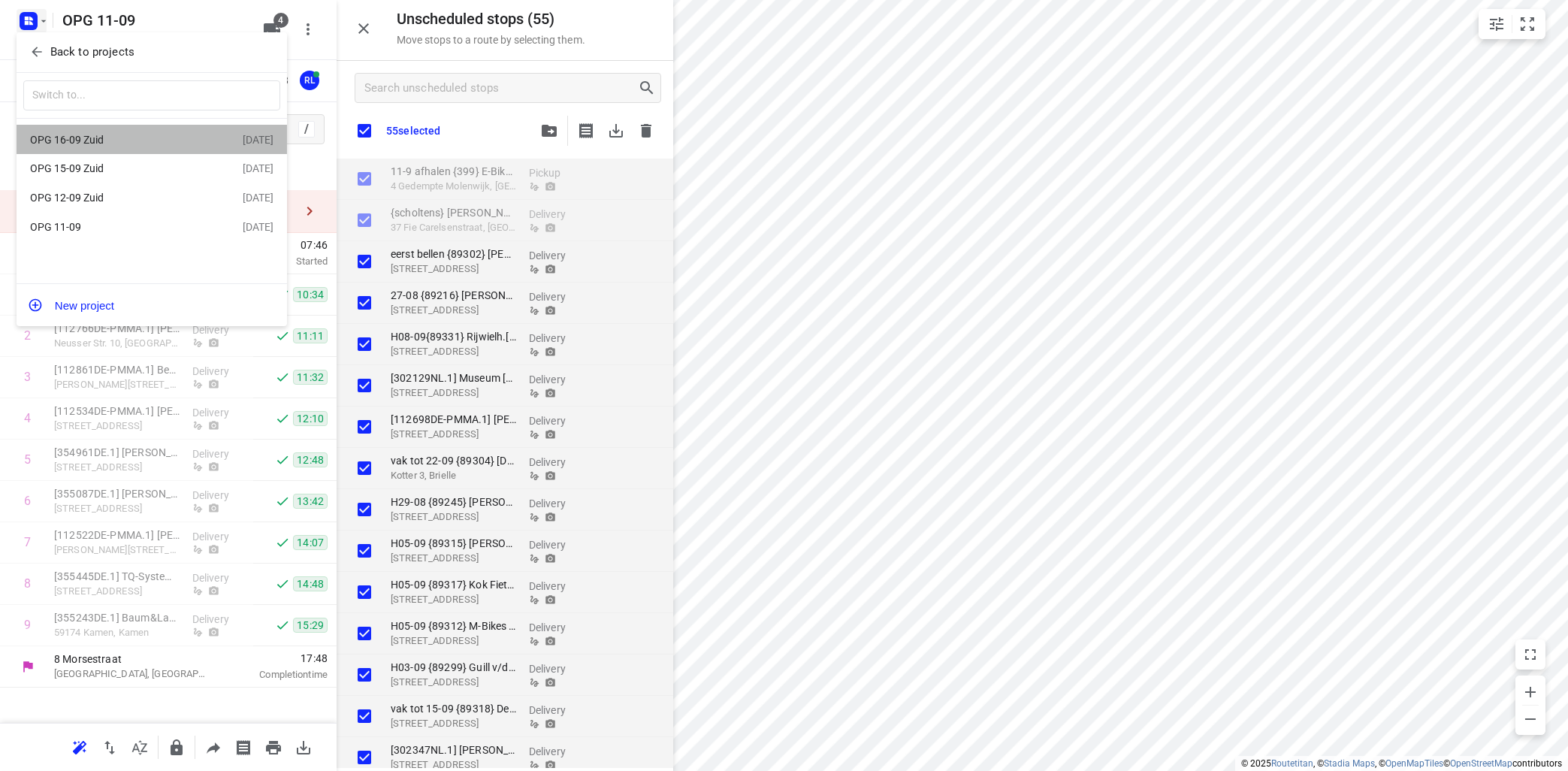
click at [96, 134] on div "OPG 16-09 Zuid" at bounding box center [136, 140] width 212 height 18
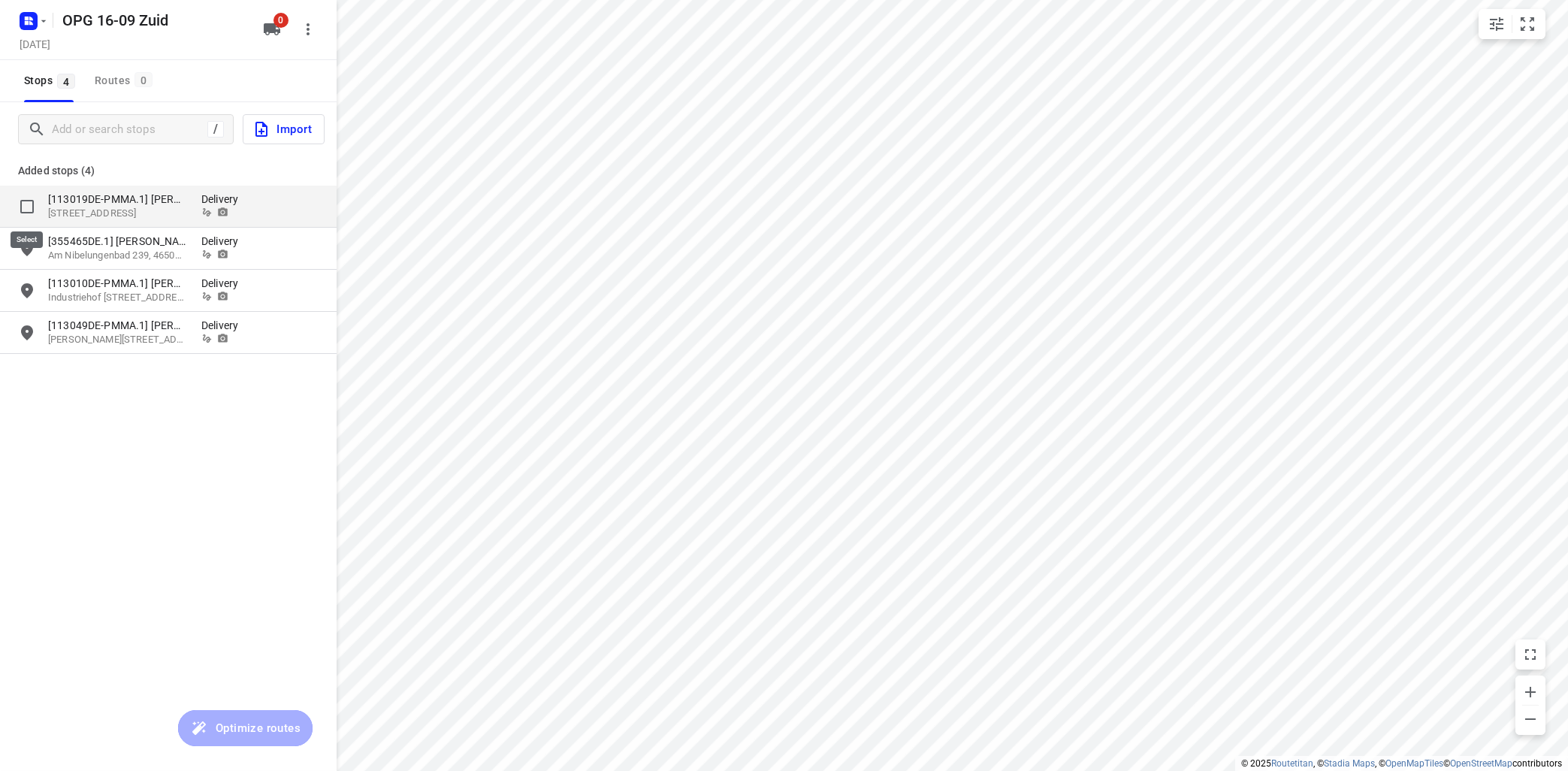
click at [25, 200] on input "grid" at bounding box center [27, 206] width 30 height 30
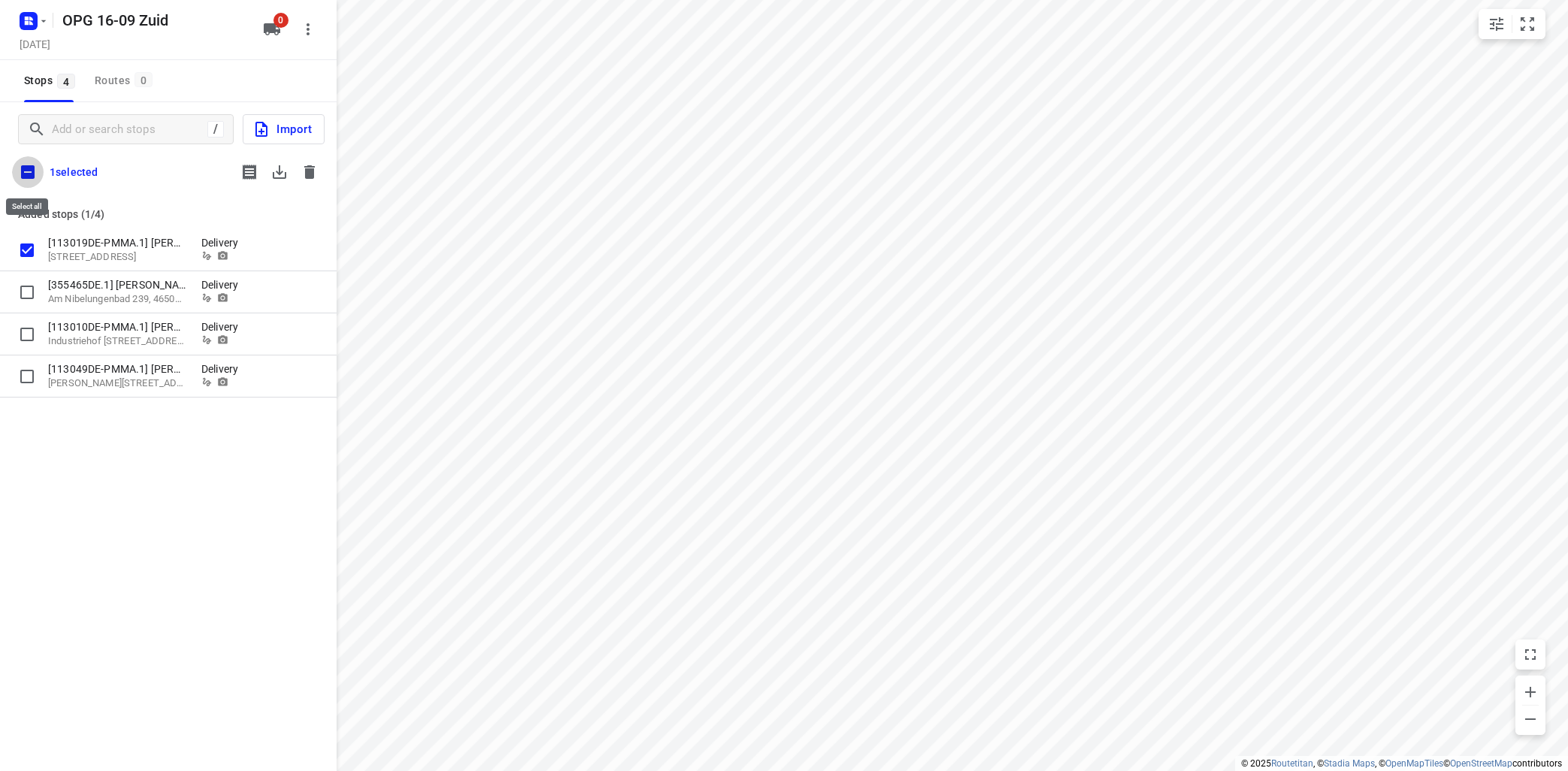
click at [27, 168] on input "checkbox" at bounding box center [28, 172] width 32 height 32
click at [284, 167] on icon "button" at bounding box center [279, 173] width 18 height 18
click at [311, 168] on icon "button" at bounding box center [310, 173] width 18 height 18
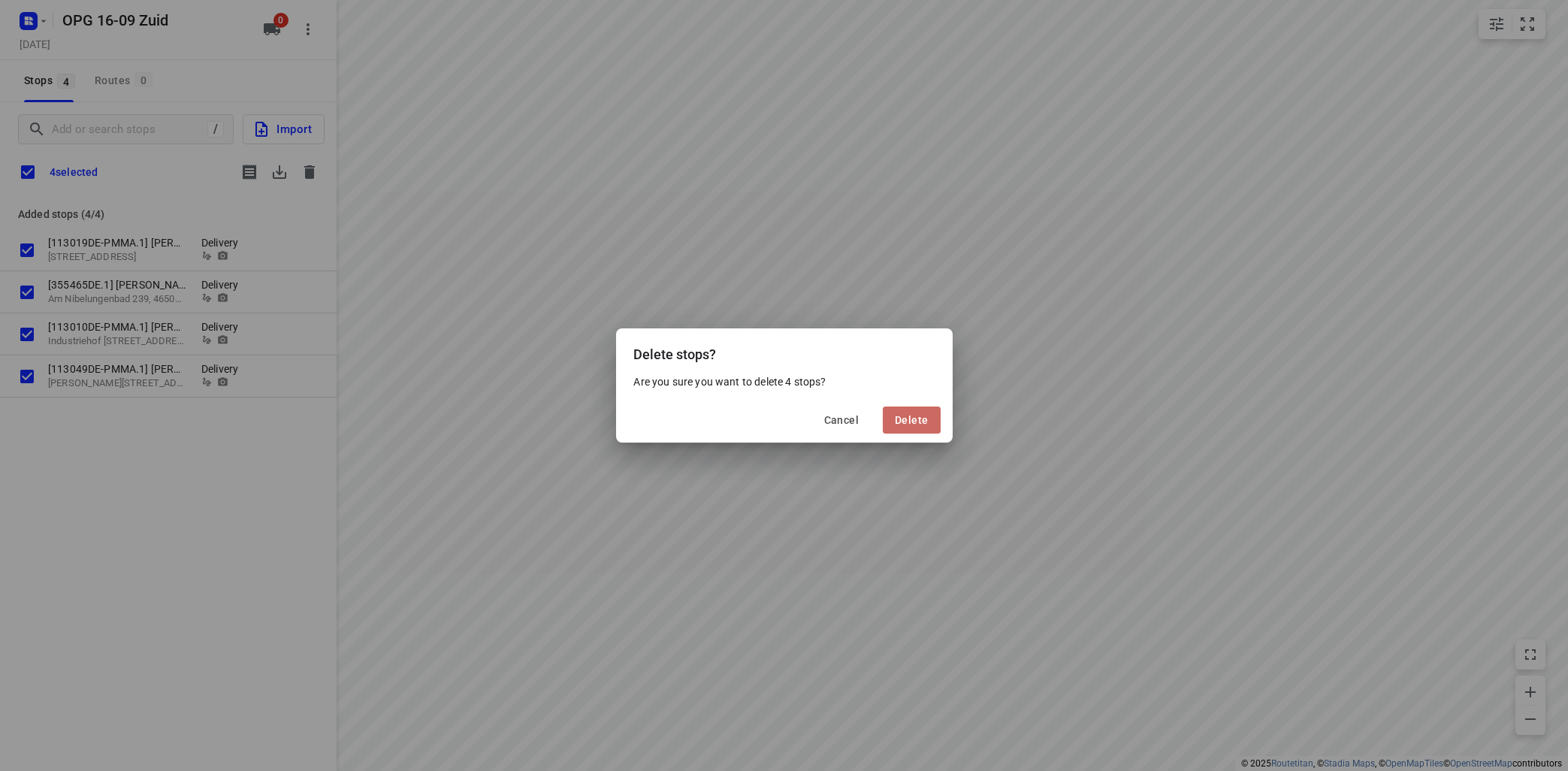
click at [914, 411] on button "Delete" at bounding box center [911, 419] width 57 height 27
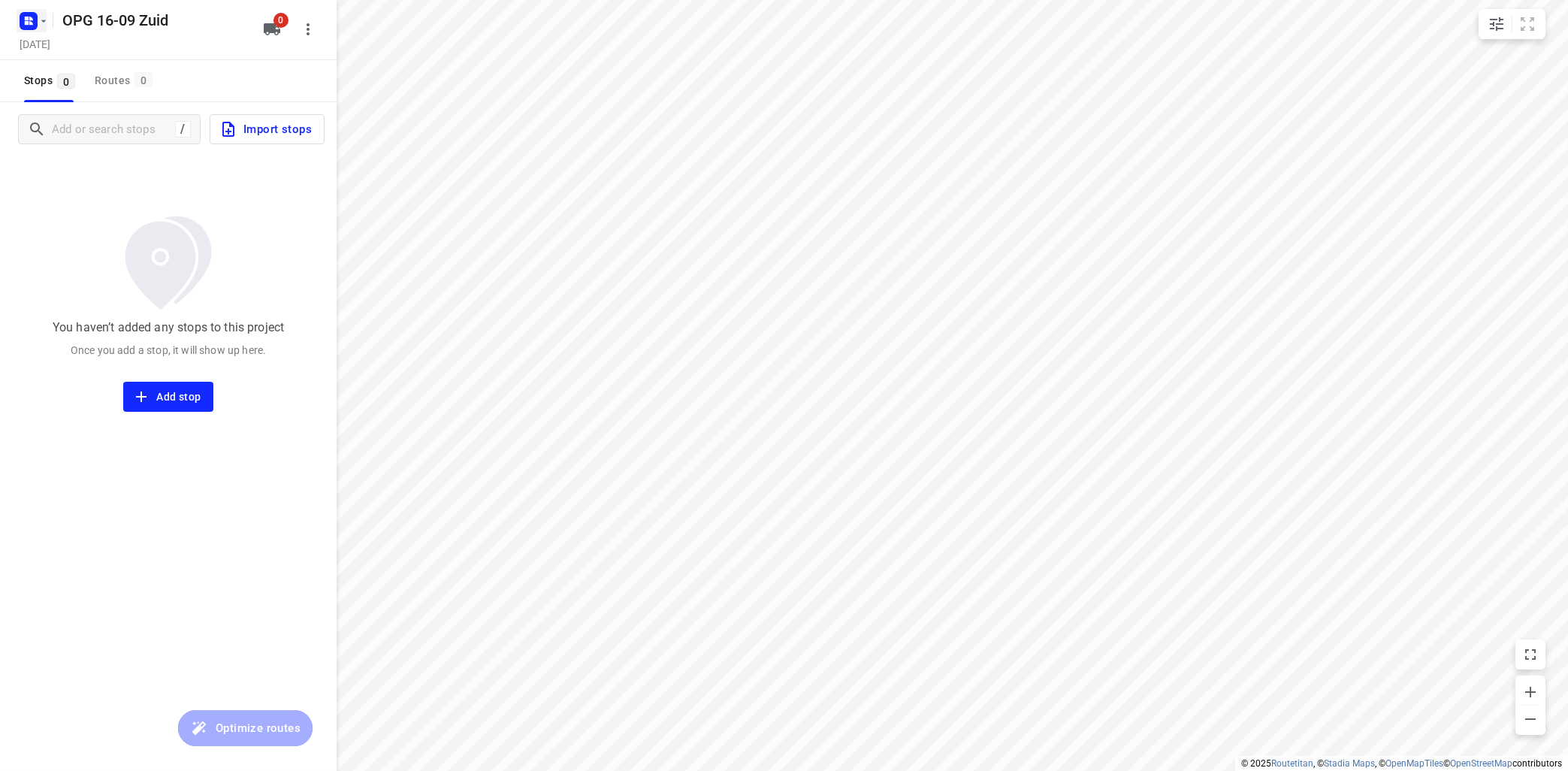
click at [47, 20] on icon "button" at bounding box center [43, 20] width 12 height 12
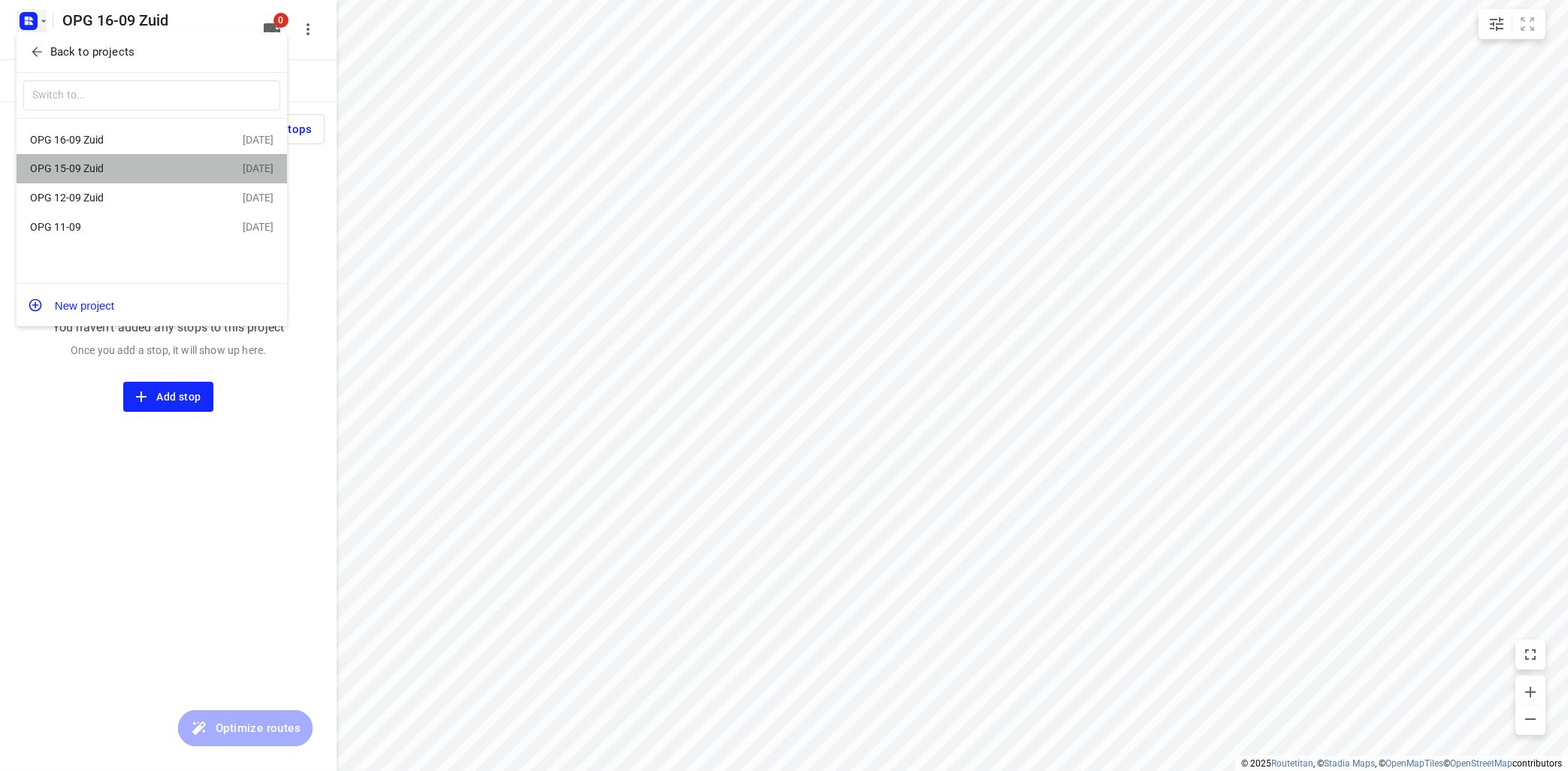
click at [126, 167] on div "OPG 15-09 Zuid" at bounding box center [116, 168] width 172 height 12
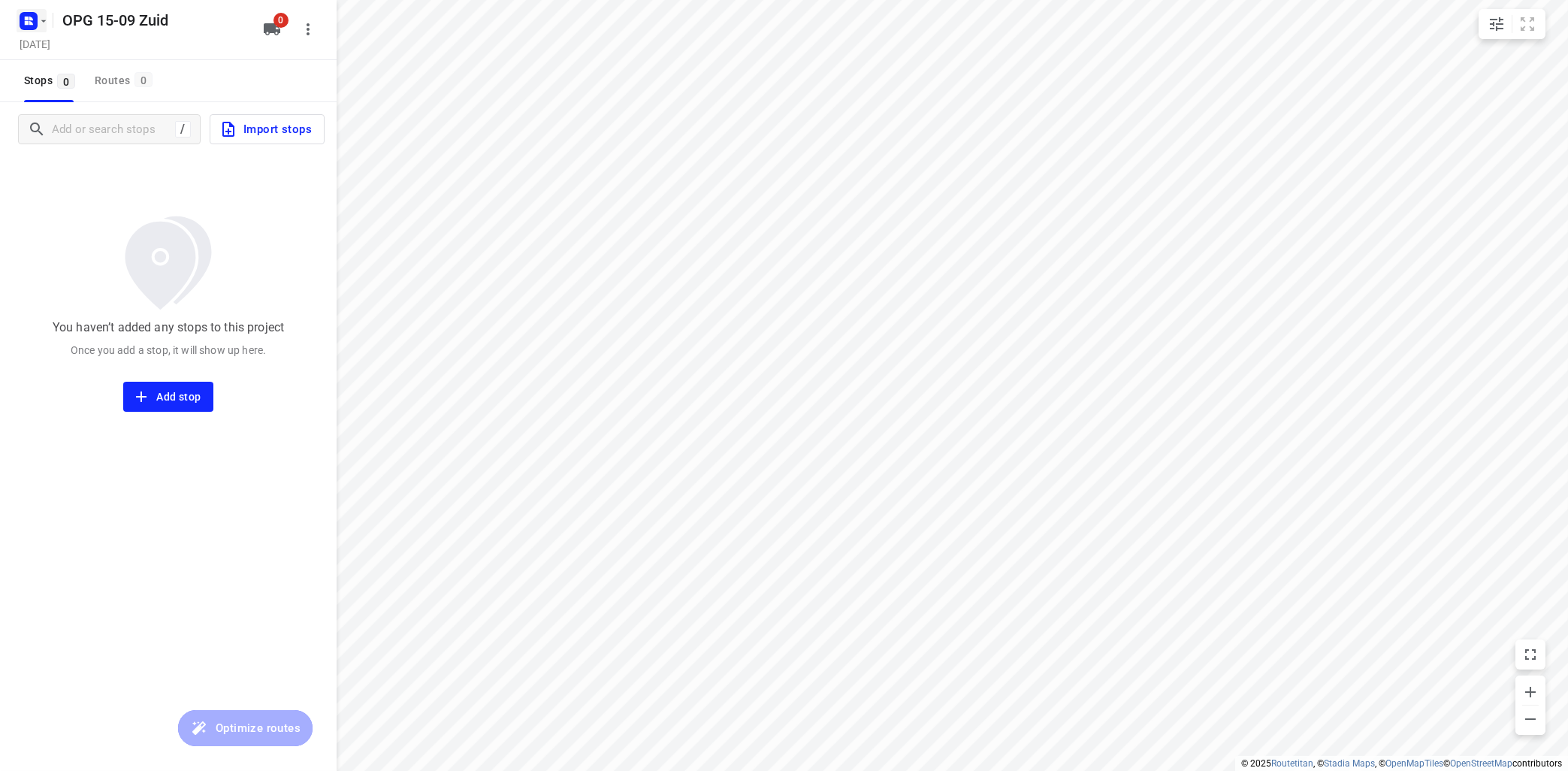
click at [44, 17] on icon "button" at bounding box center [43, 20] width 12 height 12
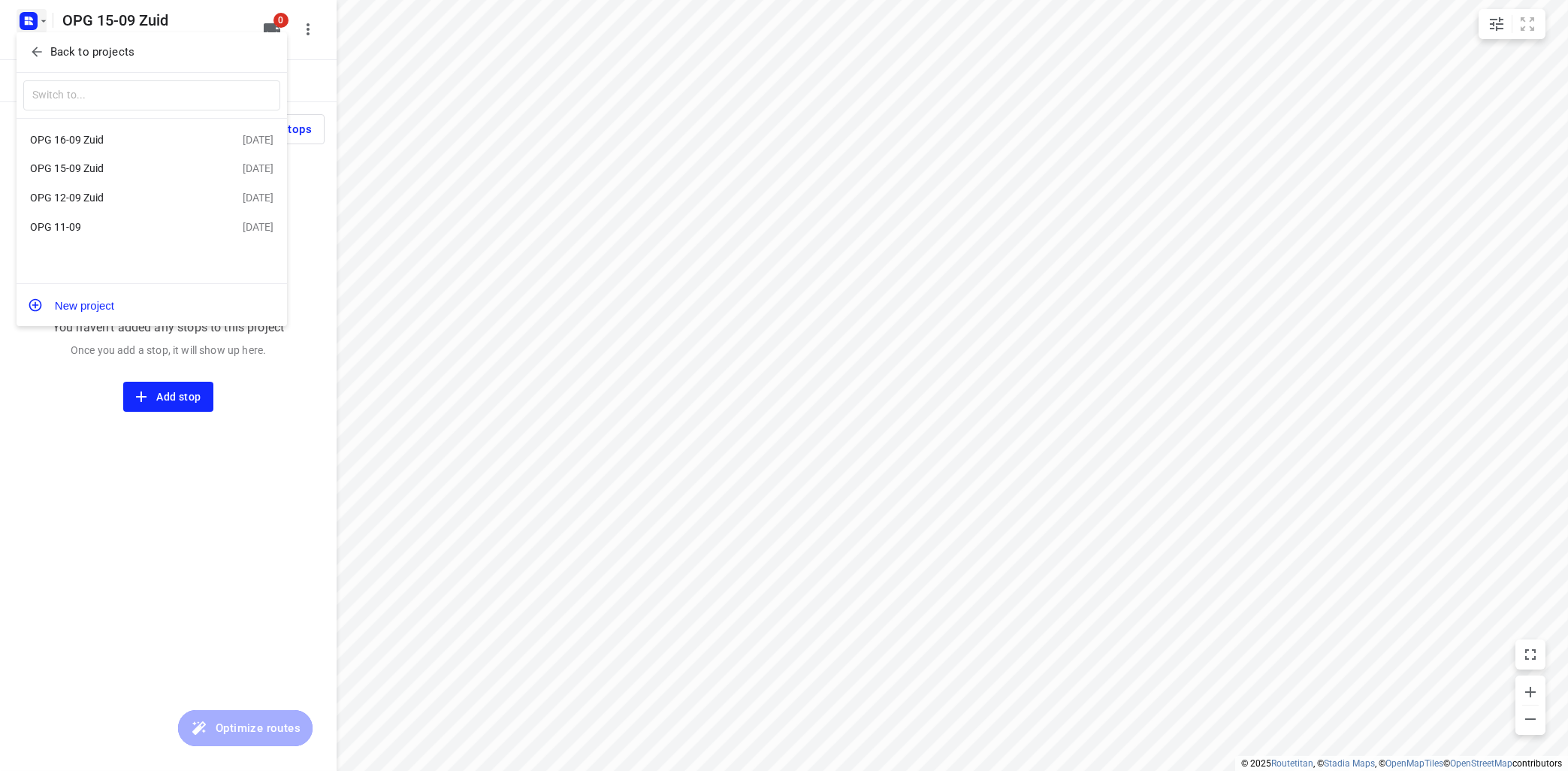
click at [65, 190] on div "OPG 12-09 Zuid [DATE]" at bounding box center [151, 198] width 270 height 29
